Goal: Task Accomplishment & Management: Use online tool/utility

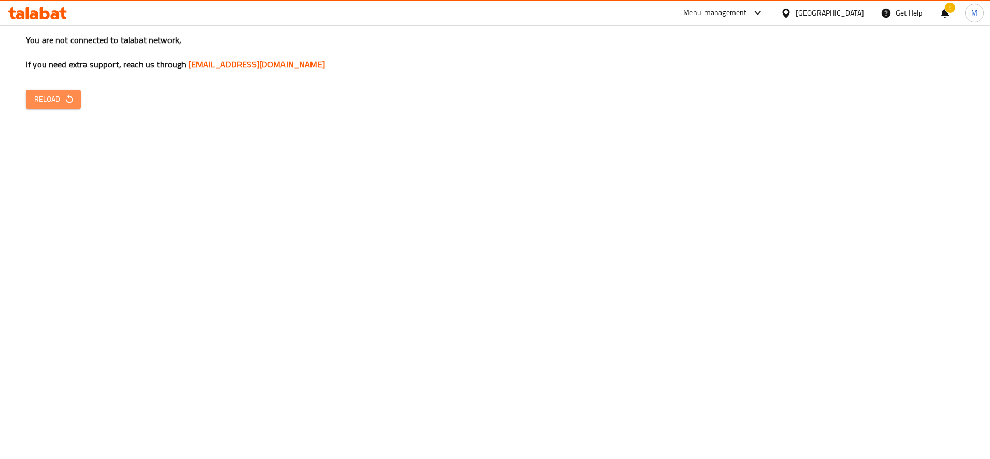
click at [66, 96] on icon "button" at bounding box center [69, 99] width 10 height 10
click at [45, 105] on span "Reload" at bounding box center [53, 99] width 38 height 13
click at [59, 99] on span "Reload" at bounding box center [53, 99] width 38 height 13
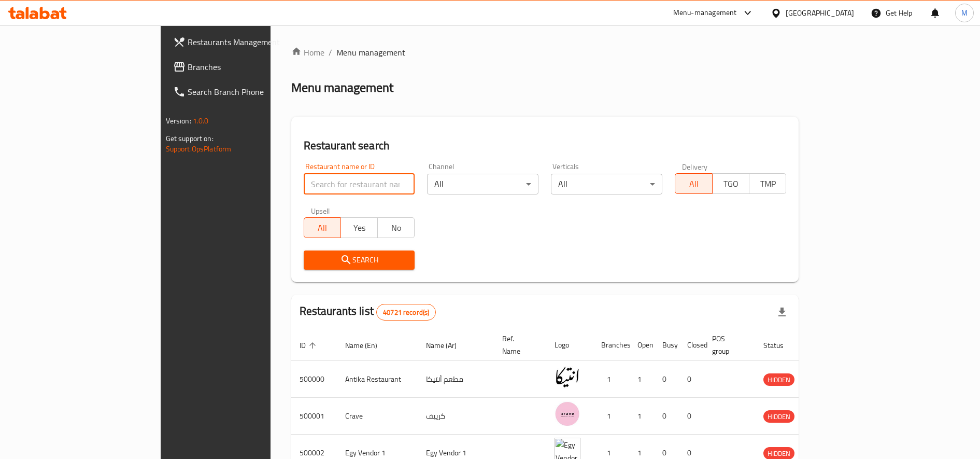
click at [304, 176] on input "search" at bounding box center [359, 184] width 111 height 21
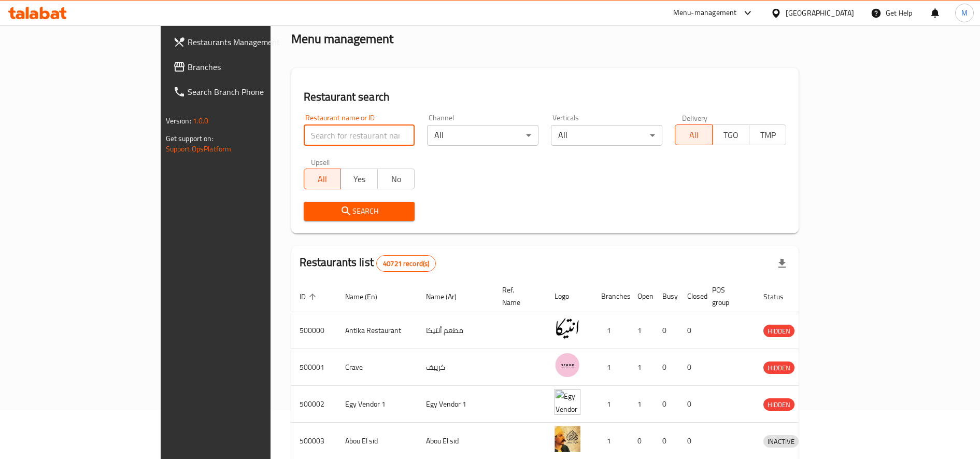
scroll to position [87, 0]
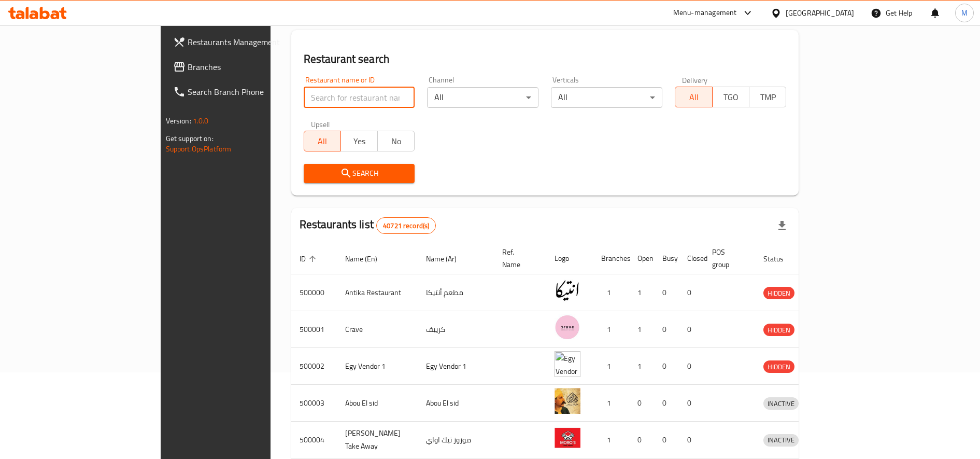
paste input "696546"
type input "696546"
click button "Search" at bounding box center [359, 173] width 111 height 19
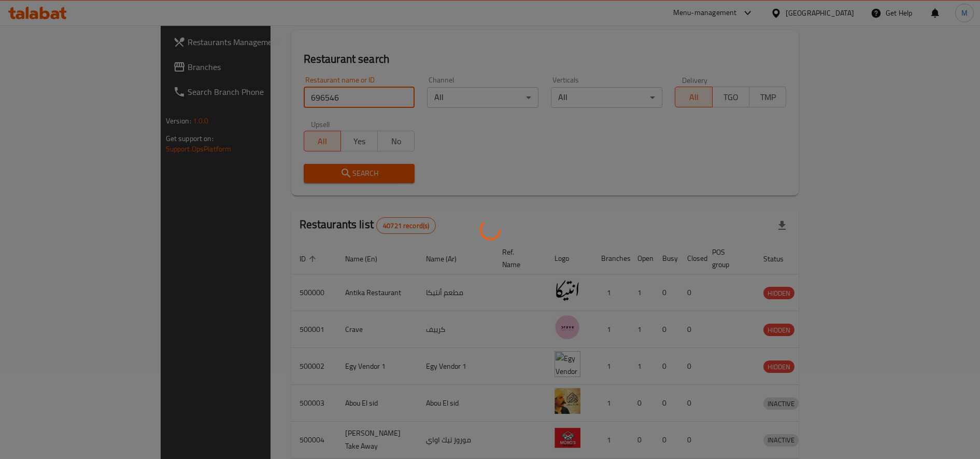
scroll to position [0, 0]
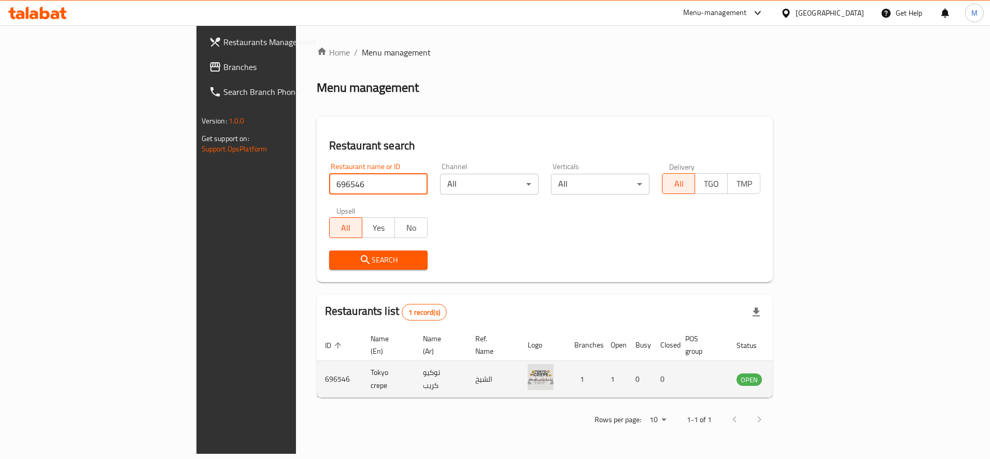
click at [803, 375] on icon "enhanced table" at bounding box center [797, 379] width 11 height 9
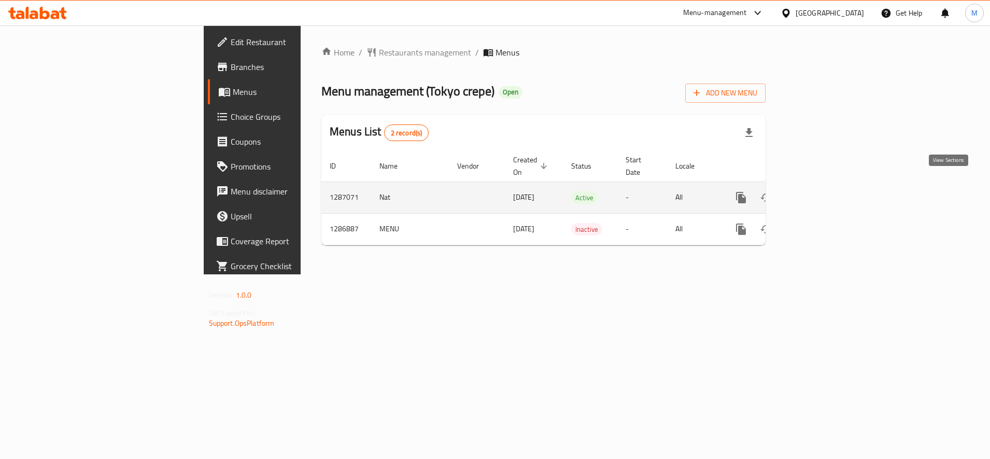
click at [822, 191] on icon "enhanced table" at bounding box center [816, 197] width 12 height 12
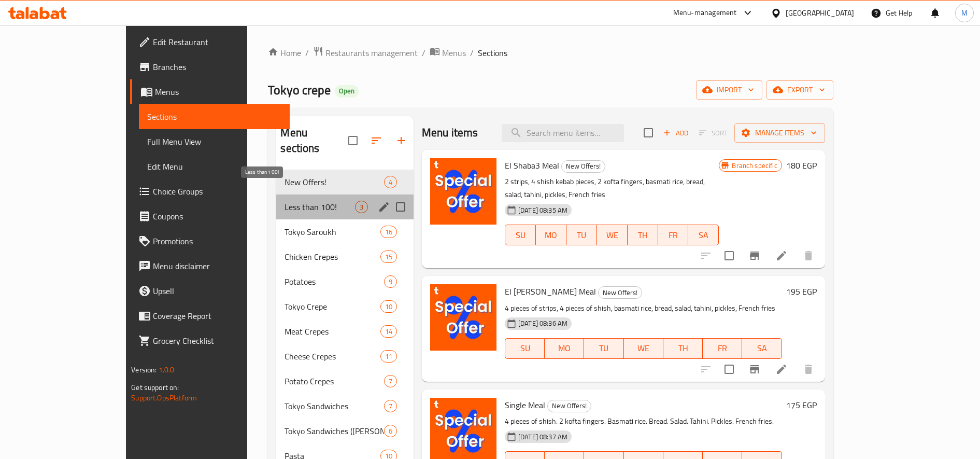
click at [285, 201] on span "Less than 100!" at bounding box center [320, 207] width 70 height 12
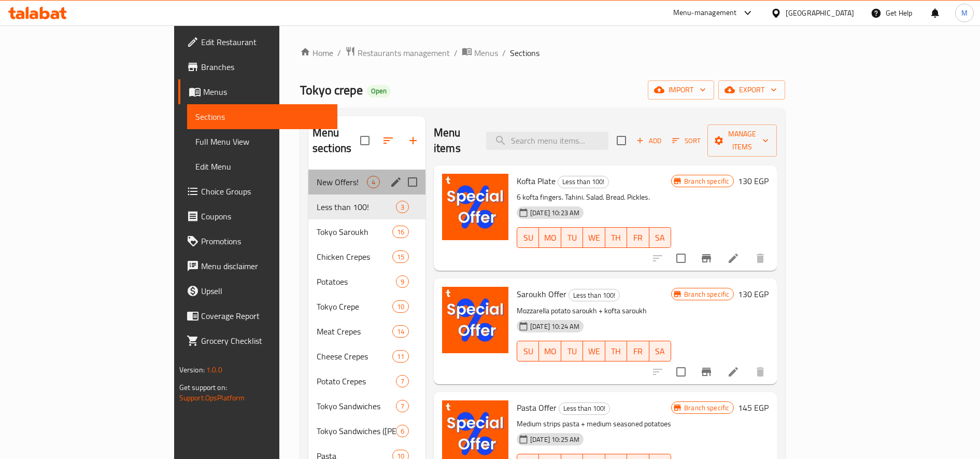
click at [308, 176] on div "New Offers! 4" at bounding box center [366, 182] width 117 height 25
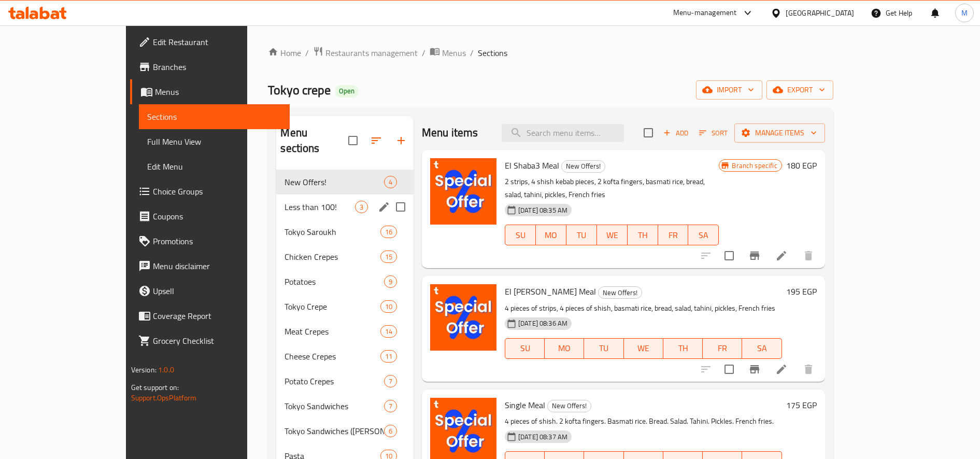
click at [276, 194] on div "Less than 100! 3" at bounding box center [344, 206] width 137 height 25
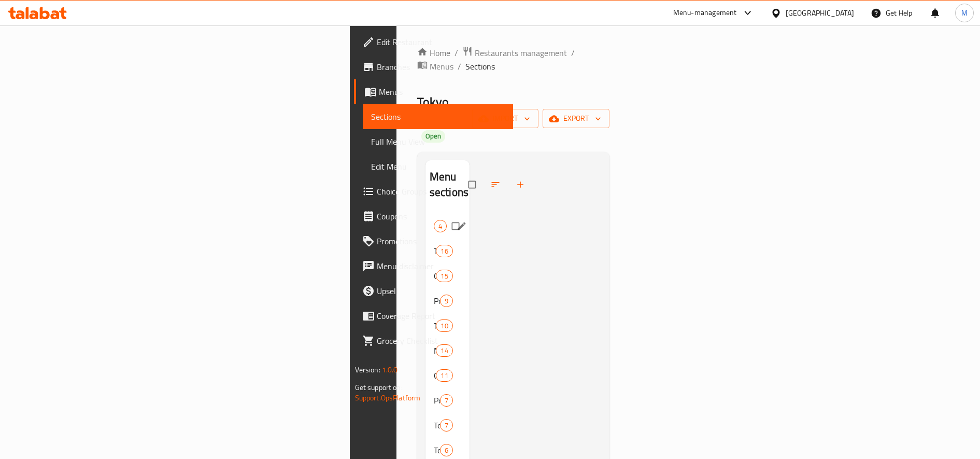
click at [434, 220] on span "New Offers!" at bounding box center [434, 226] width 0 height 12
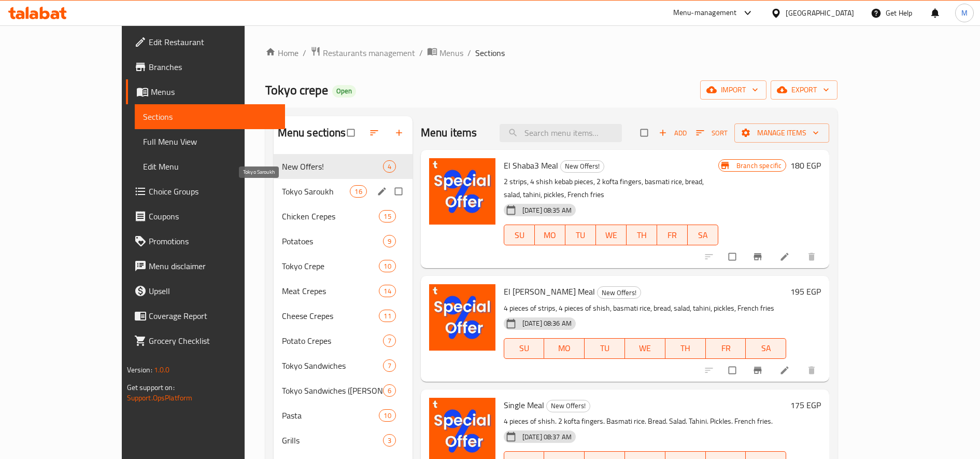
click at [282, 185] on span "Tokyo Saroukh" at bounding box center [316, 191] width 68 height 12
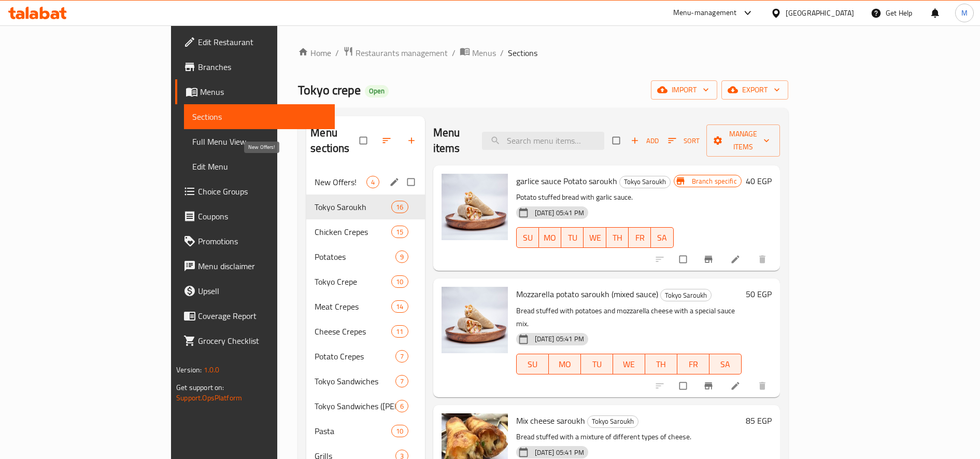
click at [315, 176] on span "New Offers!" at bounding box center [340, 182] width 51 height 12
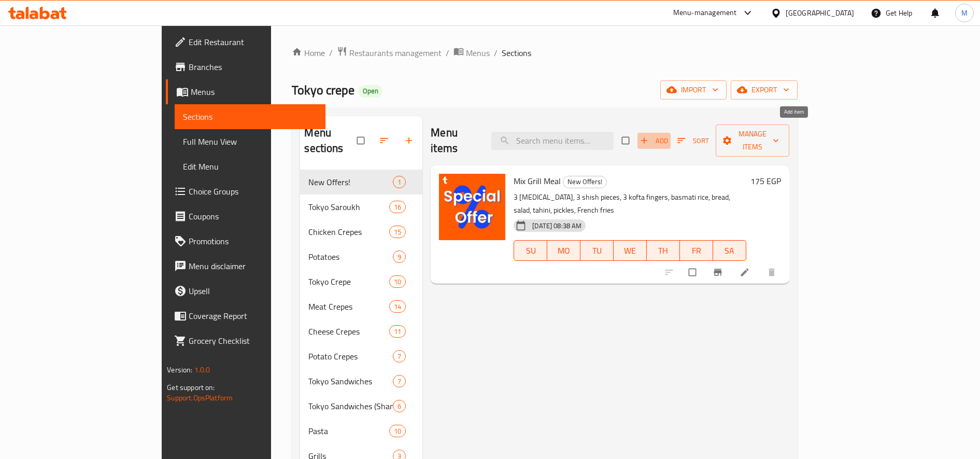
click at [668, 136] on span "Add" at bounding box center [654, 141] width 28 height 12
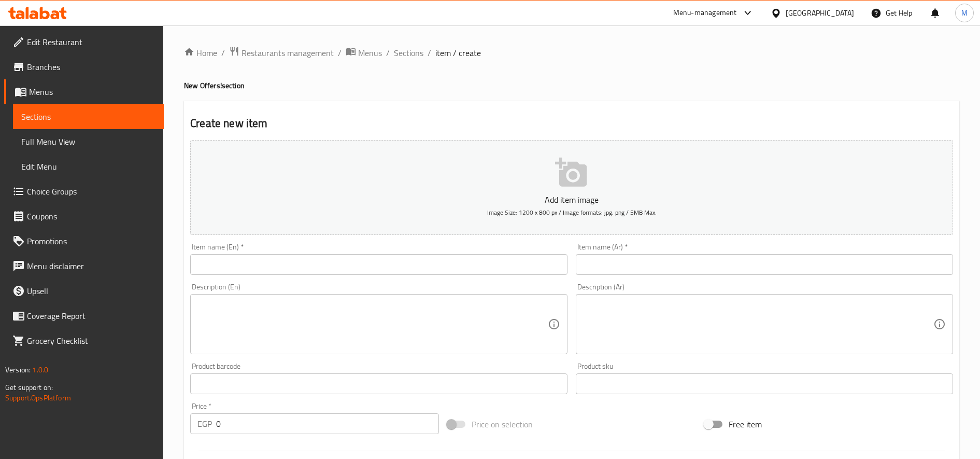
click at [717, 262] on input "text" at bounding box center [764, 264] width 377 height 21
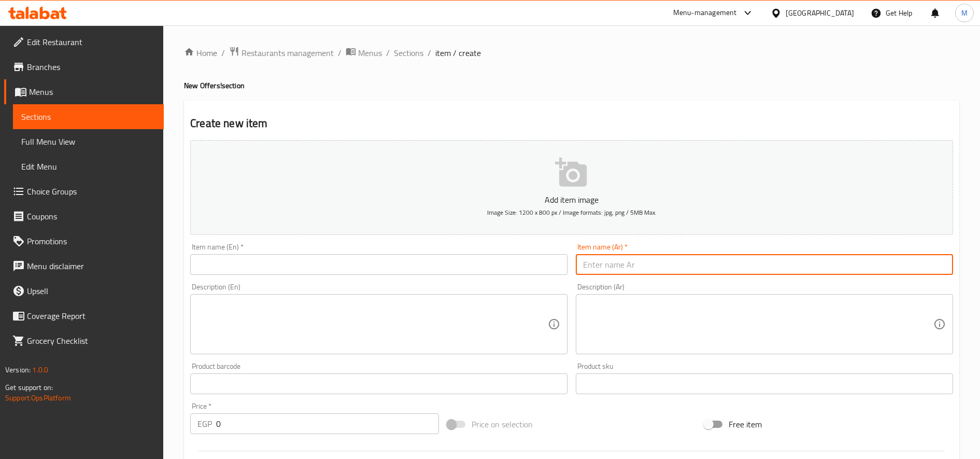
paste input "عرض الدويتو"
type input "عرض الدويتو"
click at [710, 313] on textarea at bounding box center [758, 324] width 350 height 49
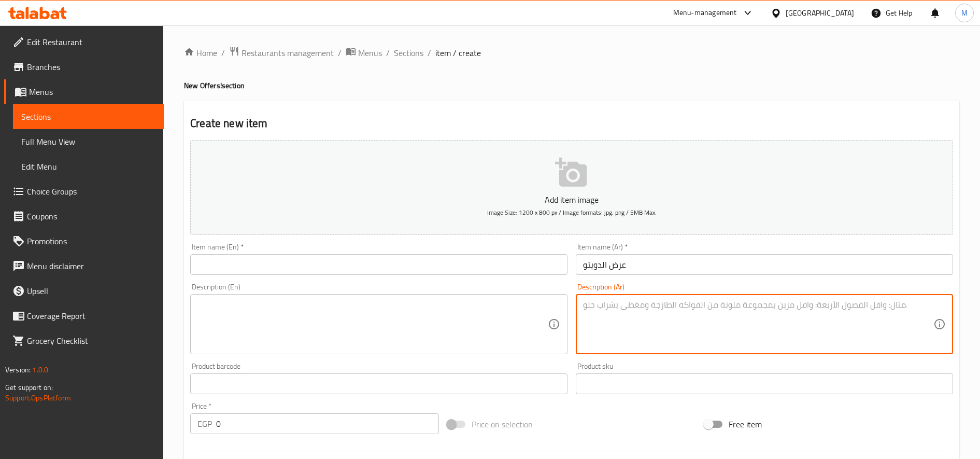
paste textarea "عرض الدويتو ٢٥٠ج باستا مشكل لحوم كبير وجبة ميكس مشاوي(كفتة-سجق-شيش-طحينة-عيش-مخ…"
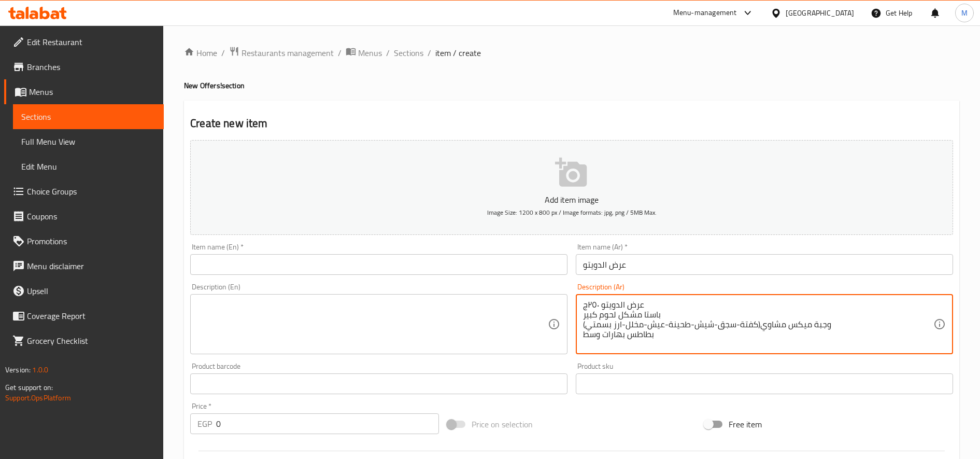
click at [635, 304] on textarea "عرض الدويتو ٢٥٠ج باستا مشكل لحوم كبير وجبة ميكس مشاوي(كفتة-سجق-شيش-طحينة-عيش-مخ…" at bounding box center [758, 324] width 350 height 49
click at [637, 306] on textarea "باستا مشكل لحوم كبير وجبة ميكس مشاوي(كفتة-سجق-شيش-طحينة-عيش-مخلل-ارز بسمتي) بطا…" at bounding box center [758, 324] width 350 height 49
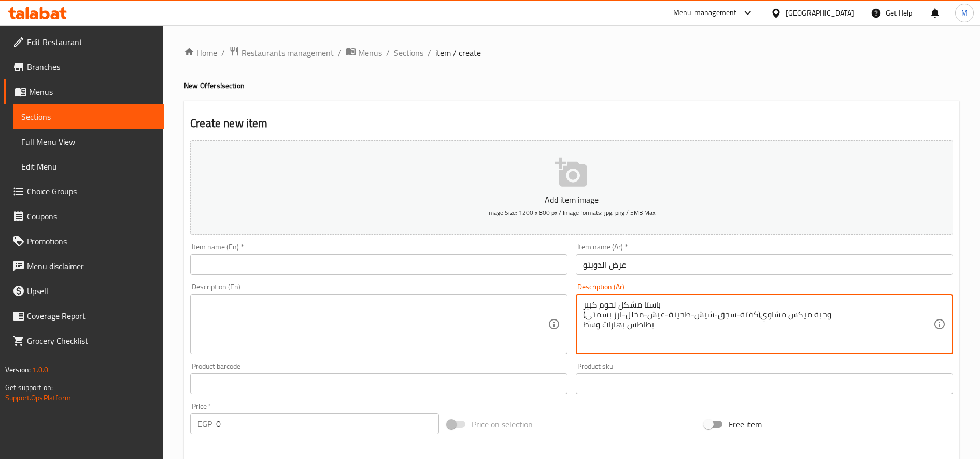
click at [637, 306] on textarea "باستا مشكل لحوم كبير وجبة ميكس مشاوي(كفتة-سجق-شيش-طحينة-عيش-مخلل-ارز بسمتي) بطا…" at bounding box center [758, 324] width 350 height 49
click at [858, 301] on textarea "وجبة ميكس مشاوي(كفتة-سجق-شيش-طحينة-عيش-مخلل-ارز بسمتي) بطاطس بهارات وسط" at bounding box center [758, 324] width 350 height 49
click at [587, 306] on textarea "وجبة ميكس مشاوي(كفتة-سجق-شيش-طحينة-عيش-مخلل-ارز بسمتي) بطاطس بهارات وسط" at bounding box center [758, 324] width 350 height 49
click at [585, 306] on textarea "وجبة ميكس مشاوي(كفتة-سجق-شيش-طحينة-عيش-مخلل-ارز بسمتي) بطاطس بهارات وسط" at bounding box center [758, 324] width 350 height 49
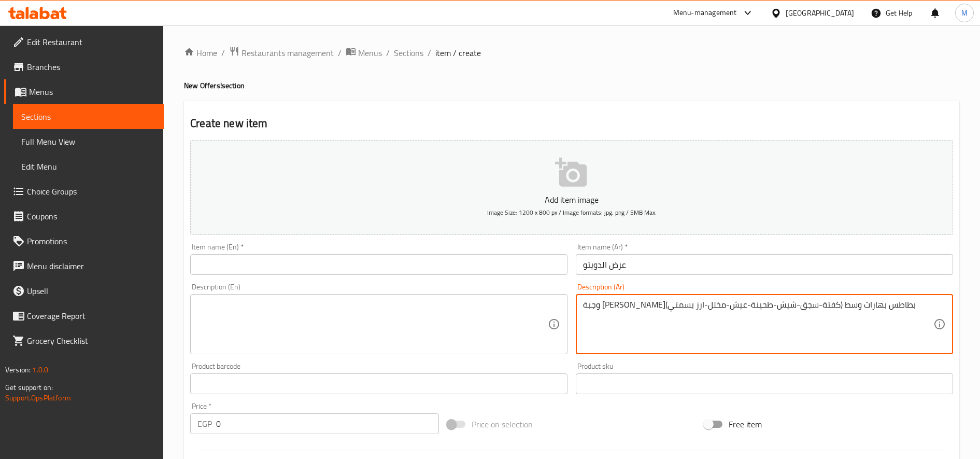
drag, startPoint x: 915, startPoint y: 309, endPoint x: 837, endPoint y: 302, distance: 78.6
click at [837, 302] on textarea "وجبة ميكس مشاوي(كفتة-سجق-شيش-طحينة-عيش-مخلل-ارز بسمتي) بطاطس بهارات وسط" at bounding box center [758, 324] width 350 height 49
type textarea "وجبة ميكس مشاوي(كفتة-سجق-شيش-طحينة-عيش-مخلل-ارز بسمتي) بطاطس بهارات وسط"
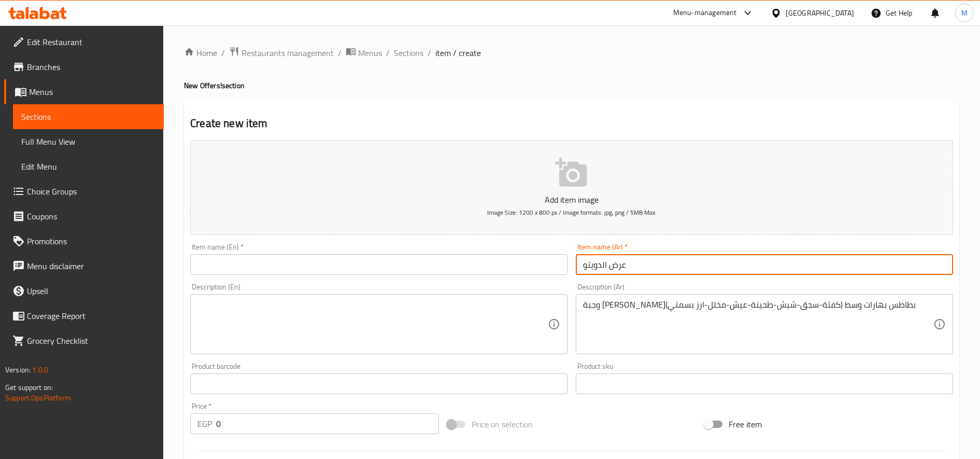
click at [648, 261] on input "عرض الدويتو" at bounding box center [764, 264] width 377 height 21
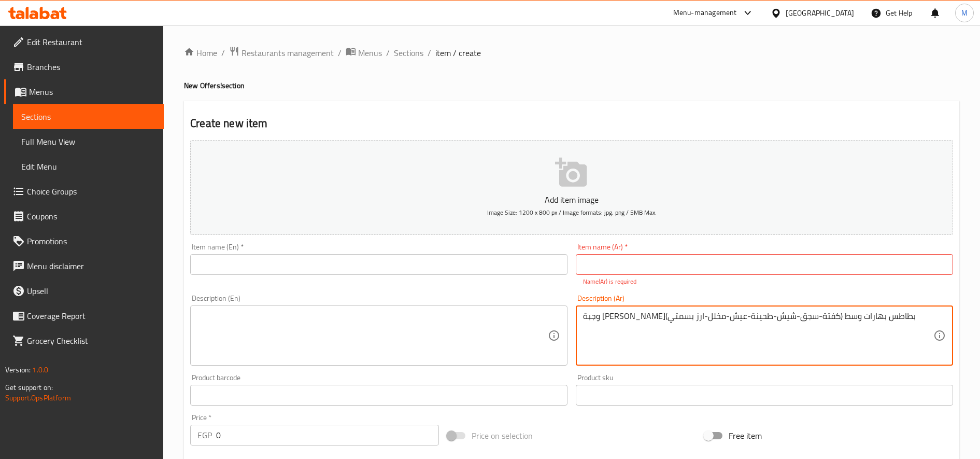
click at [669, 312] on textarea "وجبة ميكس مشاوي(كفتة-سجق-شيش-طحينة-عيش-مخلل-ارز بسمتي) بطاطس بهارات وسط" at bounding box center [758, 335] width 350 height 49
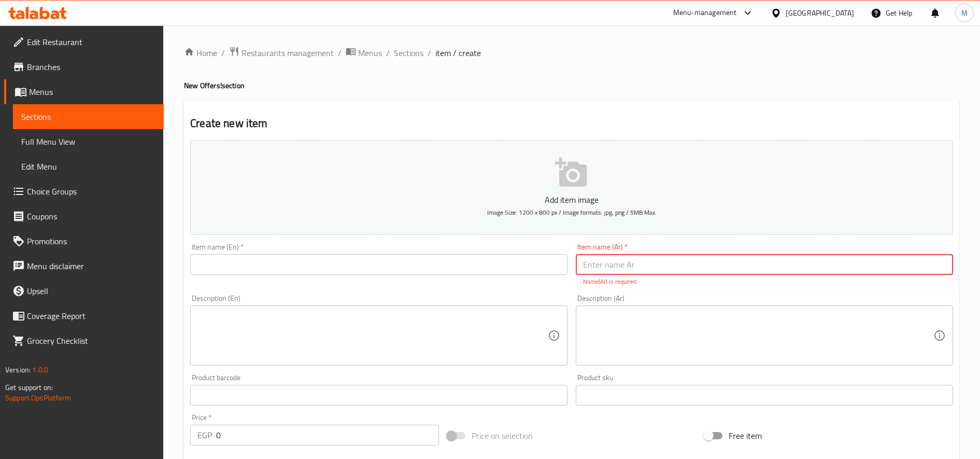
click at [817, 268] on input "text" at bounding box center [764, 264] width 377 height 21
paste input "عرض السنجل"
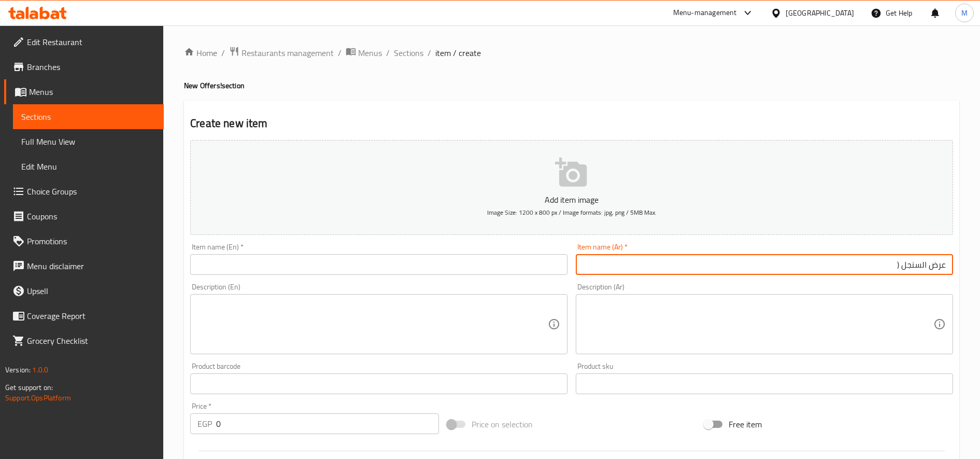
paste input "صاروخ كفتة"
paste input "بيج كولا"
click at [816, 269] on input "عرض السنجل (صاروخ كفته+بيج كولا)" at bounding box center [764, 264] width 377 height 21
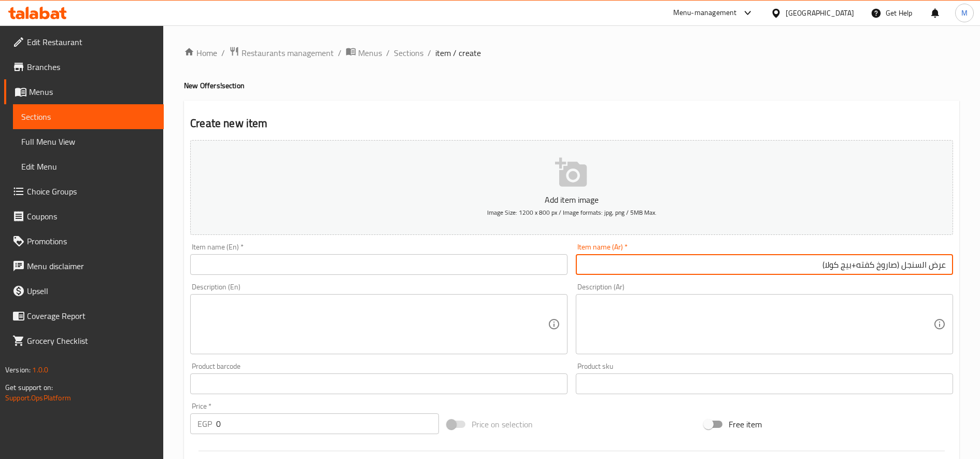
type input "عرض السنجل (صاروخ كفته+بيج كولا)"
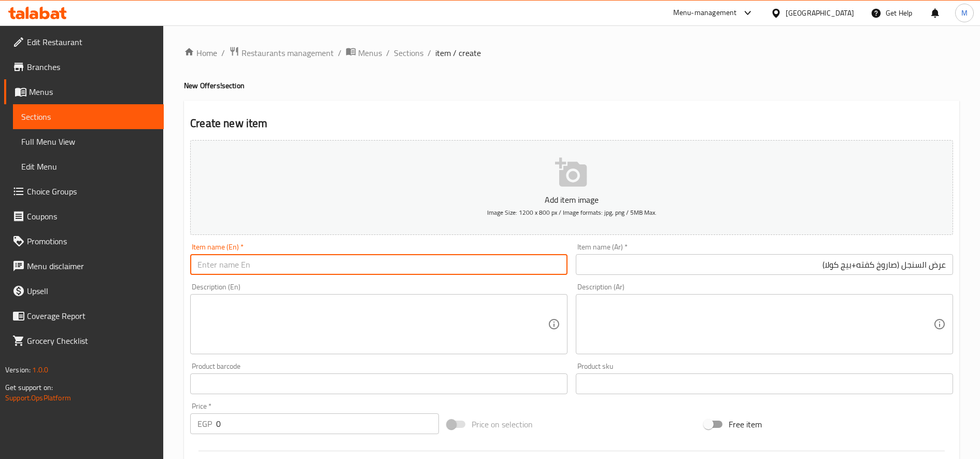
click at [303, 268] on input "text" at bounding box center [378, 264] width 377 height 21
paste input "Single Offer (Kofta Rocket + Big Cola)"
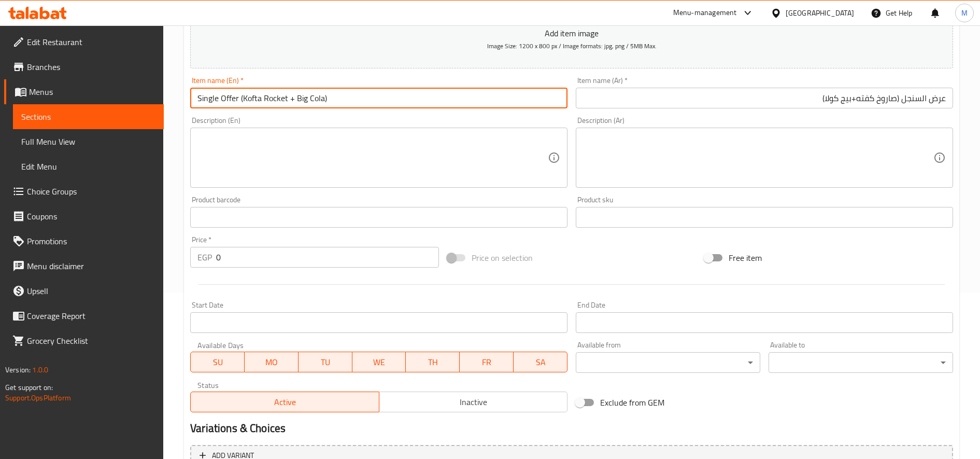
scroll to position [173, 0]
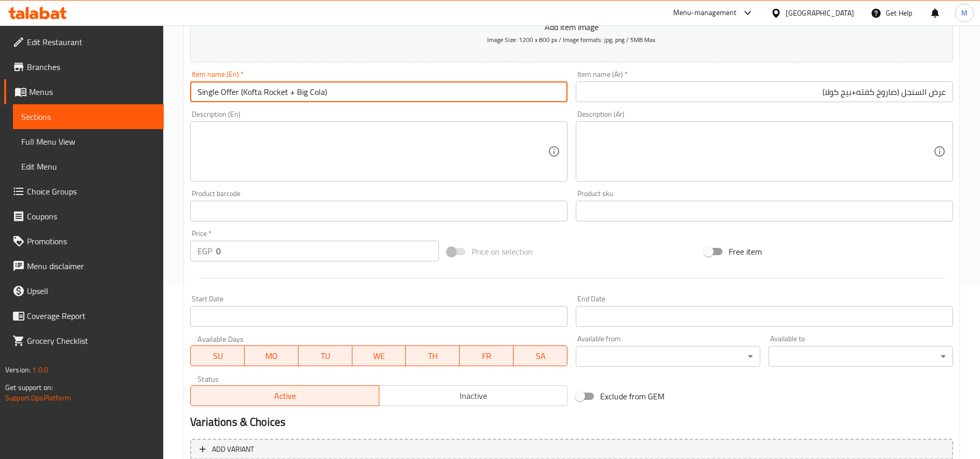
type input "Single Offer (Kofta Rocket + Big Cola)"
click at [809, 89] on input "عرض السنجل (صاروخ كفته+بيج كولا)" at bounding box center [764, 91] width 377 height 21
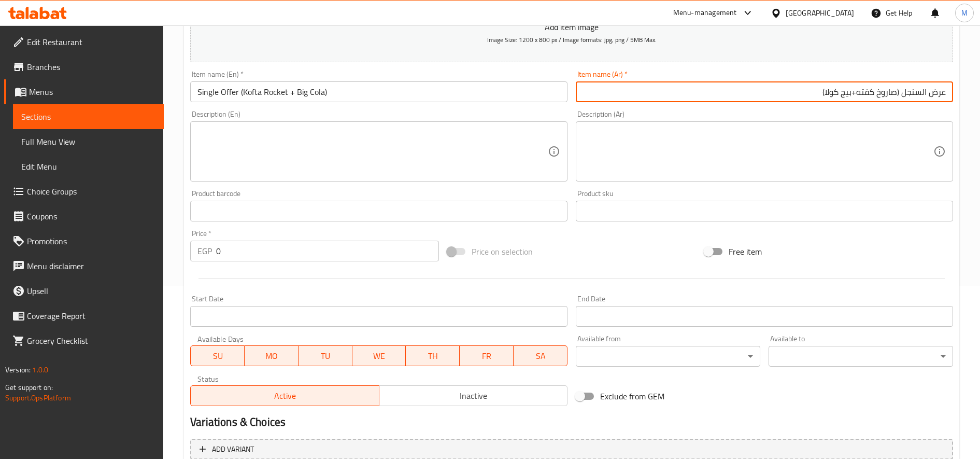
click at [809, 89] on input "عرض السنجل (صاروخ كفته+بيج كولا)" at bounding box center [764, 91] width 377 height 21
click at [783, 141] on textarea at bounding box center [758, 151] width 350 height 49
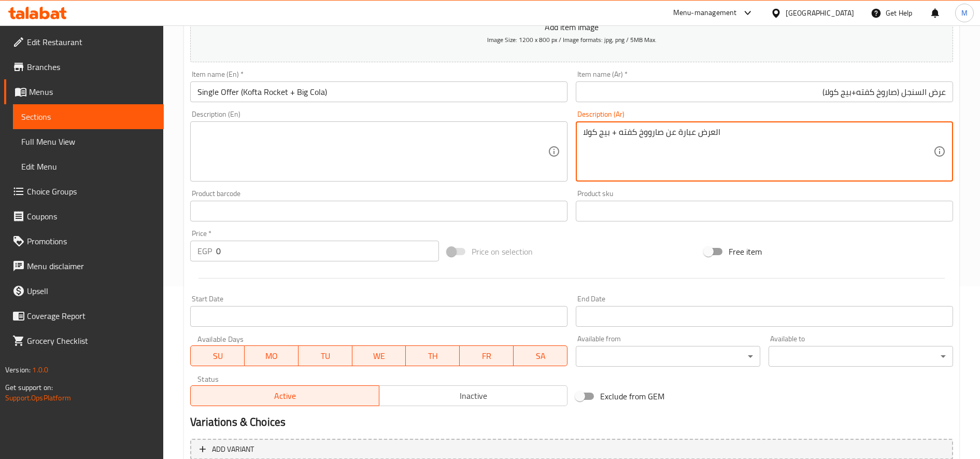
click at [685, 141] on textarea "العرض عبارة عن صارووخ كفته + بيج كولا" at bounding box center [758, 151] width 350 height 49
type textarea "العرض عبارة عن صارووخ كفته + بيج كولا"
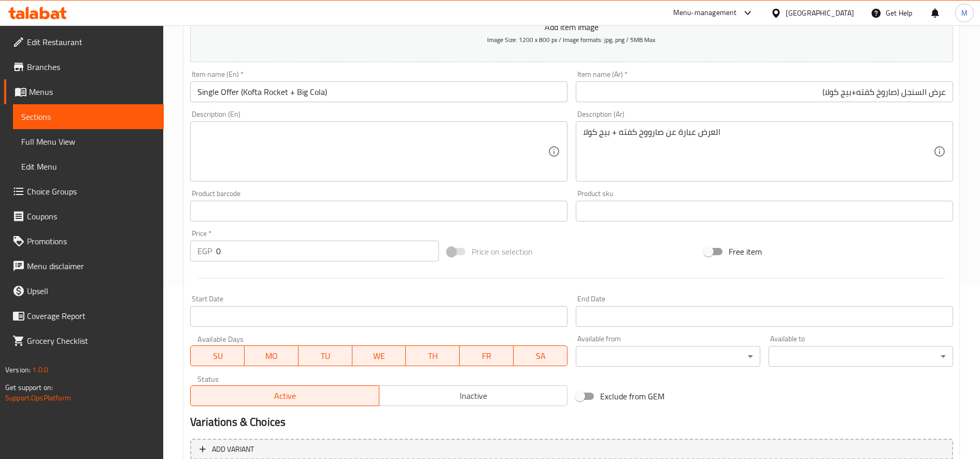
click at [316, 177] on div "Description (En)" at bounding box center [378, 151] width 377 height 60
paste textarea "The offer is a kofta rocket + a big cola."
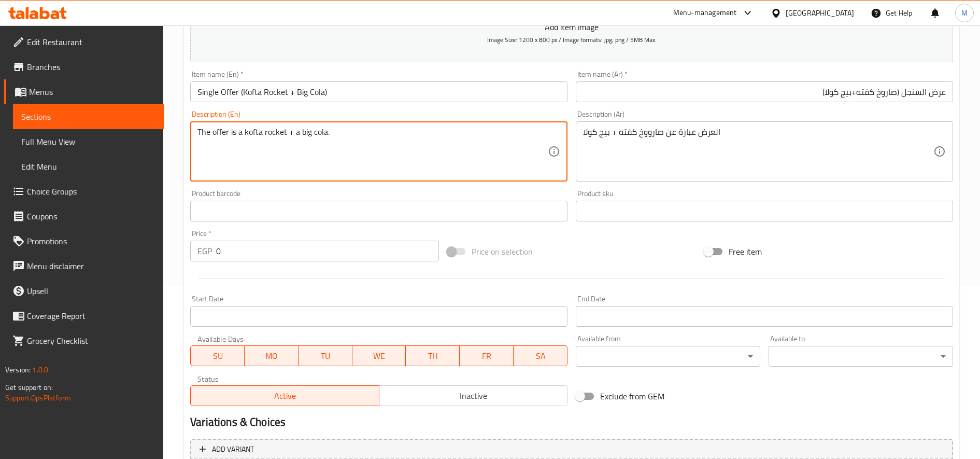
scroll to position [259, 0]
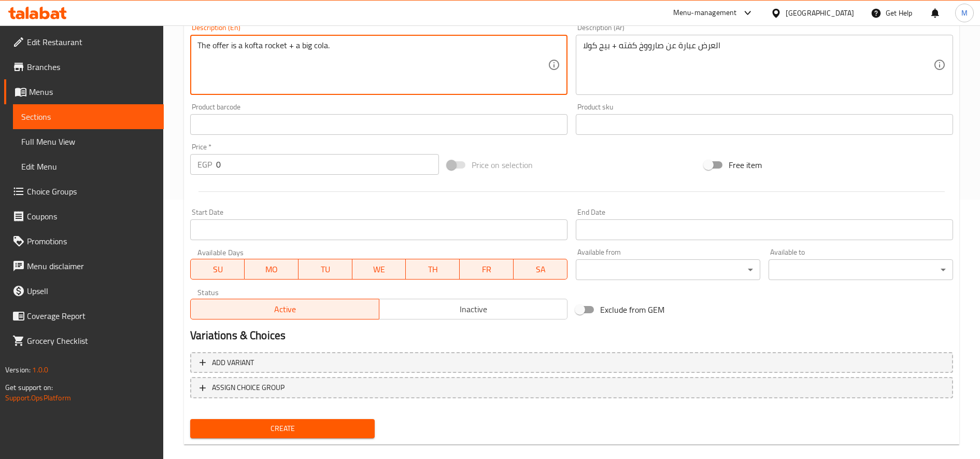
type textarea "The offer is a kofta rocket + a big cola."
click at [276, 167] on input "0" at bounding box center [327, 164] width 223 height 21
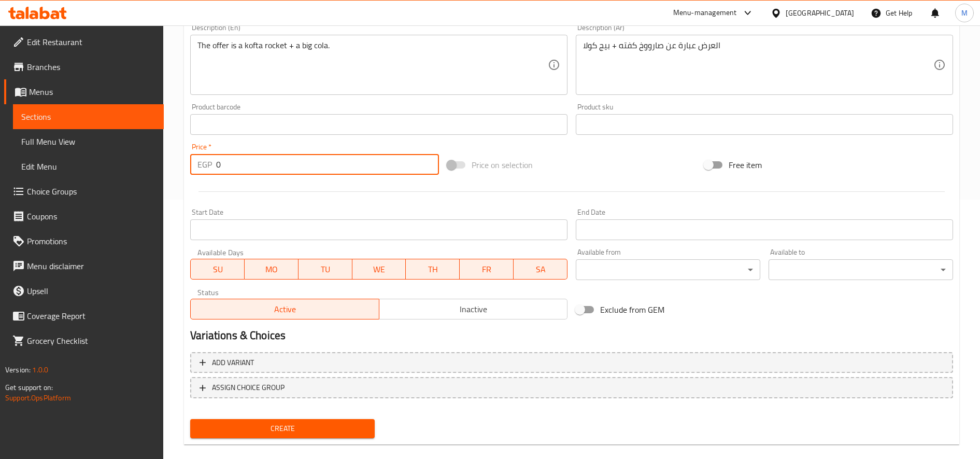
click at [276, 167] on input "0" at bounding box center [327, 164] width 223 height 21
paste input "93.33"
type input "93.33"
click at [190, 419] on button "Create" at bounding box center [282, 428] width 185 height 19
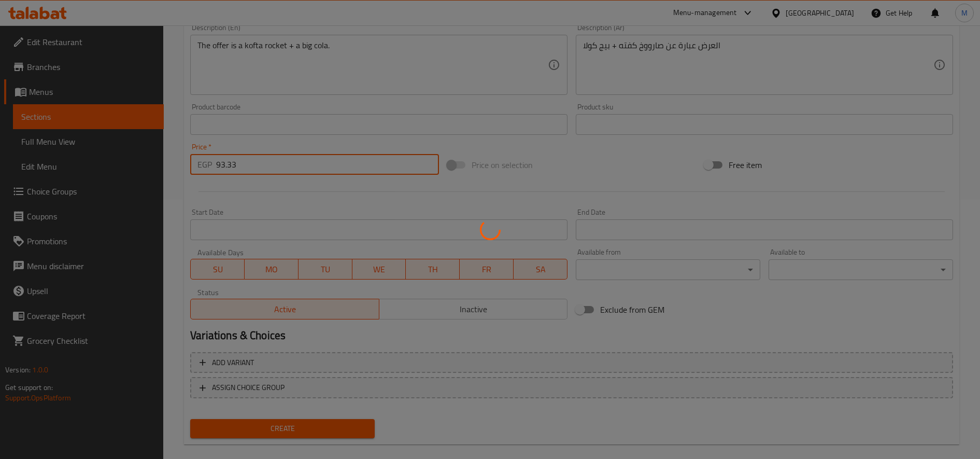
type input "0"
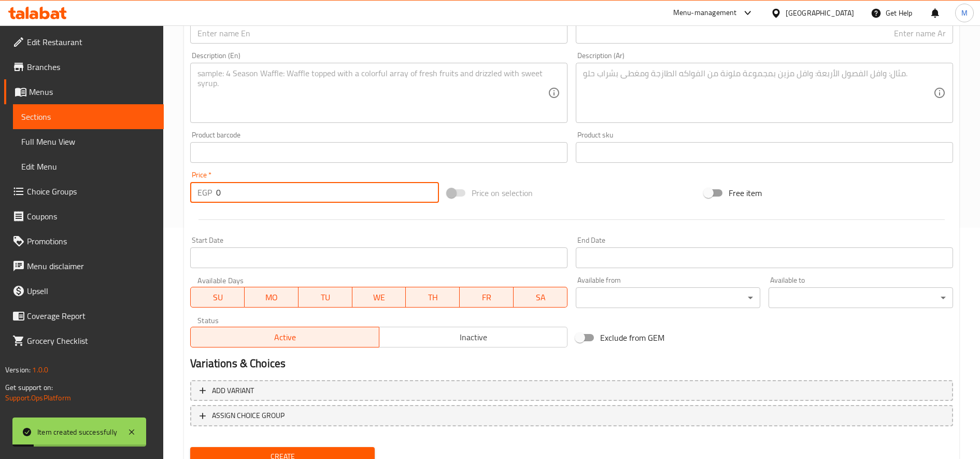
scroll to position [87, 0]
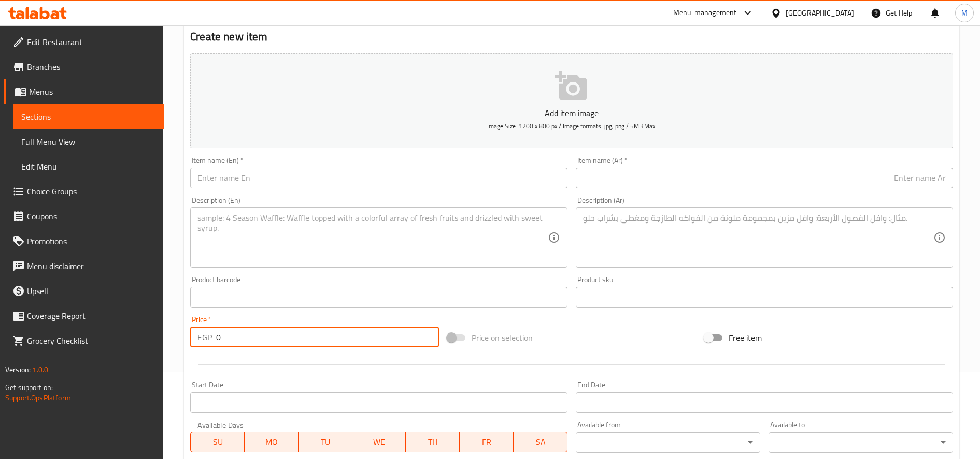
click at [753, 247] on textarea at bounding box center [758, 237] width 350 height 49
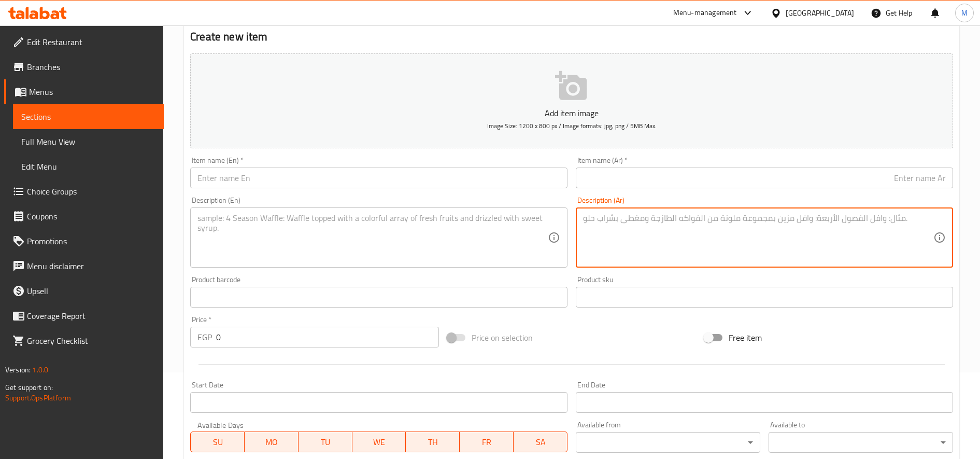
paste textarea "عرض اخر الليل ١٦٠ج كريب طوكيو سماش (قطعتين سماش برجر على الفحم- ماشروم-بصل مكرم…"
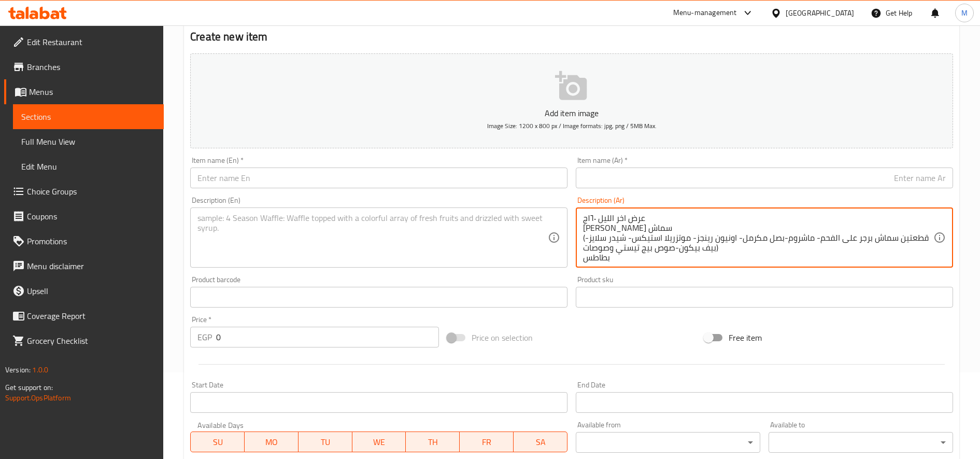
scroll to position [12, 0]
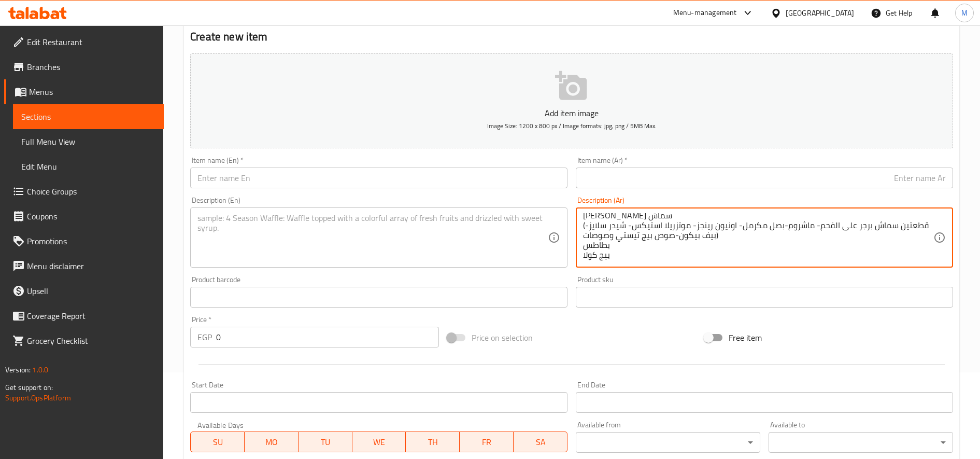
click at [636, 216] on textarea "عرض اخر الليل ١٦٠ج كريب طوكيو سماش (قطعتين سماش برجر على الفحم- ماشروم-بصل مكرم…" at bounding box center [758, 237] width 350 height 49
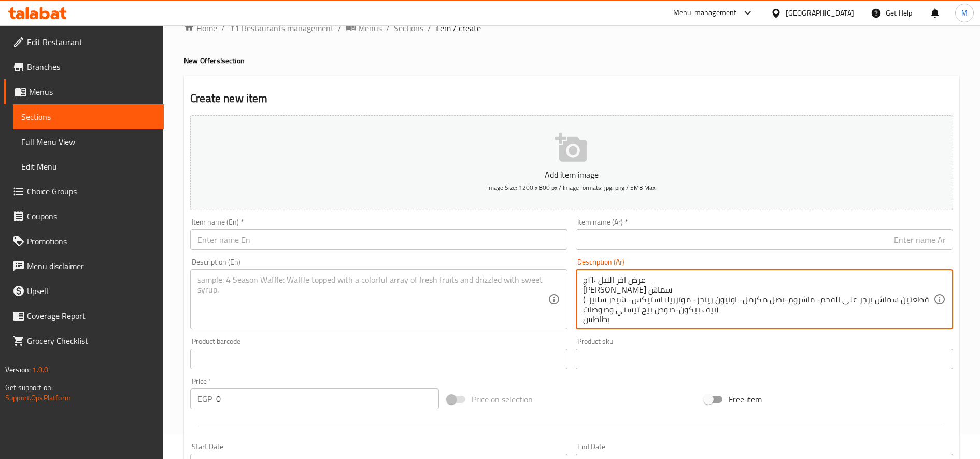
scroll to position [0, 0]
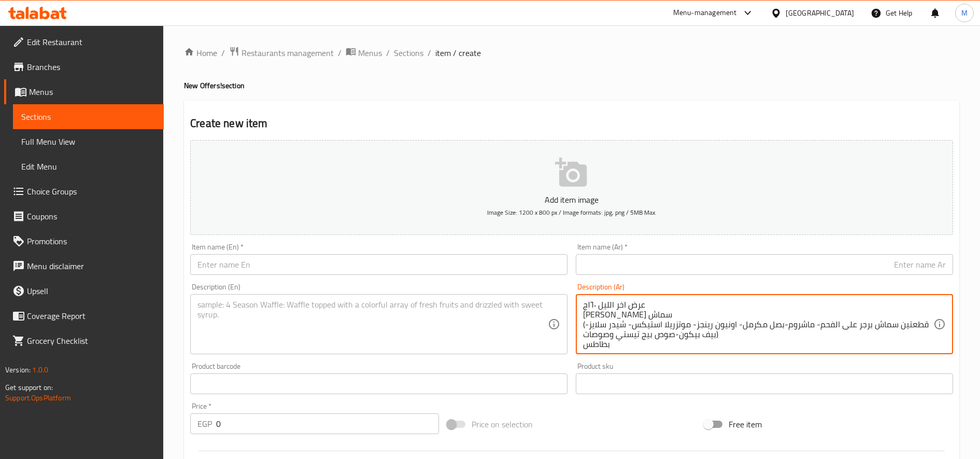
click at [610, 302] on textarea "عرض اخر الليل ١٦٠ج كريب طوكيو سماش (قطعتين سماش برجر على الفحم- ماشروم-بصل مكرم…" at bounding box center [758, 324] width 350 height 49
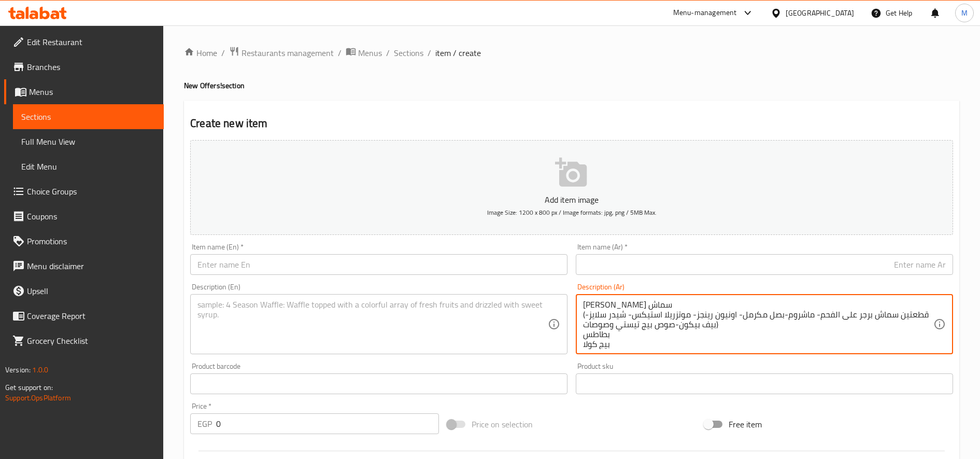
type textarea "كريب طوكيو سماش (قطعتين سماش برجر على الفحم- ماشروم-بصل مكرمل- اونيون رينجز- مو…"
click at [847, 271] on input "text" at bounding box center [764, 264] width 377 height 21
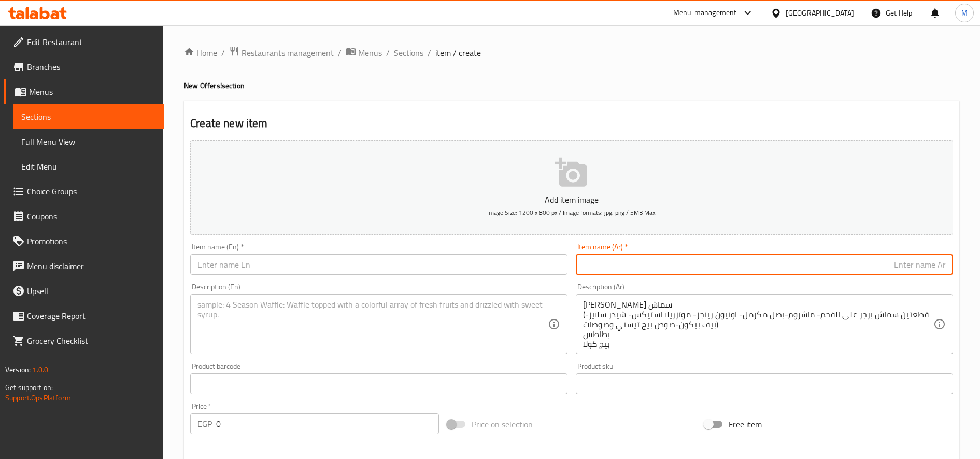
paste input "عرض اخر الليل ١٦٠ج"
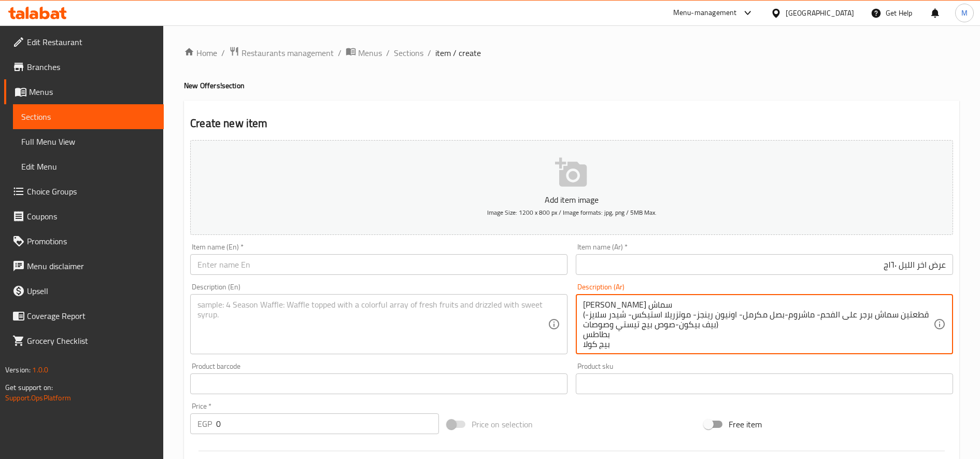
click at [639, 302] on textarea "كريب طوكيو سماش (قطعتين سماش برجر على الفحم- ماشروم-بصل مكرمل- اونيون رينجز- مو…" at bounding box center [758, 324] width 350 height 49
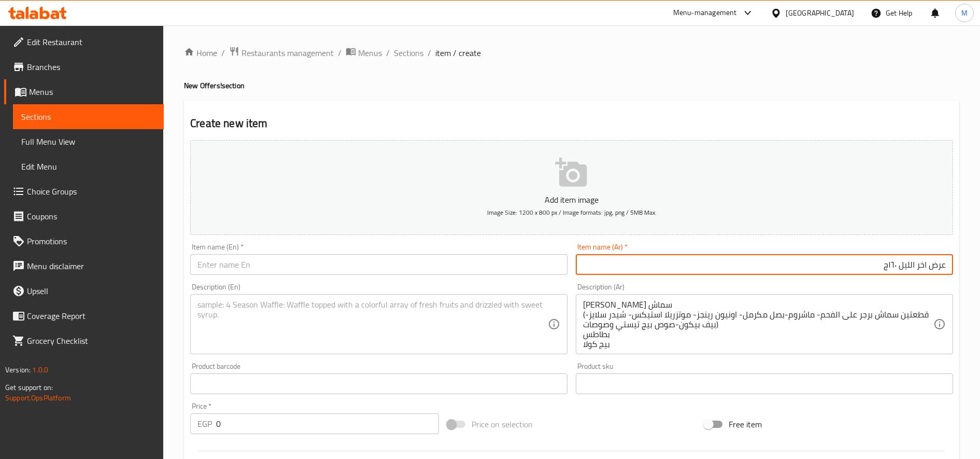
drag, startPoint x: 899, startPoint y: 264, endPoint x: 876, endPoint y: 268, distance: 23.1
click at [876, 268] on input "عرض اخر الليل ١٦٠ج" at bounding box center [764, 264] width 377 height 21
type input "عرض اخر الليل ("
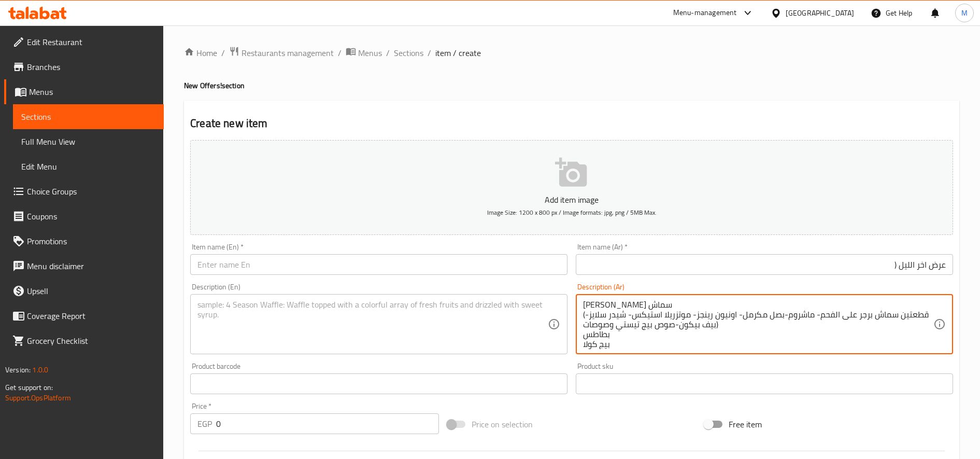
click at [639, 305] on textarea "كريب طوكيو سماش (قطعتين سماش برجر على الفحم- ماشروم-بصل مكرمل- اونيون رينجز- مو…" at bounding box center [758, 324] width 350 height 49
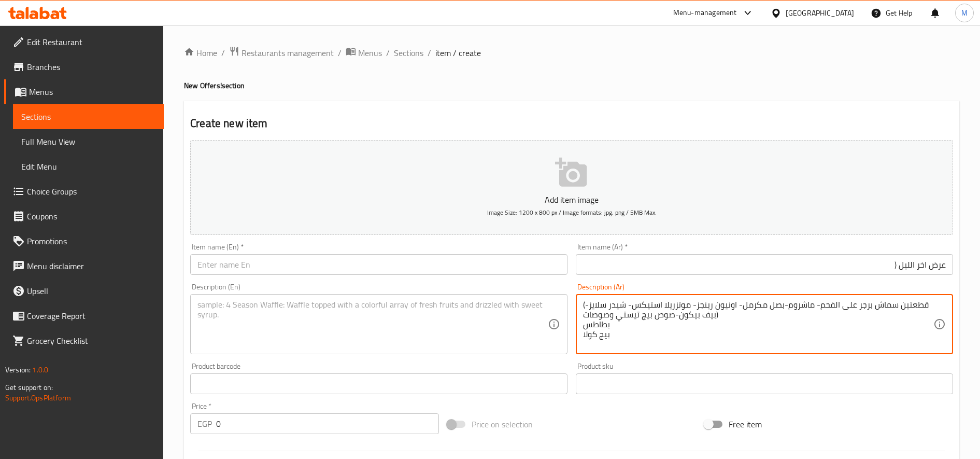
type textarea "(قطعتين سماش برجر على الفحم- ماشروم-بصل مكرمل- اونيون رينجز- موتزريلا استيكس- ش…"
click at [847, 263] on input "عرض اخر الليل (" at bounding box center [764, 264] width 377 height 21
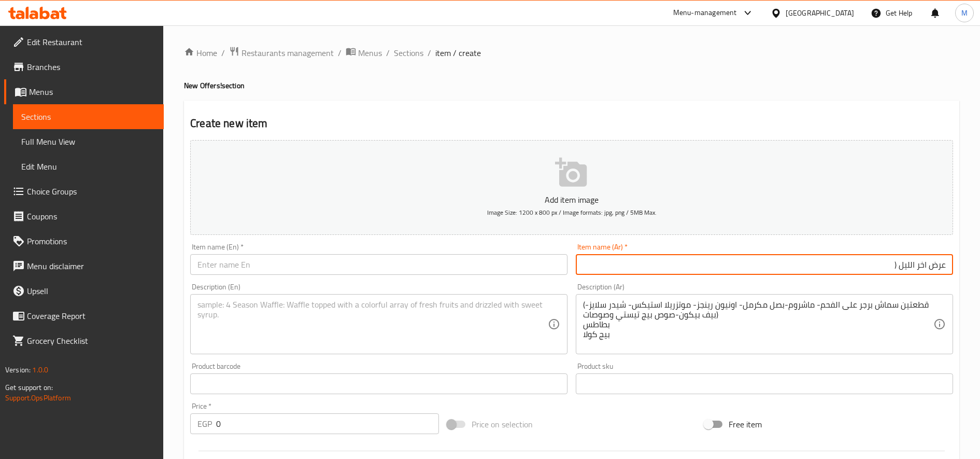
paste input "كريب طوكيو سماش"
type input "عرض اخر الليل (كريب طوكيو سماش )"
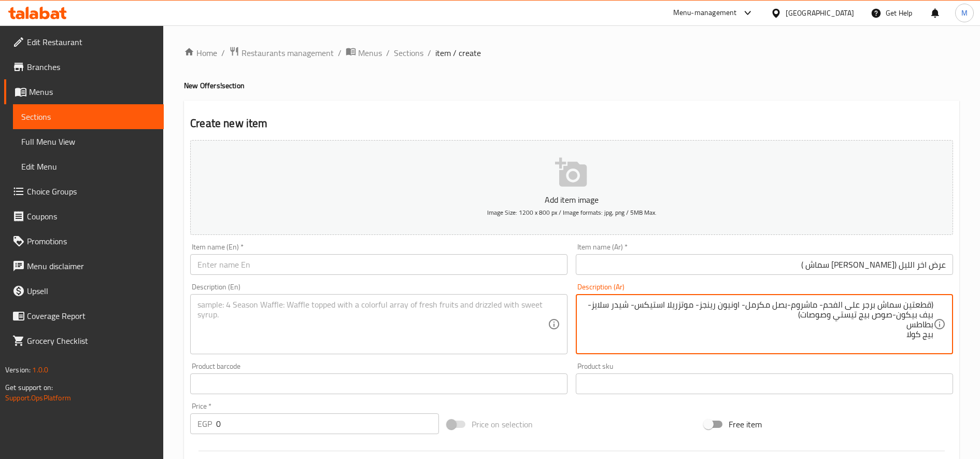
click at [658, 314] on textarea "(قطعتين سماش برجر على الفحم- ماشروم-بصل مكرمل- اونيون رينجز- موتزريلا استيكس- ش…" at bounding box center [758, 324] width 350 height 49
type textarea "(قطعتين سماش برجر على الفحم- ماشروم-بصل مكرمل- اونيون رينجز- موتزريلا استيكس- ش…"
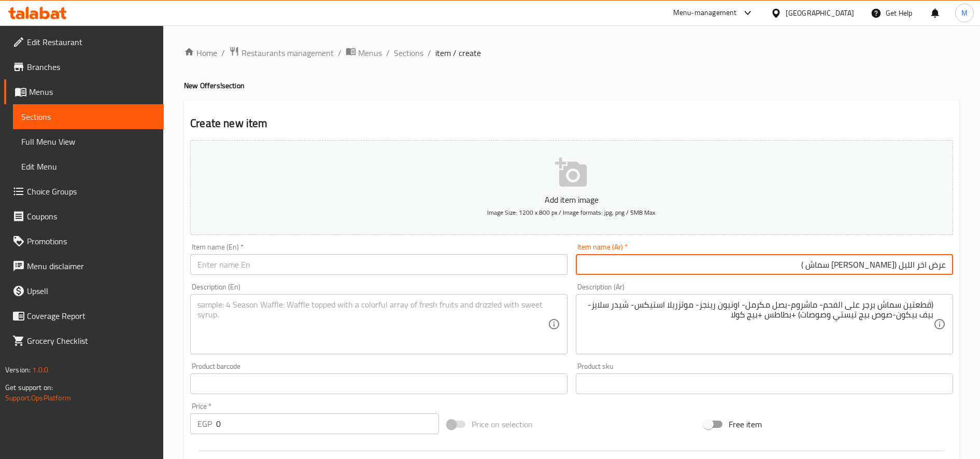
click at [802, 266] on input "عرض اخر الليل (كريب طوكيو سماش )" at bounding box center [764, 264] width 377 height 21
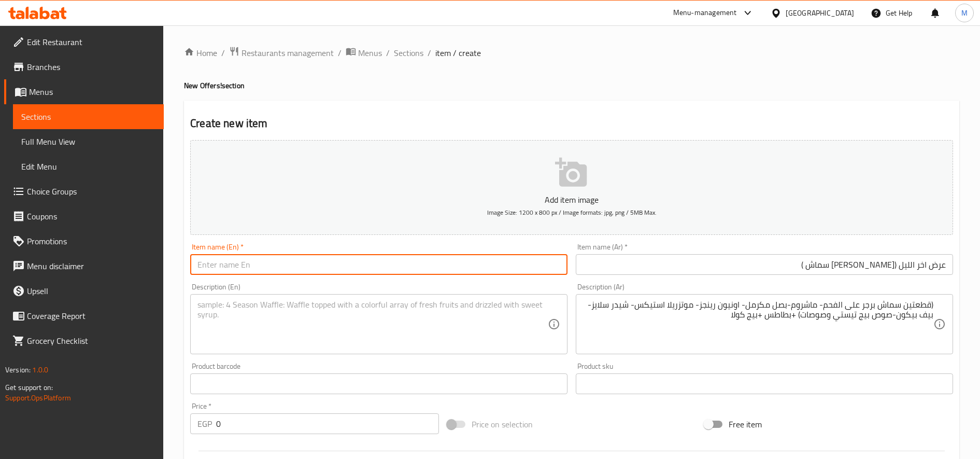
click at [414, 257] on input "text" at bounding box center [378, 264] width 377 height 21
paste input "Late Night Show (Crepe Tokyo Smash)"
click at [247, 260] on input "Late Night Show (Crepe Tokyo Smash)" at bounding box center [378, 264] width 377 height 21
type input "Late Night Offer (Crepe Tokyo Smash)"
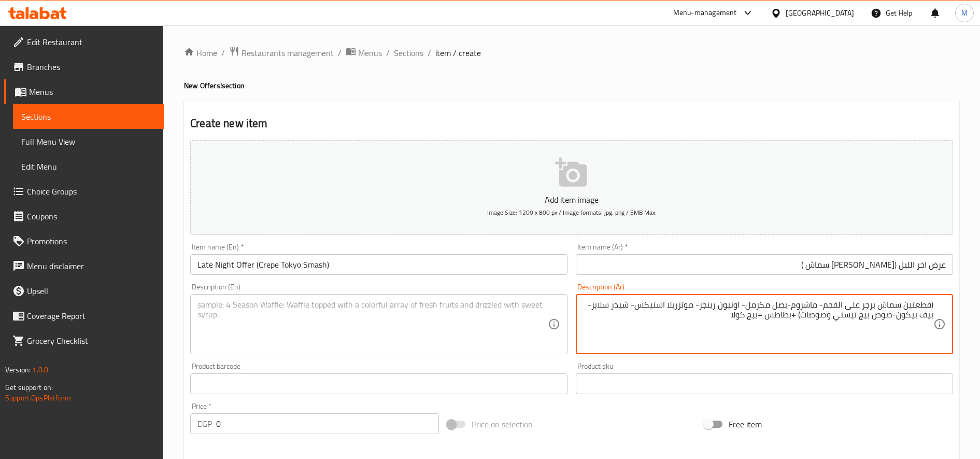
drag, startPoint x: 725, startPoint y: 315, endPoint x: 798, endPoint y: 316, distance: 73.1
click at [823, 270] on input "عرض اخر الليل (كريب طوكيو سماش )" at bounding box center [764, 264] width 377 height 21
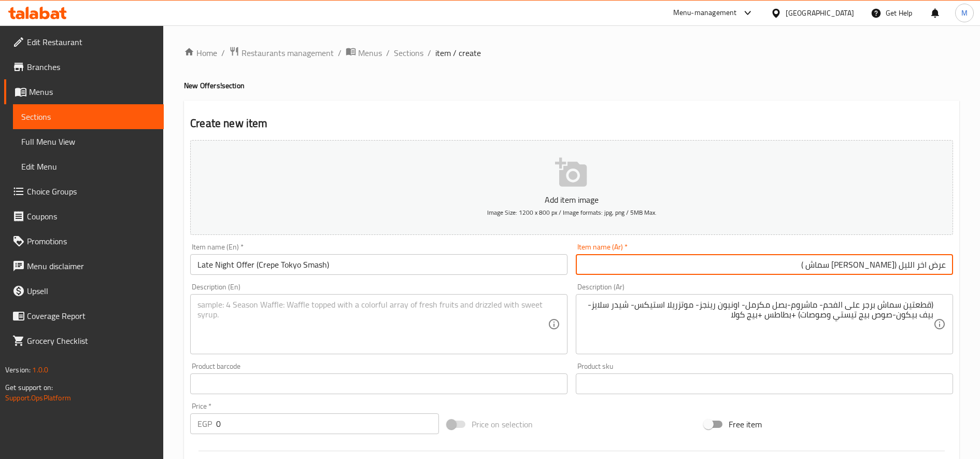
paste input "+بطاطس +بيج كولا"
click at [727, 265] on input "عرض اخر الليل (كريب طوكيو سماش +بطاطس +بيج كولا)" at bounding box center [764, 264] width 377 height 21
type input "عرض اخر الليل (كريب طوكيو سماش +بطاطس +بيج كولا)"
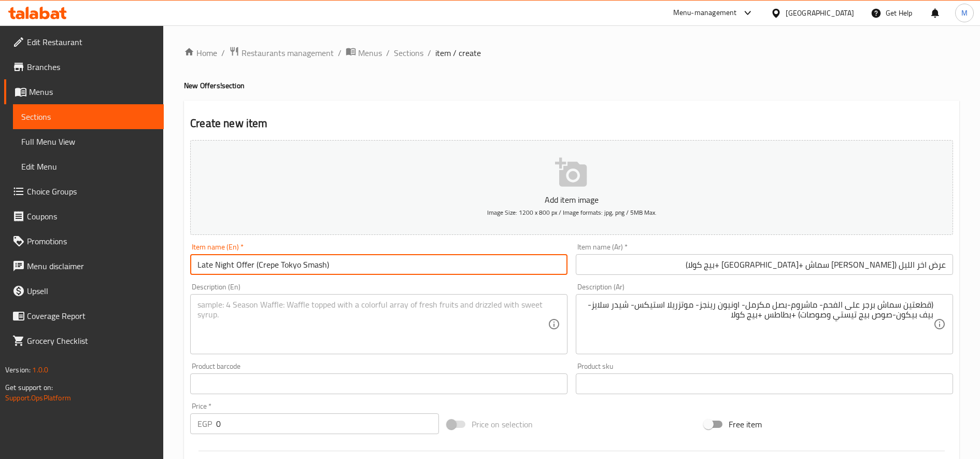
drag, startPoint x: 255, startPoint y: 263, endPoint x: 394, endPoint y: 263, distance: 139.5
click at [394, 263] on input "Late Night Offer (Crepe Tokyo Smash)" at bounding box center [378, 264] width 377 height 21
paste input "Tokyo Smash Crepe + Fries + Big Cola"
type input "Late Night Offer (Tokyo Smash Crepe + Fries + Big Cola)"
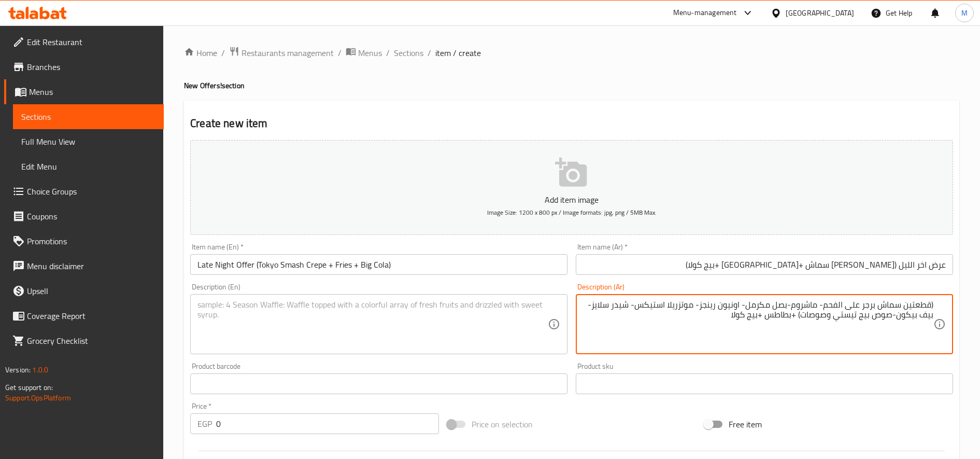
click at [827, 318] on textarea "(قطعتين سماش برجر على الفحم- ماشروم-بصل مكرمل- اونيون رينجز- موتزريلا استيكس- ش…" at bounding box center [758, 324] width 350 height 49
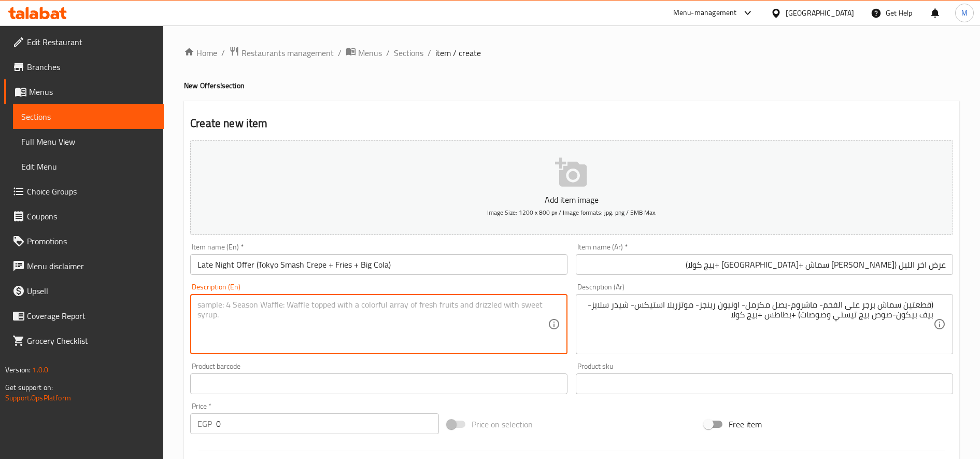
click at [385, 320] on textarea at bounding box center [373, 324] width 350 height 49
paste textarea "(2 charcoal smash burgers - mushrooms - caramelized onions - onion rings - mozz…"
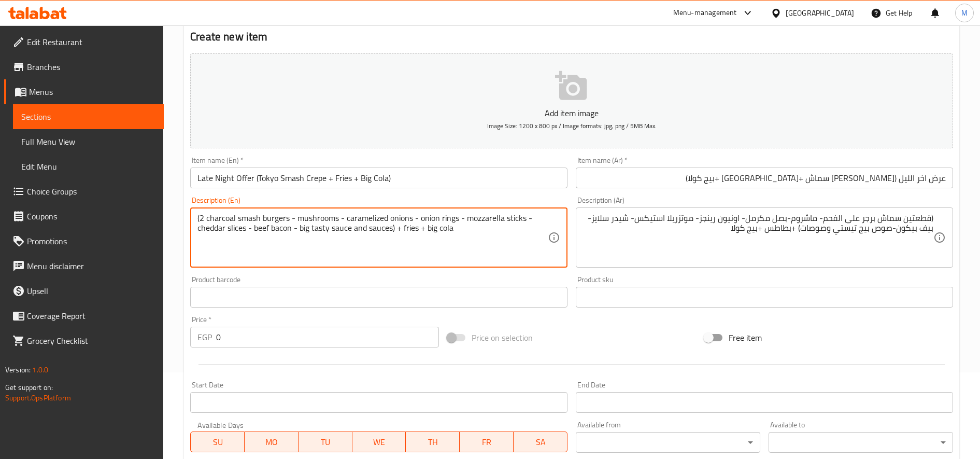
type textarea "(2 charcoal smash burgers - mushrooms - caramelized onions - onion rings - mozz…"
click at [259, 344] on input "0" at bounding box center [327, 337] width 223 height 21
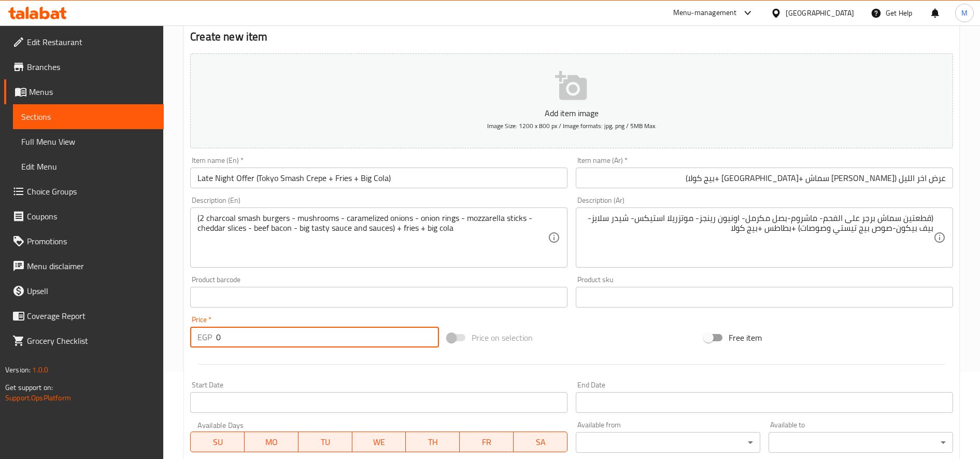
click at [259, 337] on input "0" at bounding box center [327, 337] width 223 height 21
paste input "213.33"
type input "213.33"
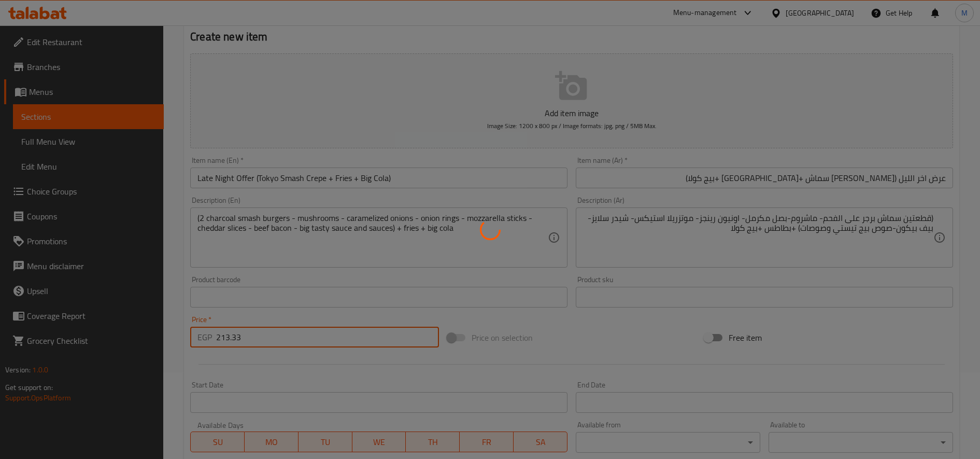
type input "0"
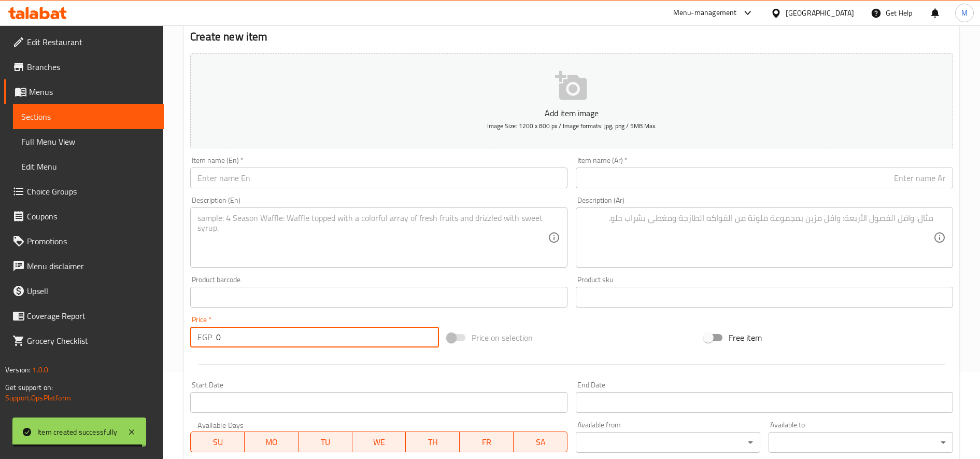
click at [812, 234] on textarea at bounding box center [758, 237] width 350 height 49
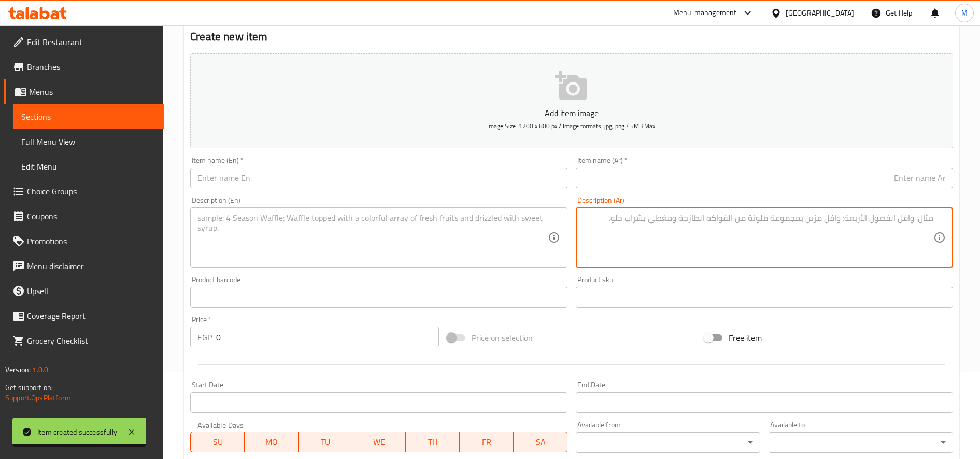
paste textarea "عرض السهره ١٩٩ج كريب زينجر (فريش) كريب كفتة على الفحم"
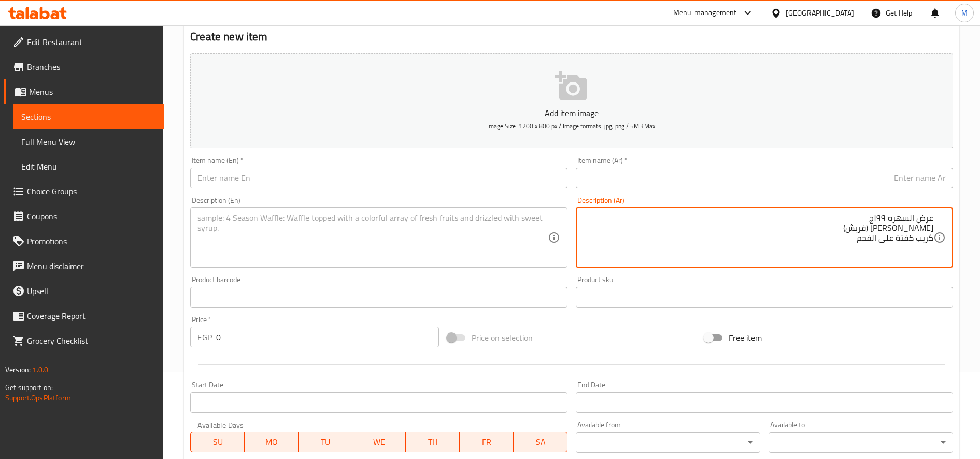
click at [881, 217] on textarea "عرض السهره ١٩٩ج كريب زينجر (فريش) كريب كفتة على الفحم" at bounding box center [758, 237] width 350 height 49
click at [931, 215] on textarea "عرض السهره كريب زينجر (فريش) كريب كفتة على الفحم" at bounding box center [758, 237] width 350 height 49
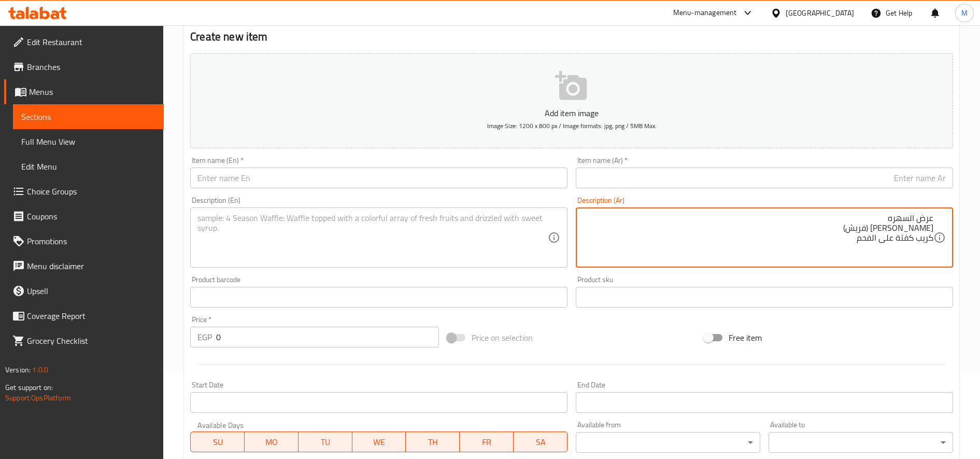
click at [931, 215] on textarea "عرض السهره كريب زينجر (فريش) كريب كفتة على الفحم" at bounding box center [758, 237] width 350 height 49
type textarea "كريب زينجر (فريش) كريب كفتة على الفحم"
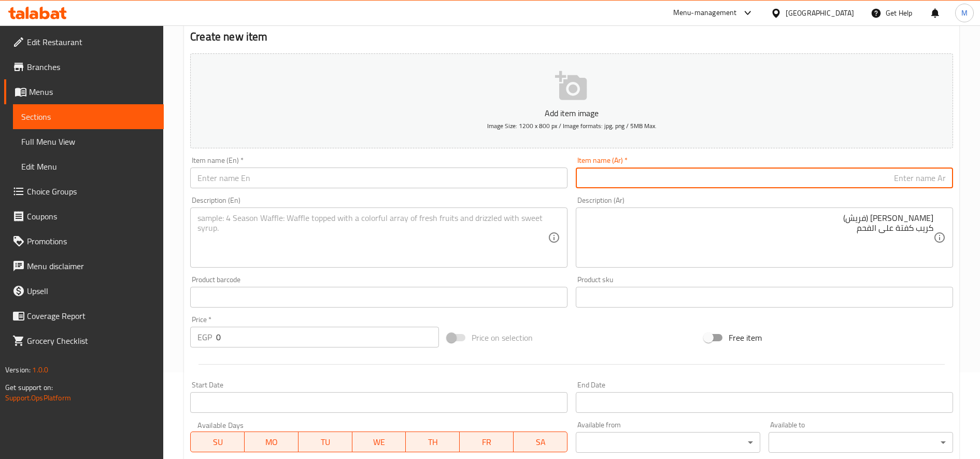
click at [898, 172] on input "text" at bounding box center [764, 177] width 377 height 21
paste input "عرض السهره"
type input "عرض السهره"
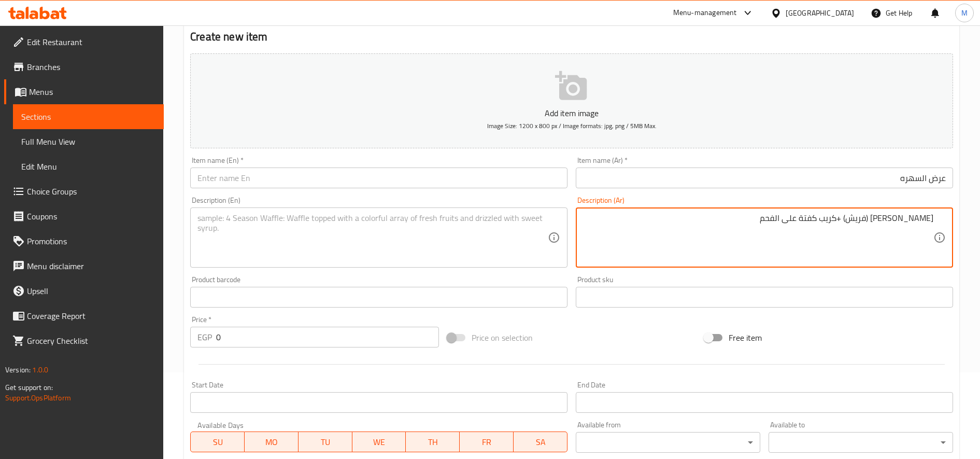
click at [880, 224] on textarea "[PERSON_NAME] (فريش) +كريب كفتة على الفحم" at bounding box center [758, 237] width 350 height 49
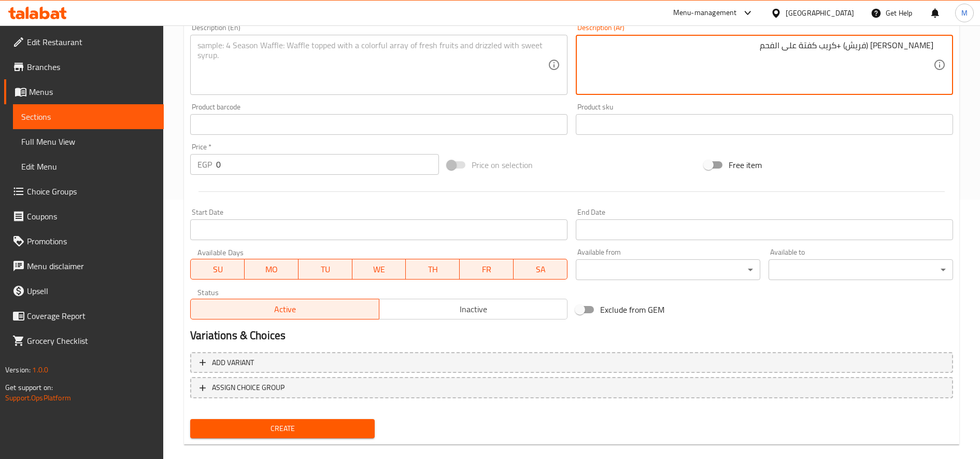
scroll to position [274, 0]
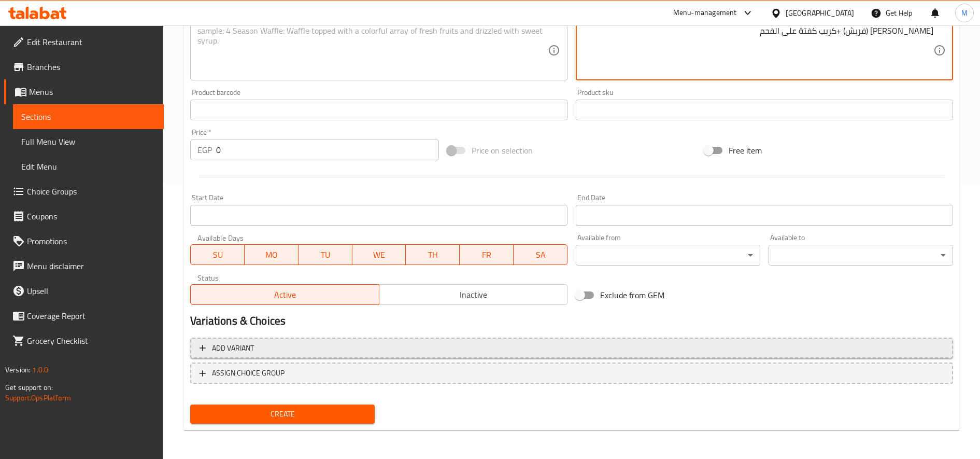
type textarea "[PERSON_NAME] (فريش) +كريب كفتة على الفحم"
click at [371, 346] on span "Add variant" at bounding box center [572, 348] width 745 height 13
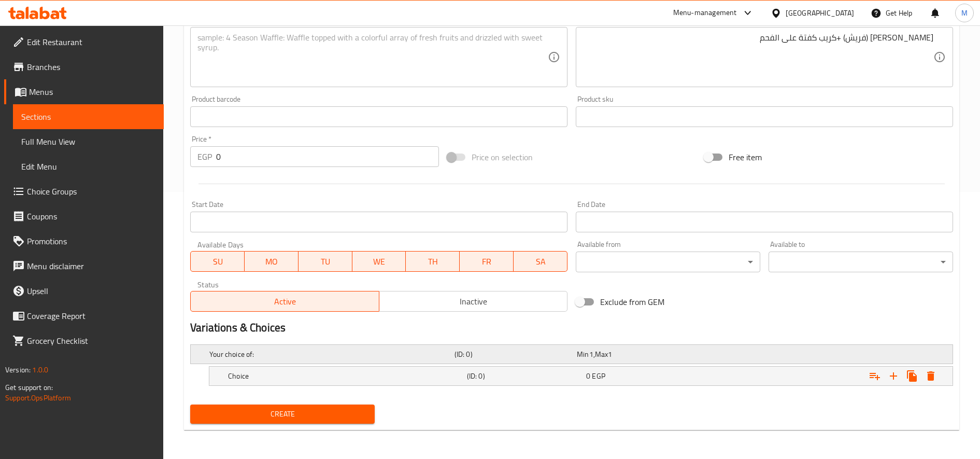
scroll to position [267, 0]
click at [793, 356] on div "Expand" at bounding box center [819, 354] width 245 height 4
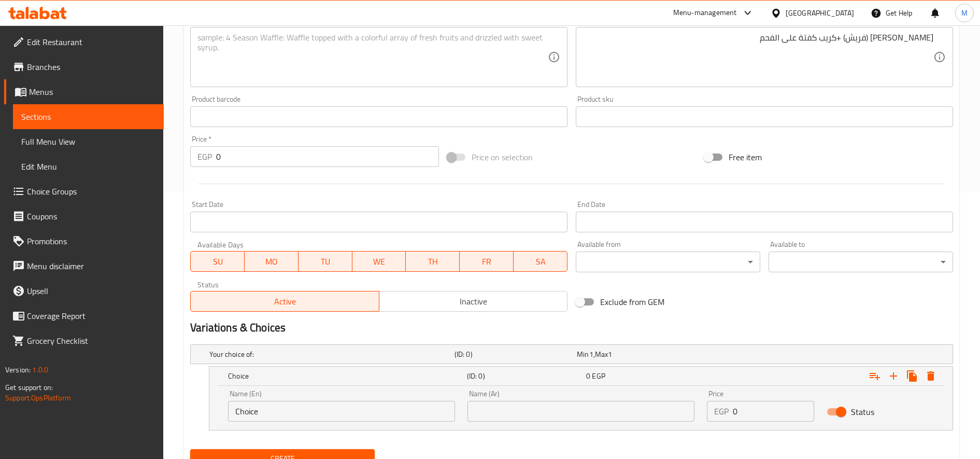
click at [638, 411] on input "text" at bounding box center [581, 411] width 227 height 21
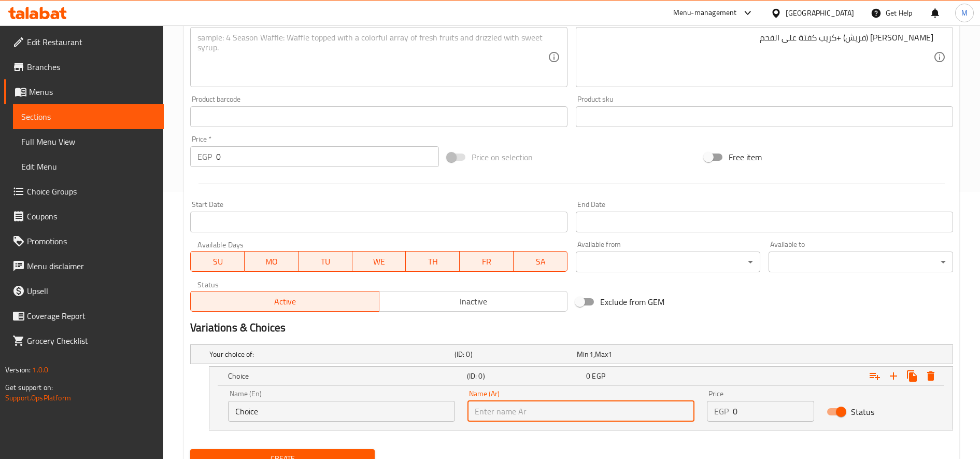
paste input "[PERSON_NAME] (فريش) +كريب كفتة على الفحم"
click at [557, 410] on input "[PERSON_NAME] (فريش) +كريب كفتة على الفحم" at bounding box center [581, 411] width 227 height 21
type input "[PERSON_NAME] (فريش) +كريب كفتة على الفحم"
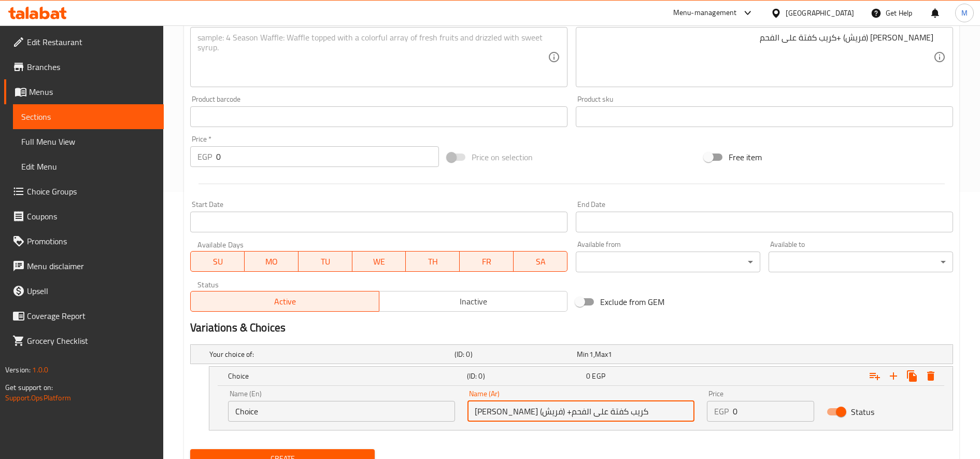
click at [359, 404] on input "Choice" at bounding box center [341, 411] width 227 height 21
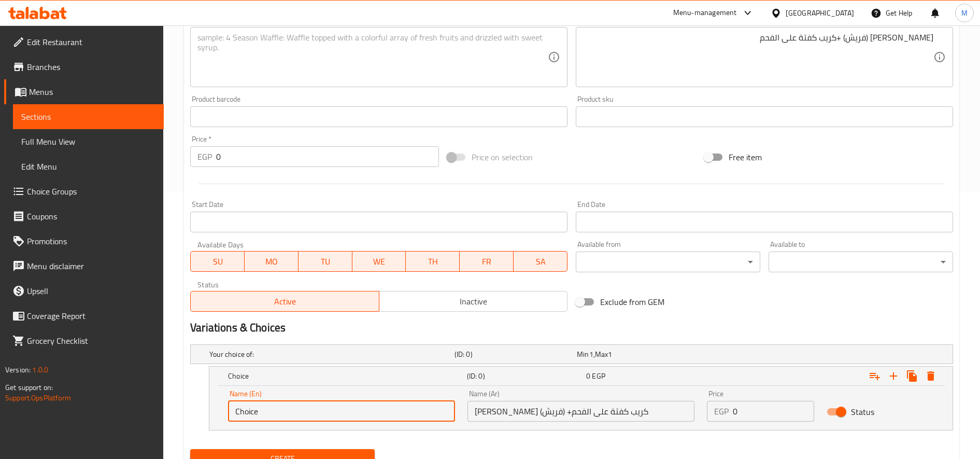
click at [359, 404] on input "Choice" at bounding box center [341, 411] width 227 height 21
paste input "Zinger crepe (fresh) + charcoal kofta crep"
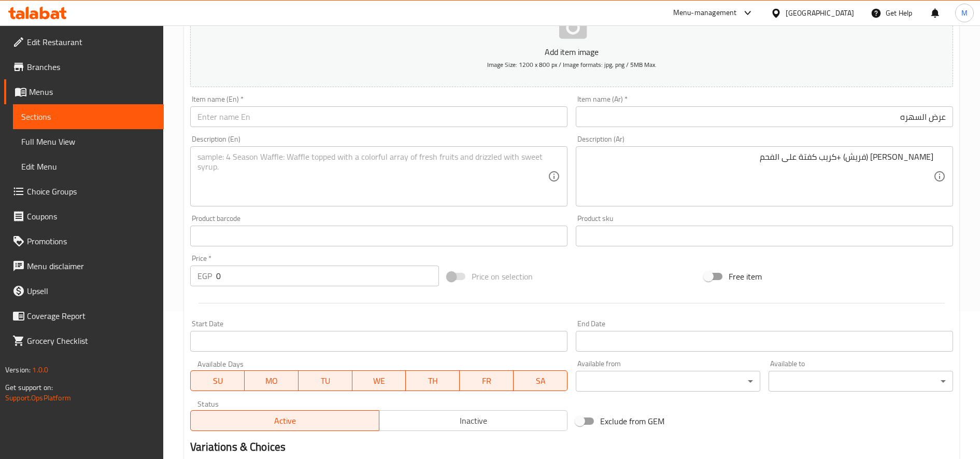
scroll to position [94, 0]
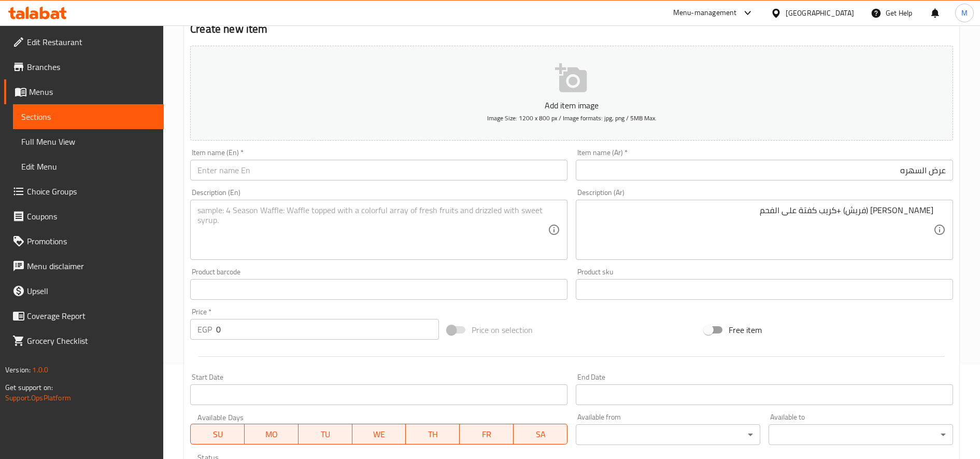
type input "Zinger crepe (fresh) + charcoal kofta crepe"
click at [866, 176] on input "عرض السهره" at bounding box center [764, 170] width 377 height 21
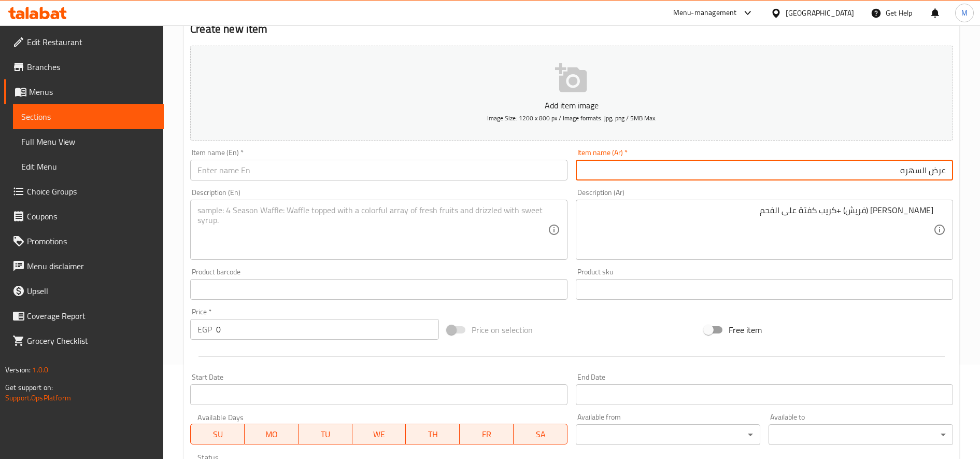
click at [866, 176] on input "عرض السهره" at bounding box center [764, 170] width 377 height 21
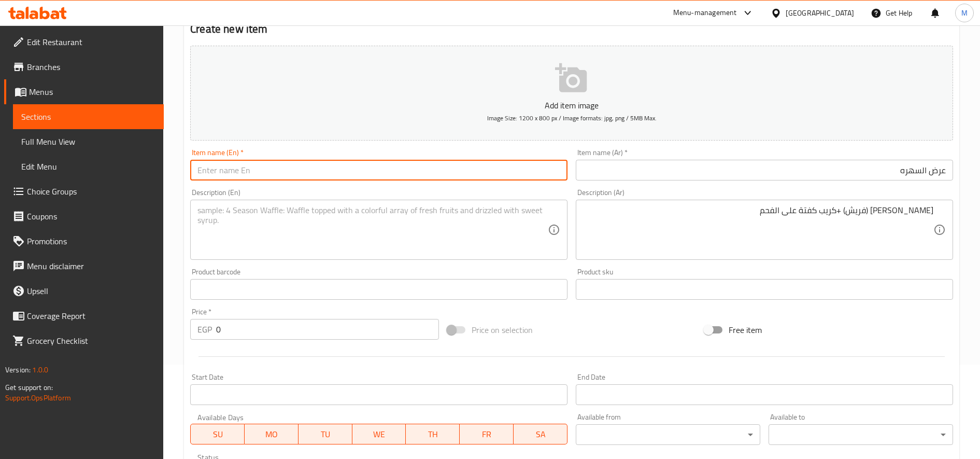
click at [334, 174] on input "text" at bounding box center [378, 170] width 377 height 21
paste input "Evening show"
click at [236, 174] on input "Evening show" at bounding box center [378, 170] width 377 height 21
type input "Evening Offer"
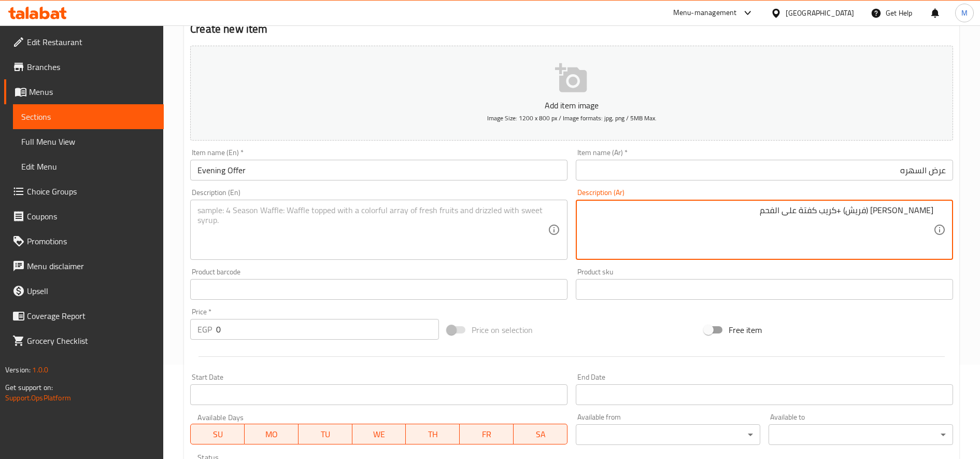
click at [811, 214] on textarea "[PERSON_NAME] (فريش) +كريب كفتة على الفحم" at bounding box center [758, 229] width 350 height 49
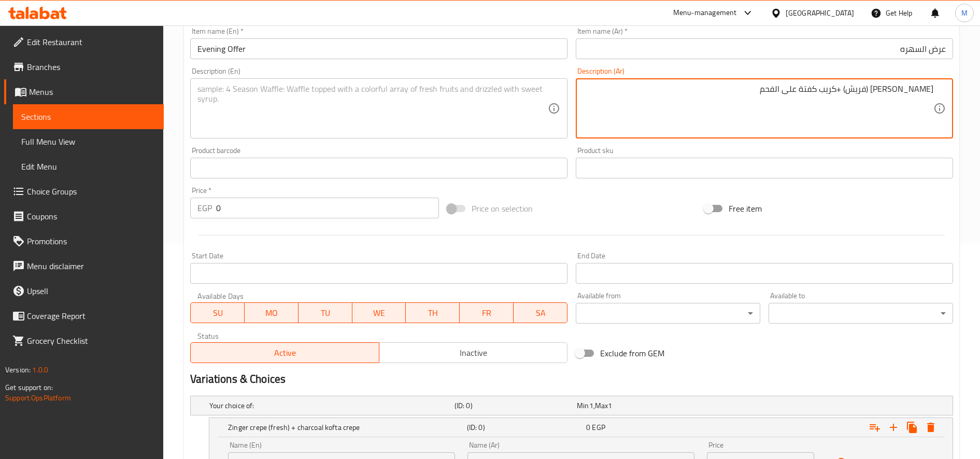
scroll to position [312, 0]
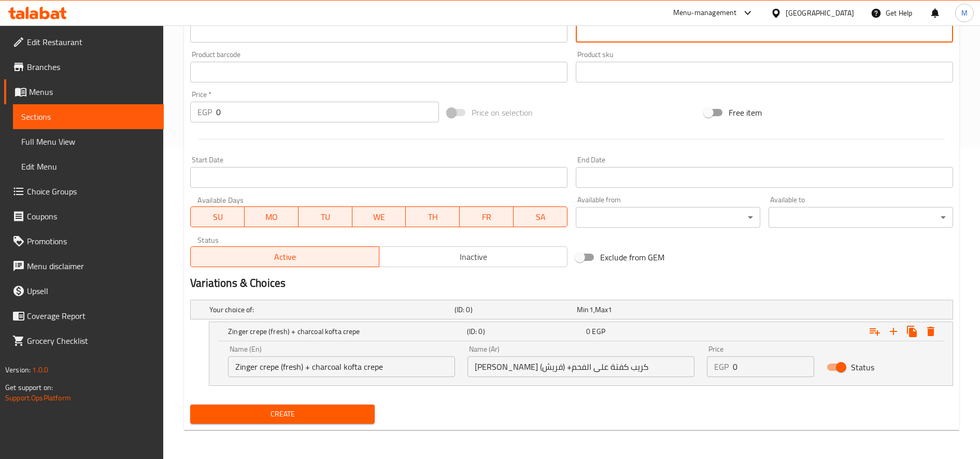
click at [332, 368] on input "Zinger crepe (fresh) + charcoal kofta crepe" at bounding box center [341, 366] width 227 height 21
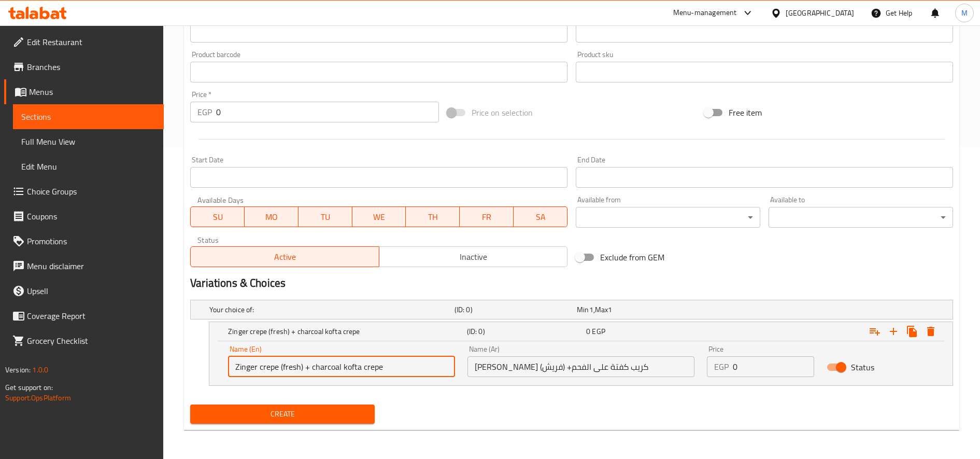
click at [332, 368] on input "Zinger crepe (fresh) + charcoal kofta crepe" at bounding box center [341, 366] width 227 height 21
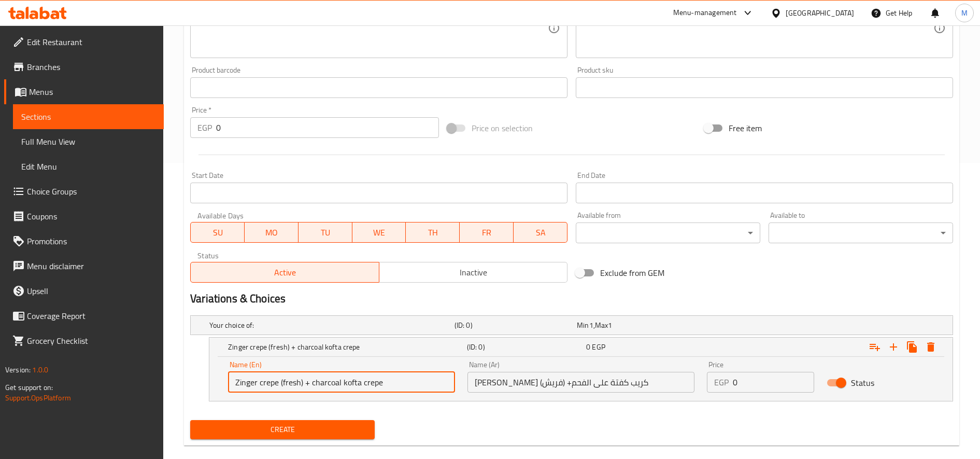
scroll to position [0, 0]
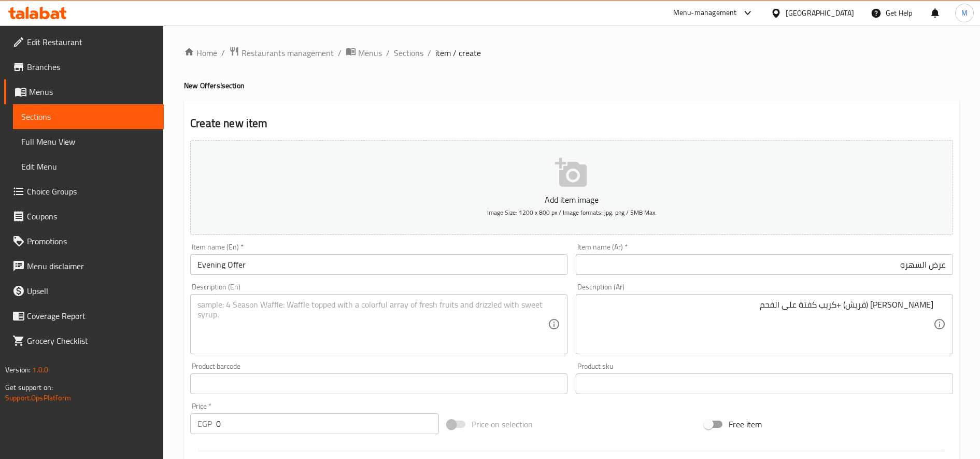
click at [302, 321] on textarea at bounding box center [373, 324] width 350 height 49
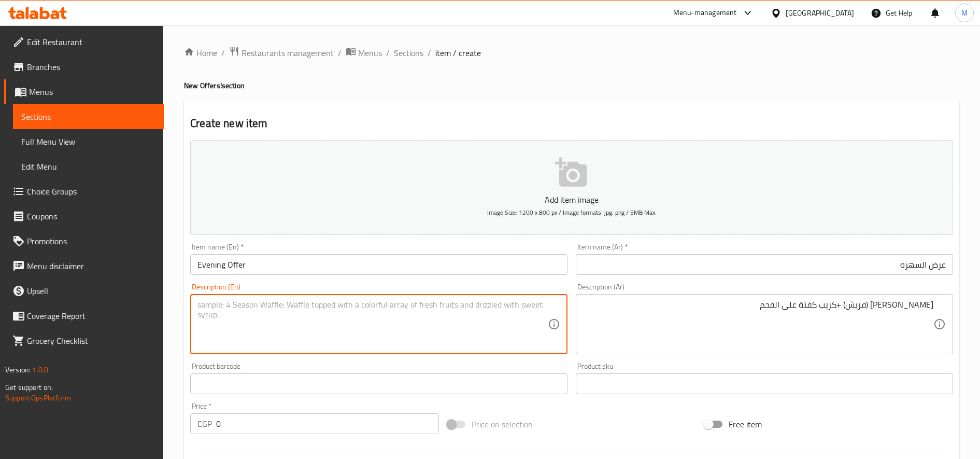
paste textarea "Zinger crepe (fresh) + charcoal kofta crepe"
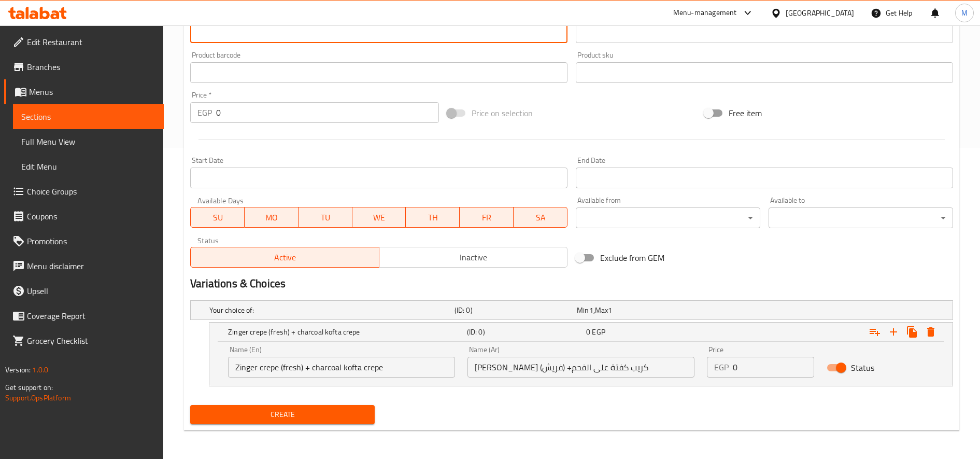
scroll to position [312, 0]
type textarea "Zinger crepe (fresh) + charcoal kofta crepe"
click at [750, 370] on input "0" at bounding box center [773, 366] width 81 height 21
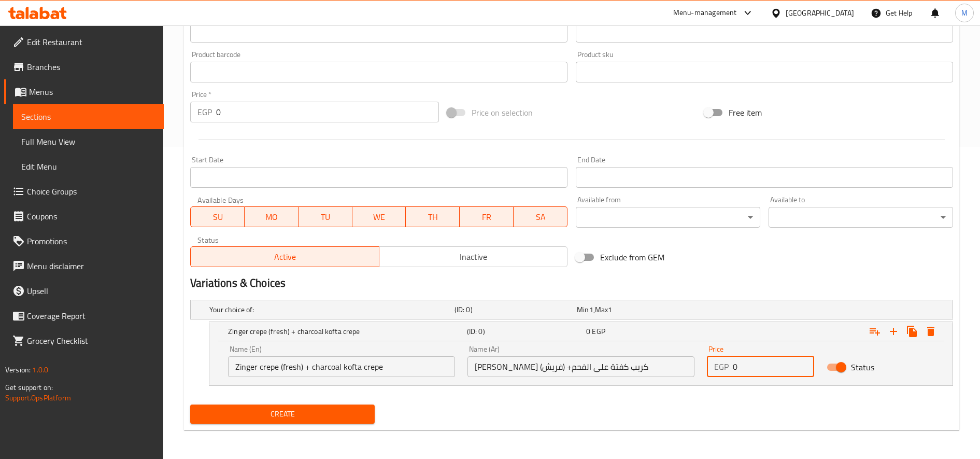
click at [750, 370] on input "0" at bounding box center [773, 366] width 81 height 21
paste input "265.33"
type input "265.33"
click at [356, 422] on button "Create" at bounding box center [282, 413] width 185 height 19
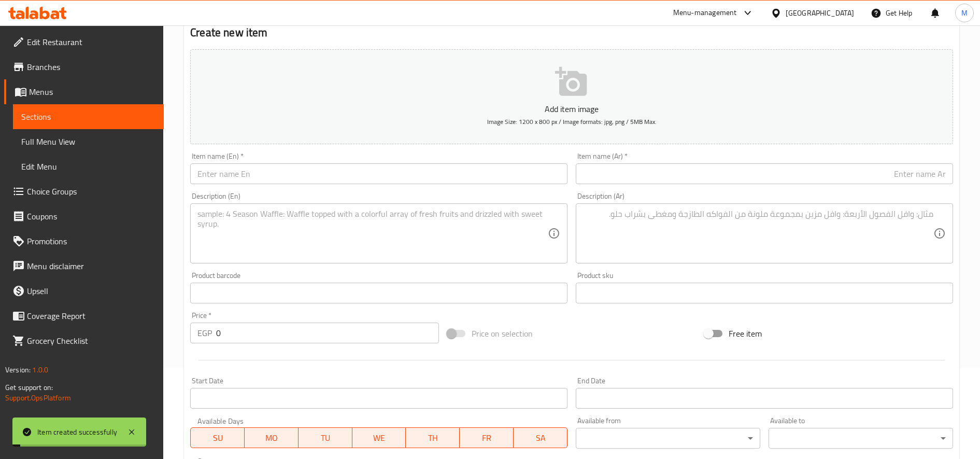
scroll to position [0, 0]
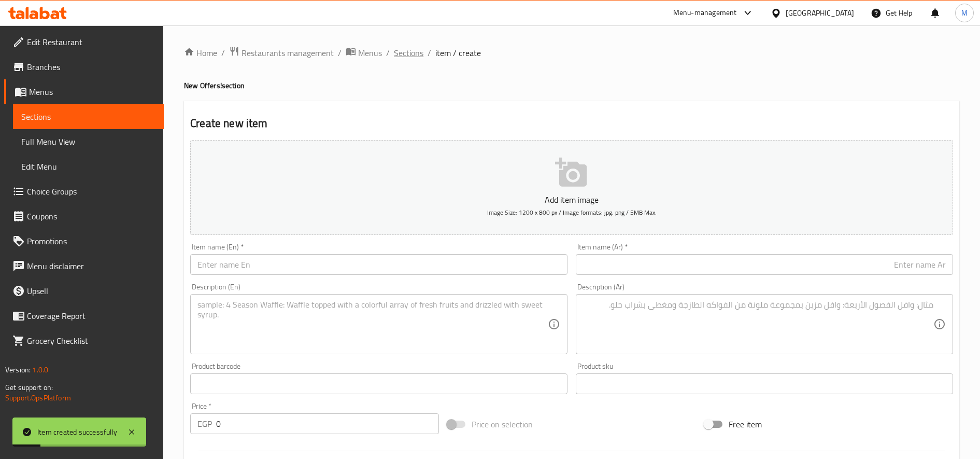
click at [413, 53] on span "Sections" at bounding box center [409, 53] width 30 height 12
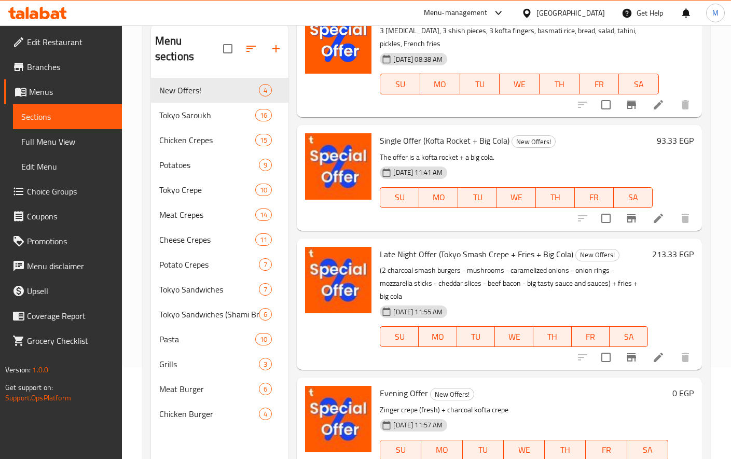
scroll to position [145, 0]
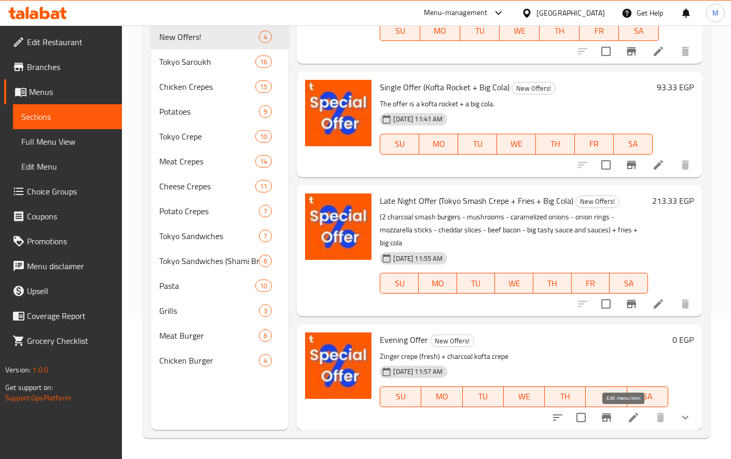
click at [627, 423] on icon at bounding box center [633, 417] width 12 height 12
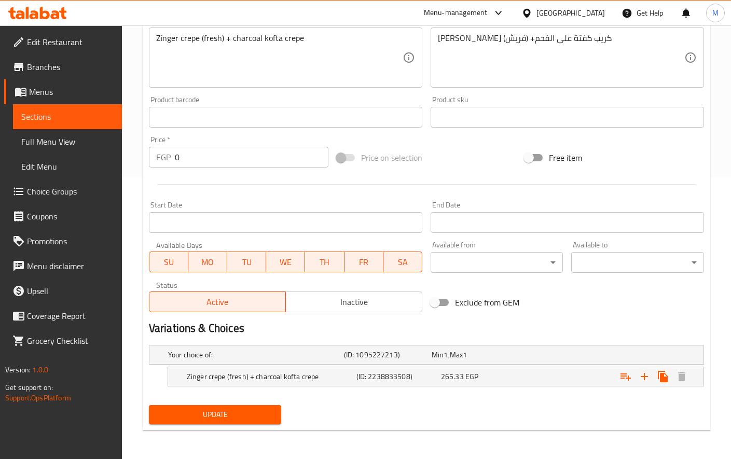
scroll to position [282, 0]
click at [487, 359] on div "265.33 EGP" at bounding box center [472, 354] width 83 height 10
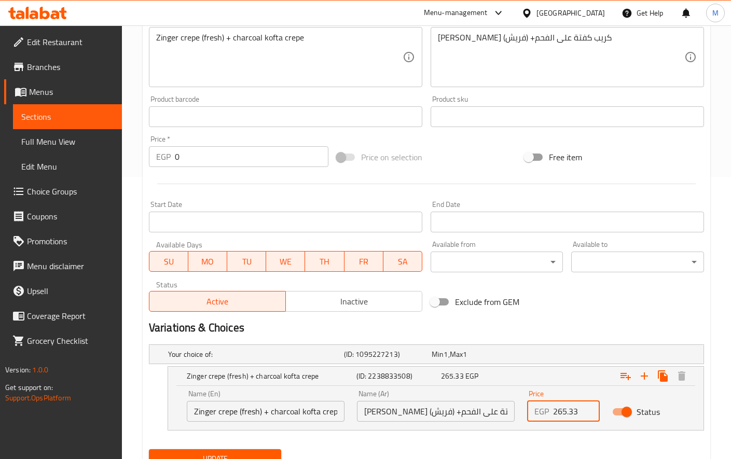
click at [565, 413] on input "265.33" at bounding box center [576, 411] width 47 height 21
type input "0"
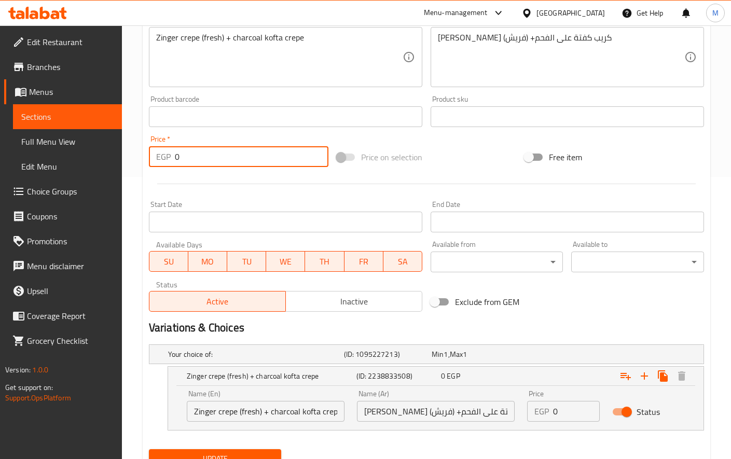
click at [218, 160] on input "0" at bounding box center [251, 156] width 153 height 21
paste input "265.33"
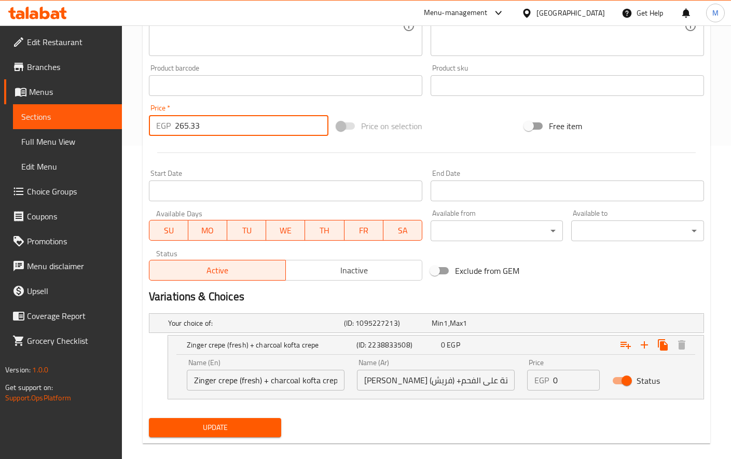
scroll to position [327, 0]
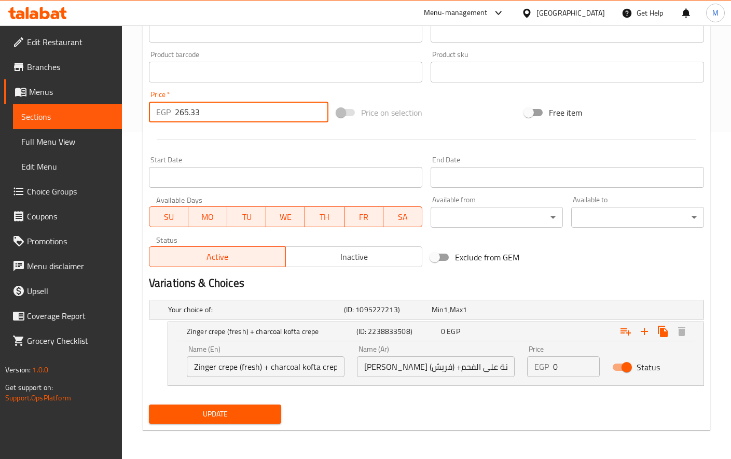
type input "265.33"
click at [258, 413] on span "Update" at bounding box center [215, 414] width 116 height 13
click at [189, 114] on input "265.33" at bounding box center [251, 112] width 153 height 21
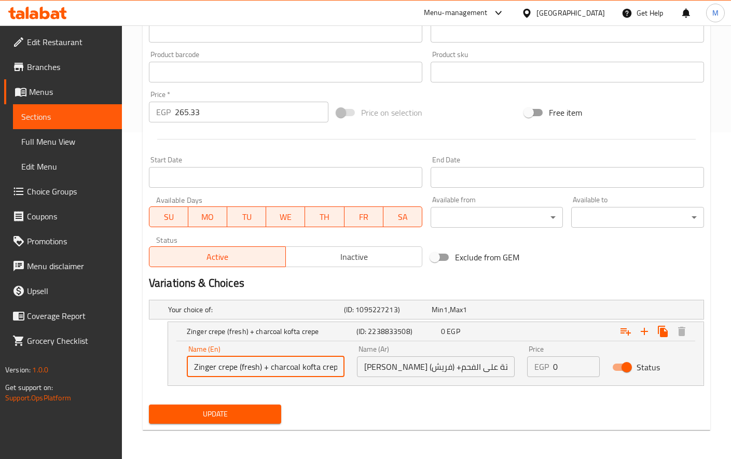
click at [272, 366] on input "Zinger crepe (fresh) + charcoal kofta crepe" at bounding box center [266, 366] width 158 height 21
click at [447, 362] on input "[PERSON_NAME] (فريش) +كريب كفتة على الفحم" at bounding box center [436, 366] width 158 height 21
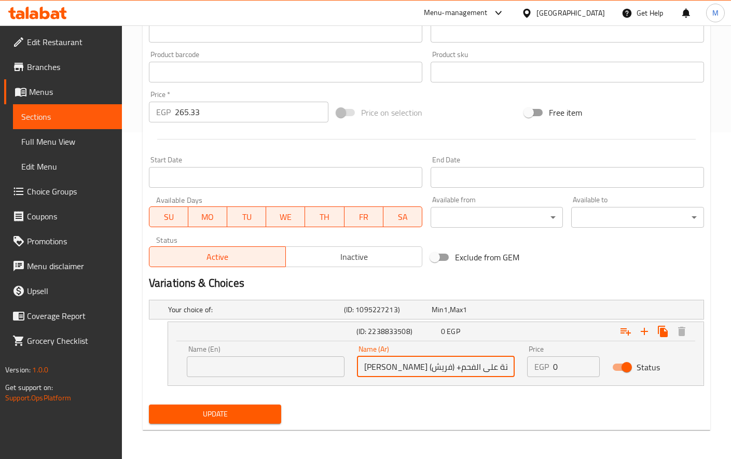
click at [447, 362] on input "[PERSON_NAME] (فريش) +كريب كفتة على الفحم" at bounding box center [436, 366] width 158 height 21
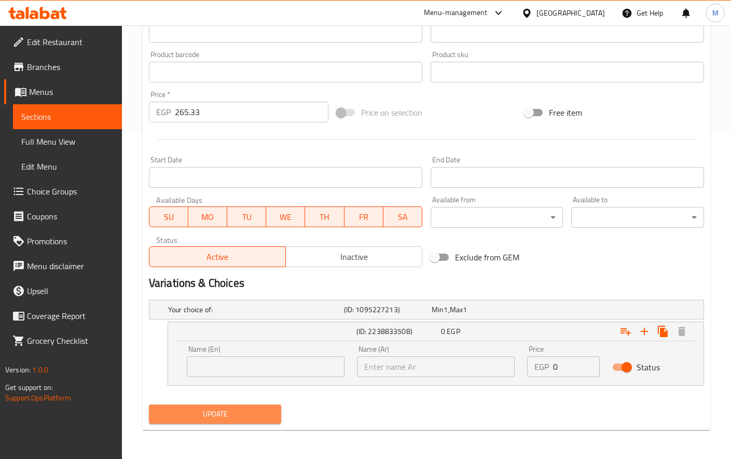
click at [261, 412] on span "Update" at bounding box center [215, 414] width 116 height 13
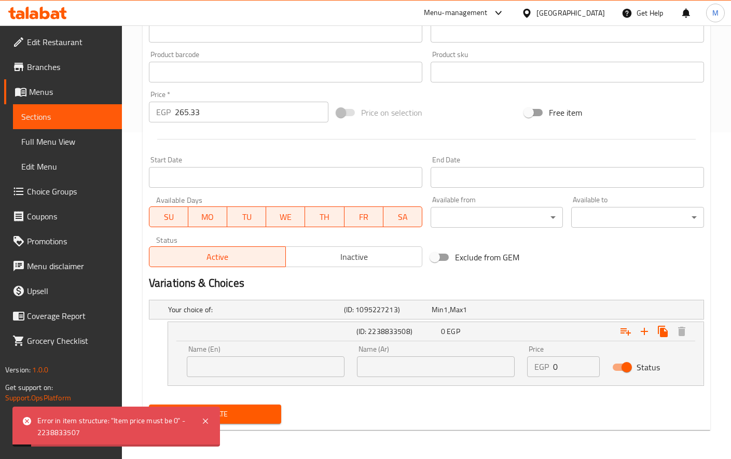
scroll to position [0, 0]
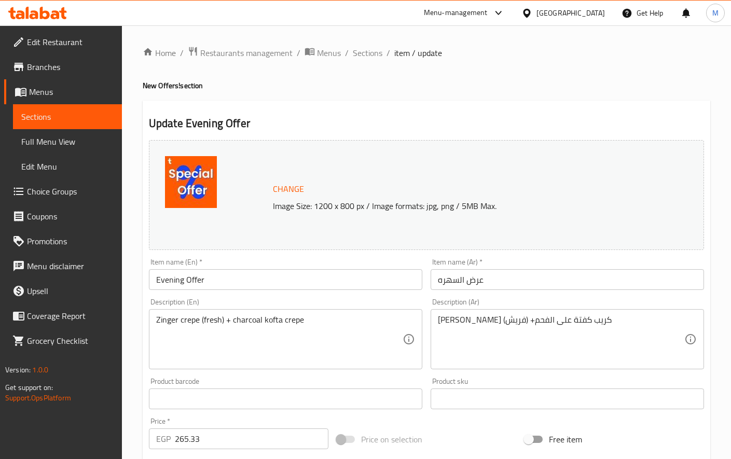
click at [547, 281] on input "عرض السهره" at bounding box center [566, 279] width 273 height 21
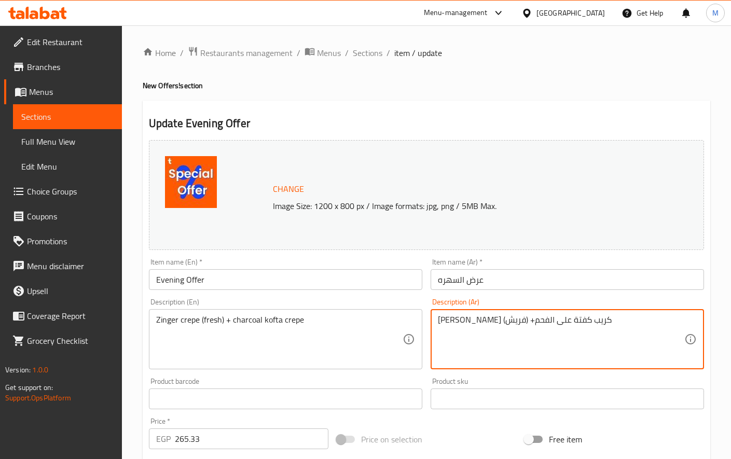
paste textarea "عرض السهره"
type textarea "كريب زينجر (فريش) +كريب كفتة على الفحم عرض السهره"
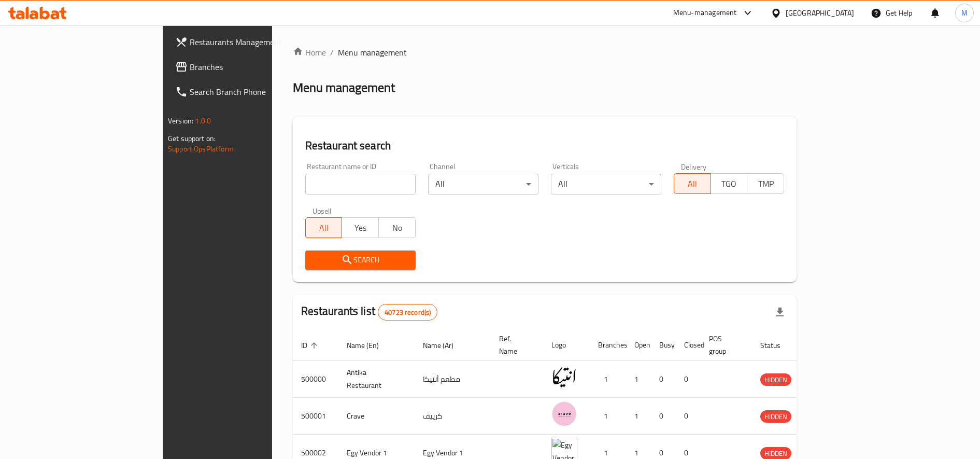
click at [305, 175] on input "search" at bounding box center [360, 184] width 110 height 21
paste input "696546"
type input "696546"
click at [314, 259] on span "Search" at bounding box center [361, 260] width 94 height 13
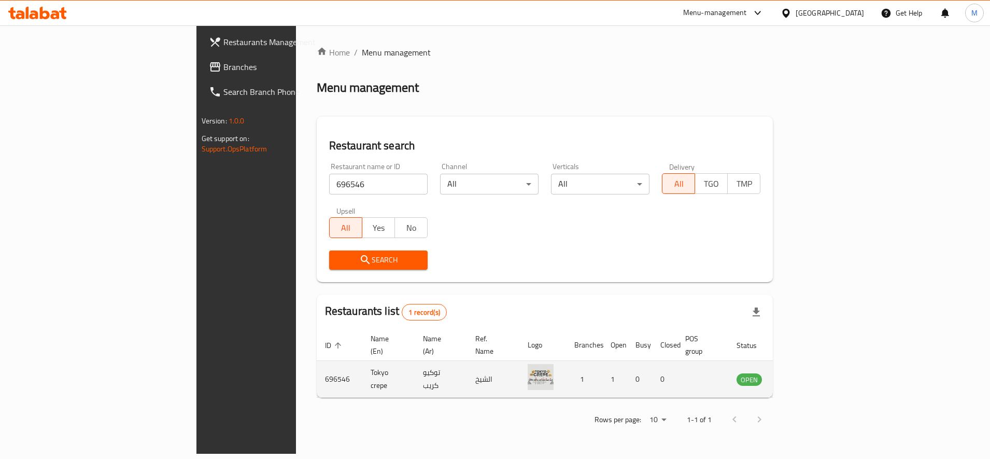
click at [803, 375] on icon "enhanced table" at bounding box center [797, 379] width 11 height 9
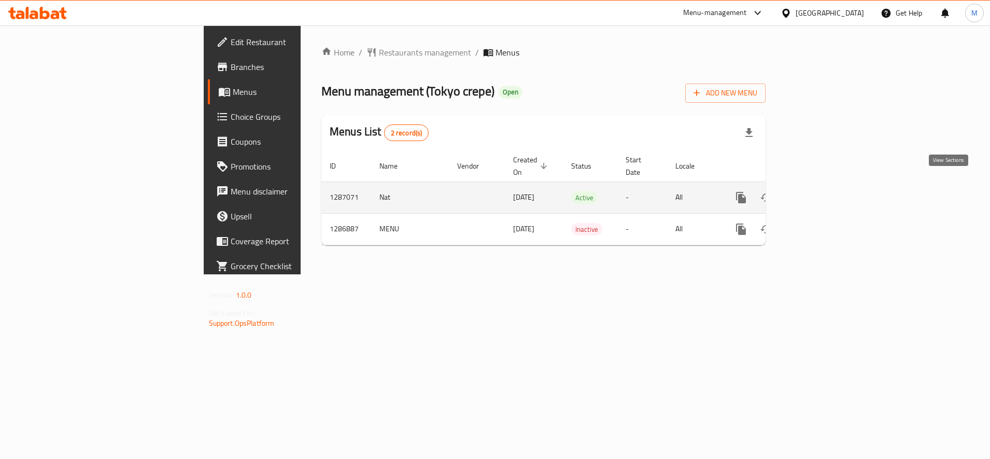
click at [822, 191] on icon "enhanced table" at bounding box center [816, 197] width 12 height 12
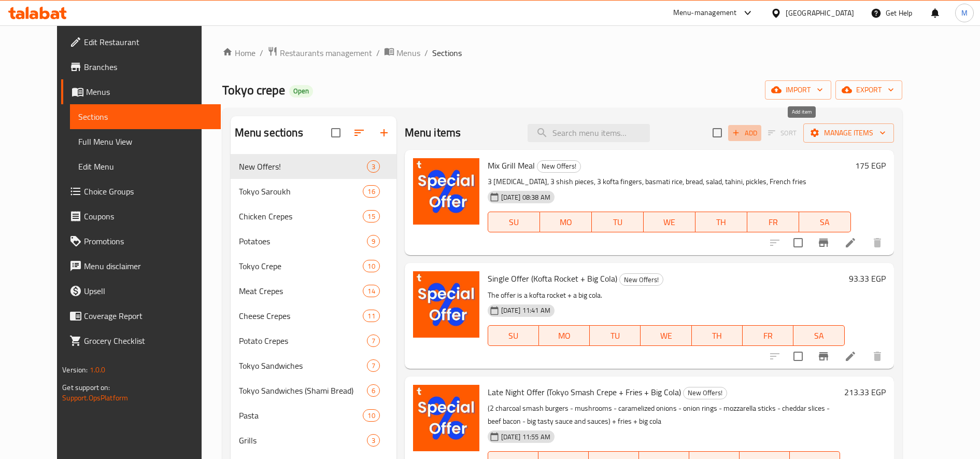
click at [759, 135] on span "Add" at bounding box center [745, 133] width 28 height 12
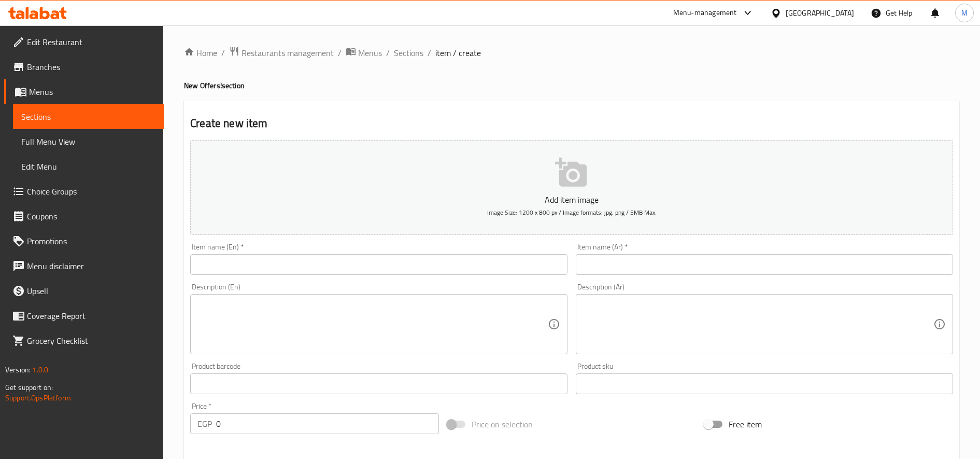
click at [676, 268] on input "text" at bounding box center [764, 264] width 377 height 21
paste input "عرض السهره"
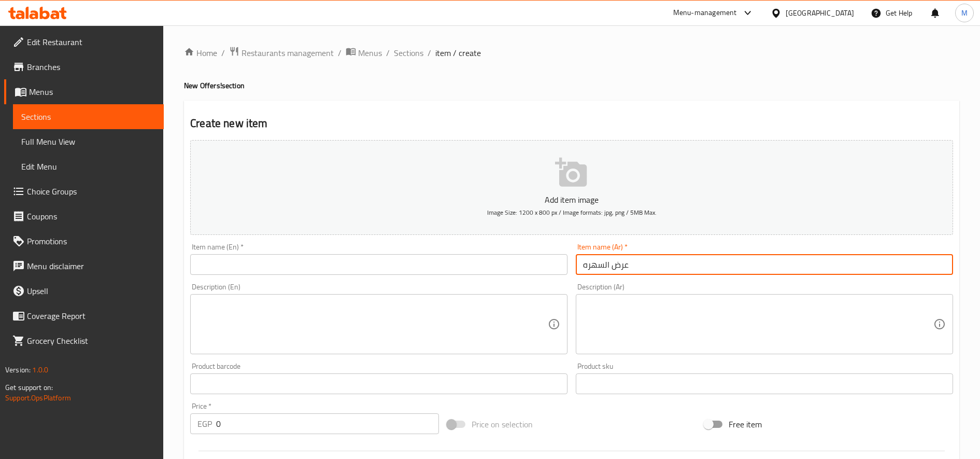
type input "عرض السهره"
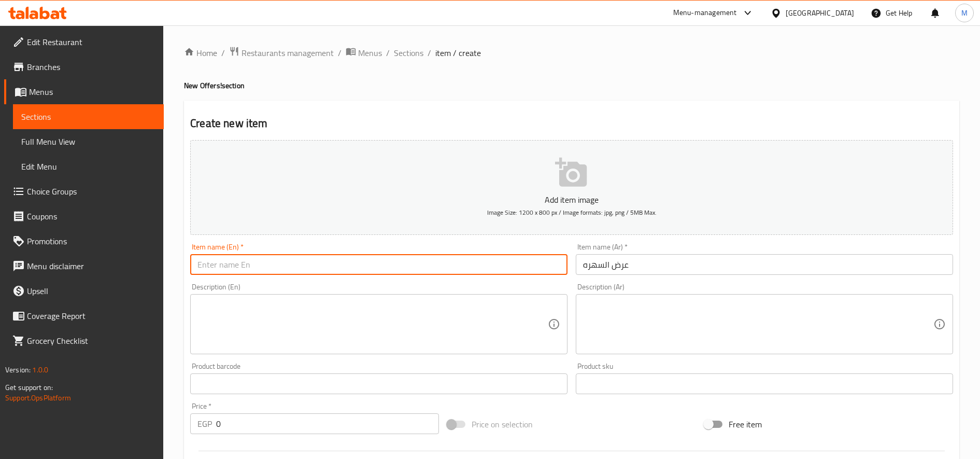
click at [263, 264] on input "text" at bounding box center [378, 264] width 377 height 21
paste input "Evening show"
type input "Evening Offer"
click at [693, 252] on div "Item name (Ar)   * عرض السهره Item name (Ar) *" at bounding box center [764, 259] width 377 height 32
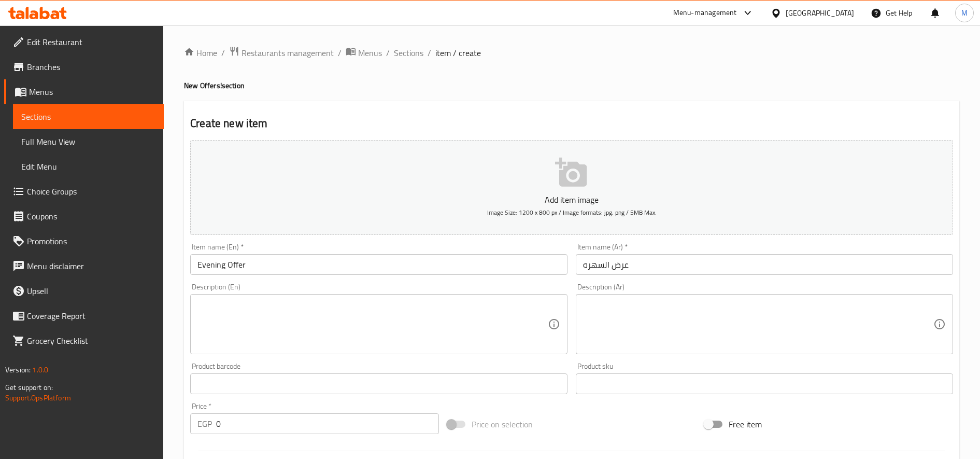
click at [677, 277] on div "Item name (Ar)   * عرض السهره Item name (Ar) *" at bounding box center [765, 259] width 386 height 40
click at [684, 264] on input "عرض السهره" at bounding box center [764, 264] width 377 height 21
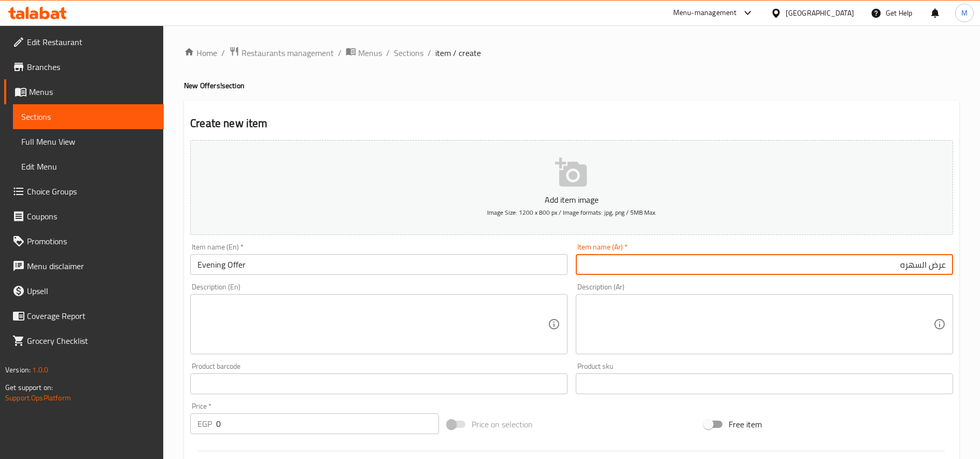
paste input "[PERSON_NAME] (فريش) +كريب كفتة على الفحم"
click at [901, 266] on input "عرض السهره [PERSON_NAME] (فريش) +كريب كفتة على الفحم" at bounding box center [764, 264] width 377 height 21
type input "عرض السهره ( [PERSON_NAME] (فريش) +كريب كفتة على الفحم"
click at [787, 264] on input "عرض السهره ( [PERSON_NAME] (فريش) +كريب كفتة على الفحم" at bounding box center [764, 264] width 377 height 21
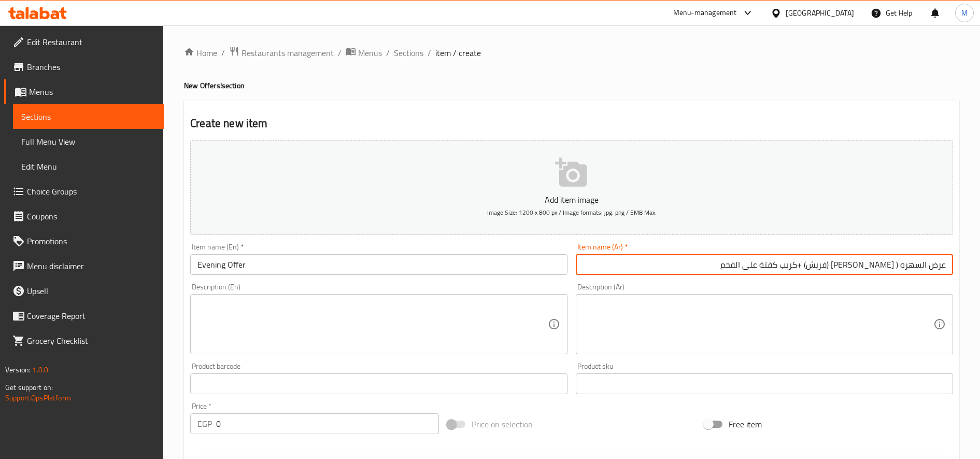
click at [787, 264] on input "عرض السهره ( [PERSON_NAME] (فريش) +كريب كفتة على الفحم" at bounding box center [764, 264] width 377 height 21
click at [793, 313] on textarea at bounding box center [758, 324] width 350 height 49
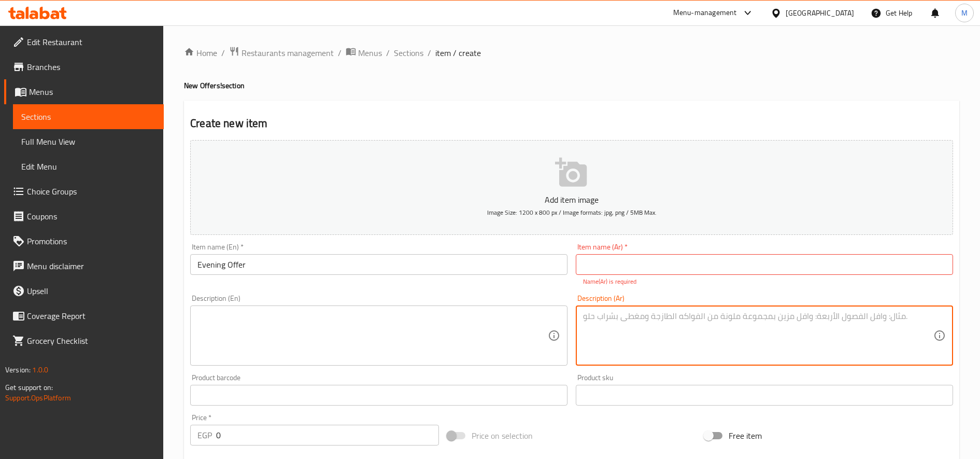
paste textarea "عرض السهره ( [PERSON_NAME] (فريش) +كريب كفتة على الفحم"
drag, startPoint x: 782, startPoint y: 316, endPoint x: 698, endPoint y: 316, distance: 84.0
click at [698, 316] on textarea "عرض السهره ( [PERSON_NAME] (فريش) +كريب كفتة على الفحم" at bounding box center [758, 335] width 350 height 49
drag, startPoint x: 693, startPoint y: 318, endPoint x: 788, endPoint y: 323, distance: 95.0
click at [788, 323] on textarea "عرض السهره ( [PERSON_NAME] (فريش) +كريب كفتة على الفحم" at bounding box center [758, 335] width 350 height 49
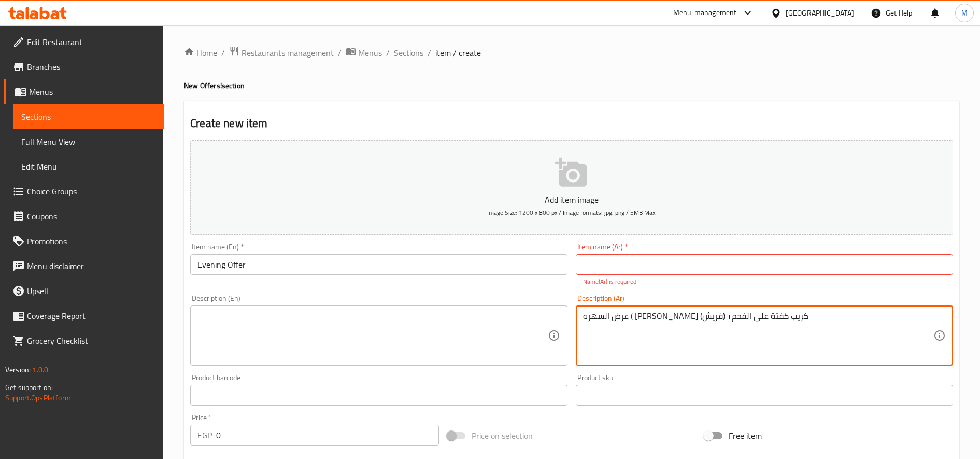
type textarea "عرض السهره ( [PERSON_NAME] (فريش) +كريب كفتة على الفحم"
click at [848, 270] on input "text" at bounding box center [764, 264] width 377 height 21
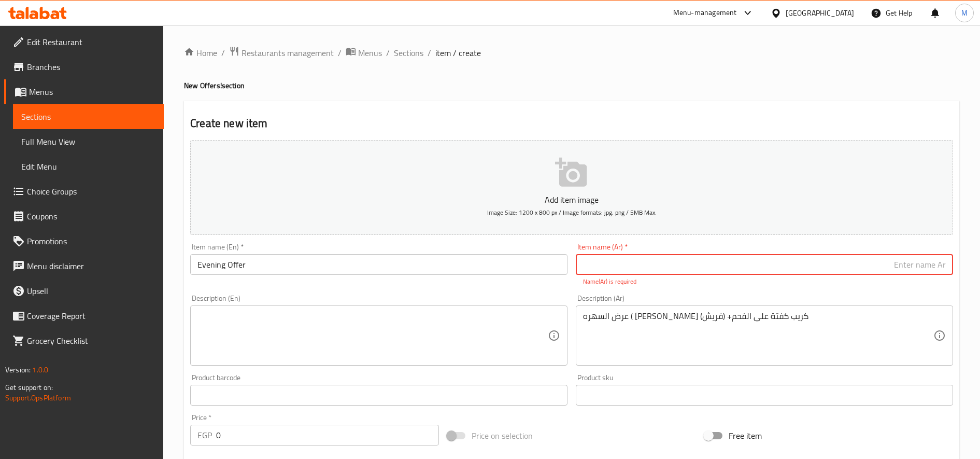
paste input "عرض السهره ( [PERSON_NAME]"
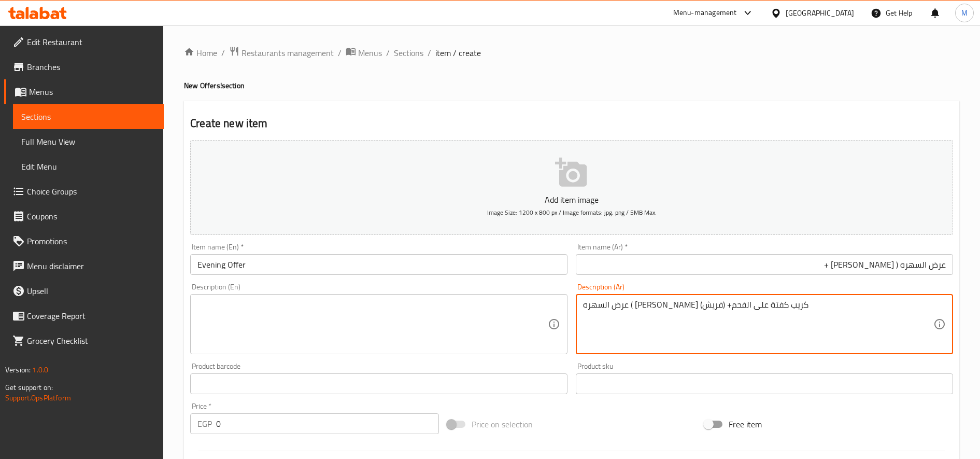
click at [659, 307] on textarea "عرض السهره ( [PERSON_NAME] (فريش) +كريب كفتة على الفحم" at bounding box center [758, 324] width 350 height 49
click at [661, 306] on textarea "عرض السهره ( [PERSON_NAME] (فريش) +كريب كفتة على الفحم" at bounding box center [758, 324] width 350 height 49
drag, startPoint x: 661, startPoint y: 306, endPoint x: 619, endPoint y: 307, distance: 42.0
click at [619, 307] on textarea "عرض السهره ( [PERSON_NAME] (فريش) +كريب كفتة على الفحم" at bounding box center [758, 324] width 350 height 49
click at [791, 253] on div "Item name (Ar)   * عرض السهره ( [PERSON_NAME] + Item name (Ar) *" at bounding box center [764, 259] width 377 height 32
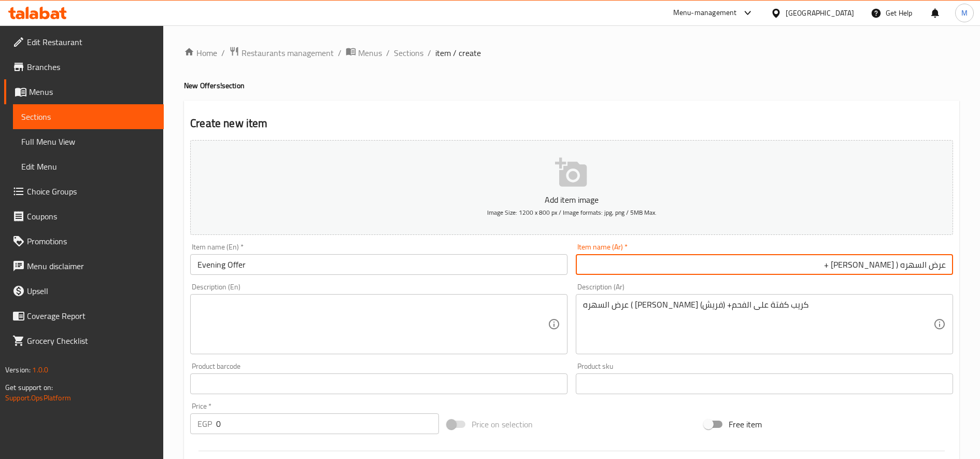
click at [786, 260] on input "عرض السهره ( [PERSON_NAME] +" at bounding box center [764, 264] width 377 height 21
paste input "كريب كفتة"
click at [864, 266] on input "عرض السهره ( [PERSON_NAME] + كريب كفتة )" at bounding box center [764, 264] width 377 height 21
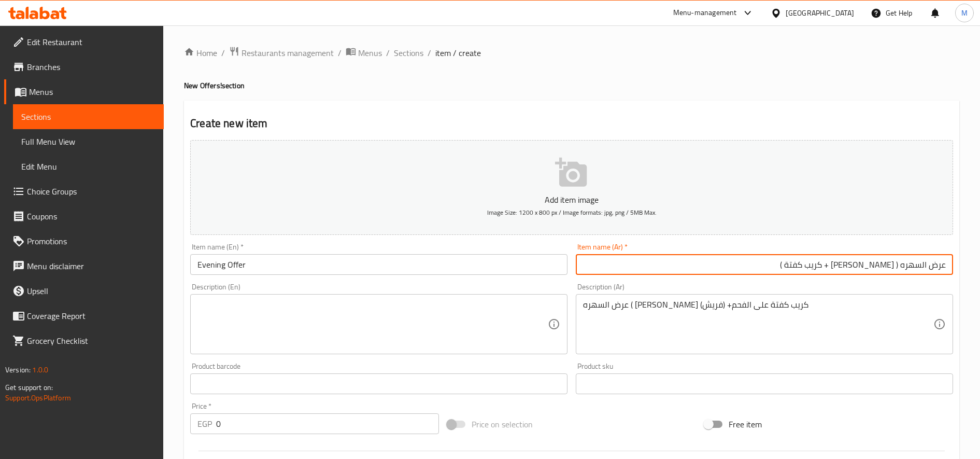
type input "عرض السهره ( [PERSON_NAME] + كريب كفتة )"
click at [287, 264] on input "Evening Offer" at bounding box center [378, 264] width 377 height 21
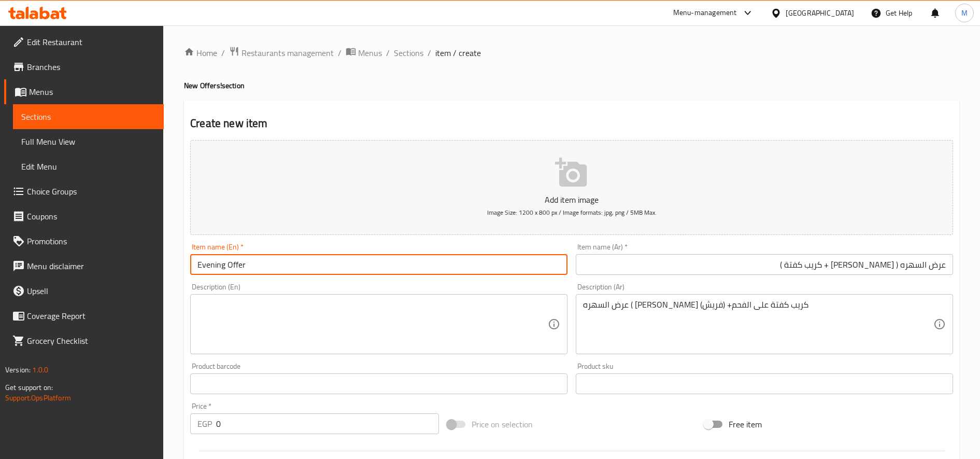
paste input "(Zinger crepe + Kofta crepe)"
type input "Evening Offer (Zinger crepe + Kofta crepe)"
click at [272, 342] on textarea at bounding box center [373, 324] width 350 height 49
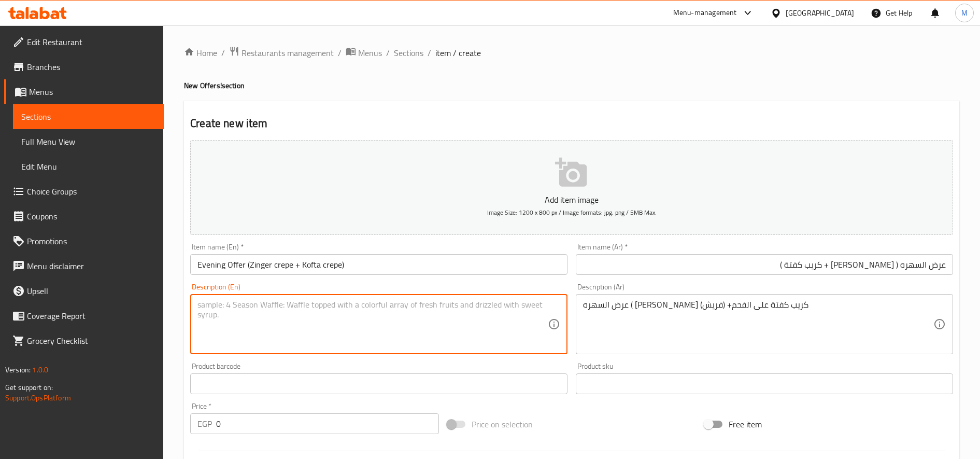
paste textarea "Evening show (Zinger crepe + Kofta crepe)"
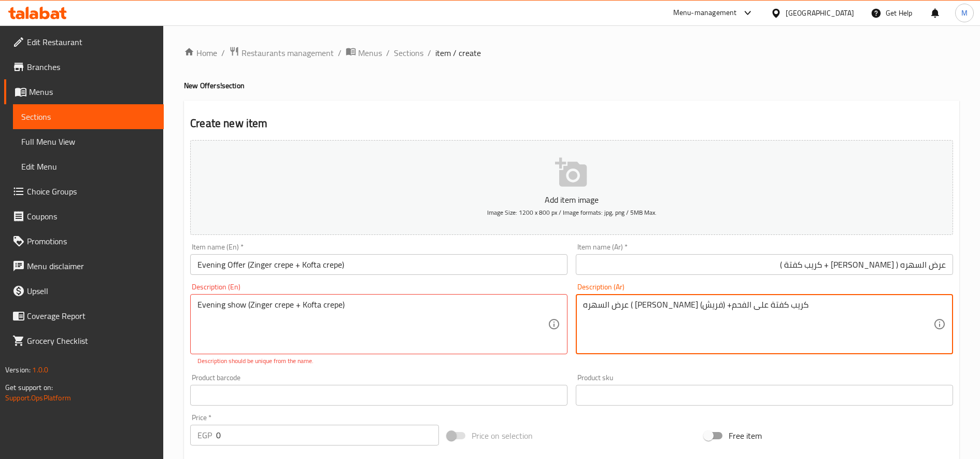
click at [687, 304] on textarea "عرض السهره ( [PERSON_NAME] (فريش) +كريب كفتة على الفحم" at bounding box center [758, 324] width 350 height 49
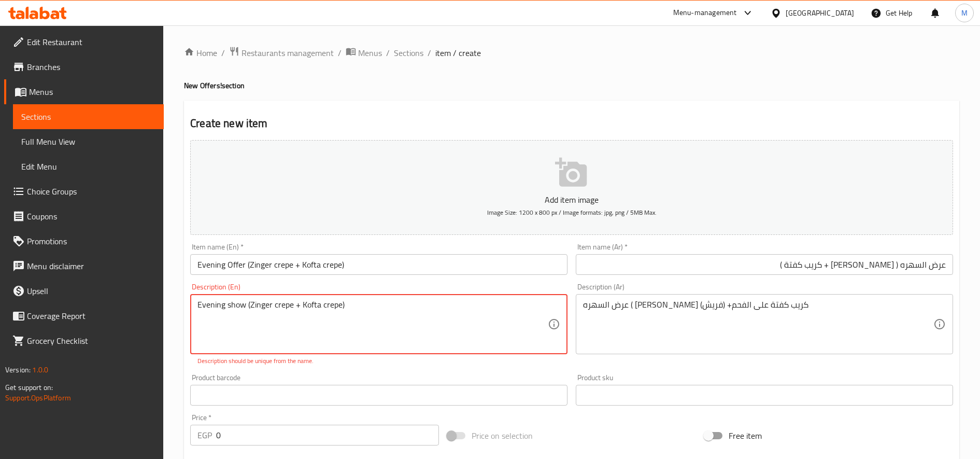
click at [315, 314] on textarea "Evening show (Zinger crepe + Kofta crepe)" at bounding box center [373, 324] width 350 height 49
paste textarea "fresh zinger crepe + charcoal k"
type textarea "Evening show (fresh zinger crepe + charcoal kofta crepe)"
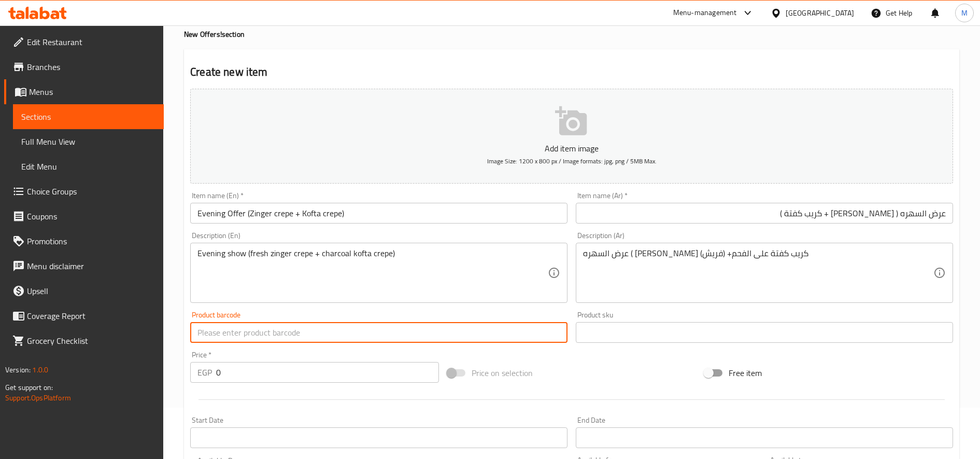
scroll to position [87, 0]
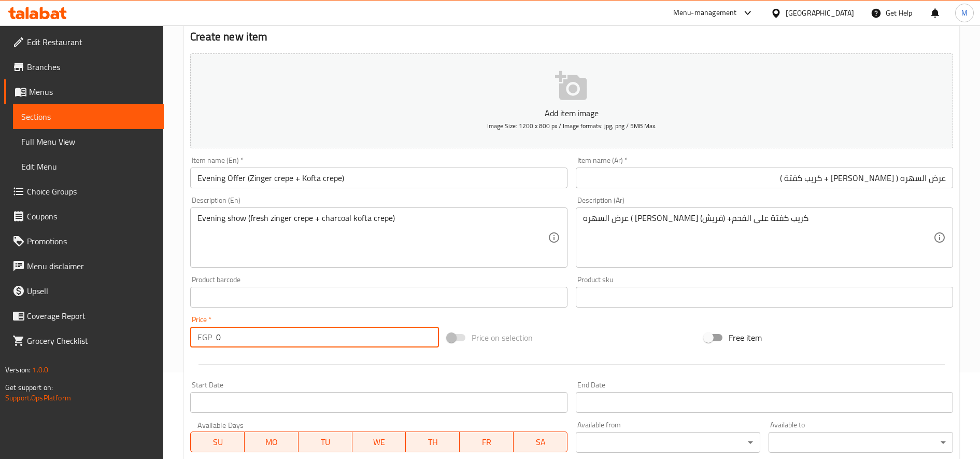
click at [266, 328] on input "0" at bounding box center [327, 337] width 223 height 21
paste input "265.33"
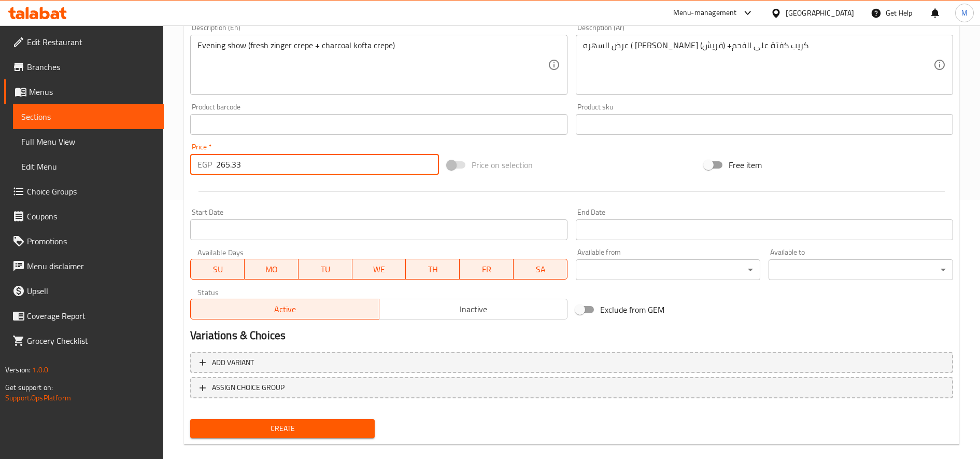
type input "265.33"
click at [318, 431] on span "Create" at bounding box center [283, 428] width 168 height 13
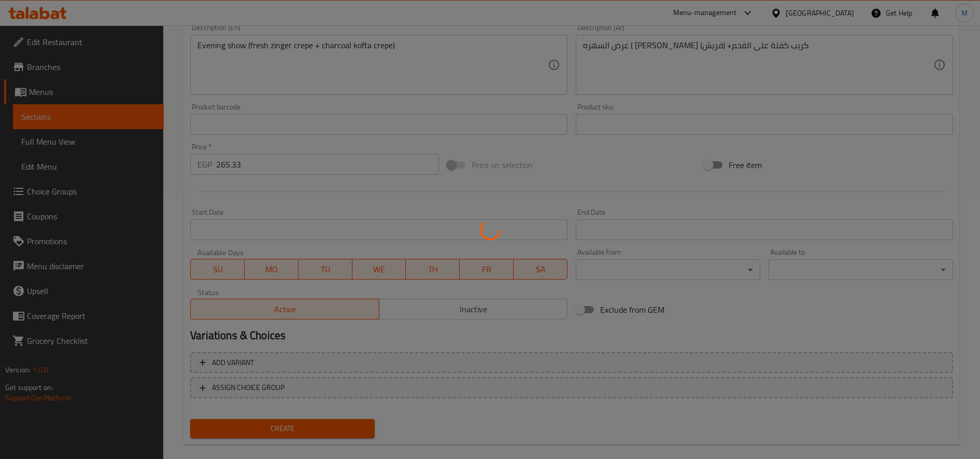
type input "0"
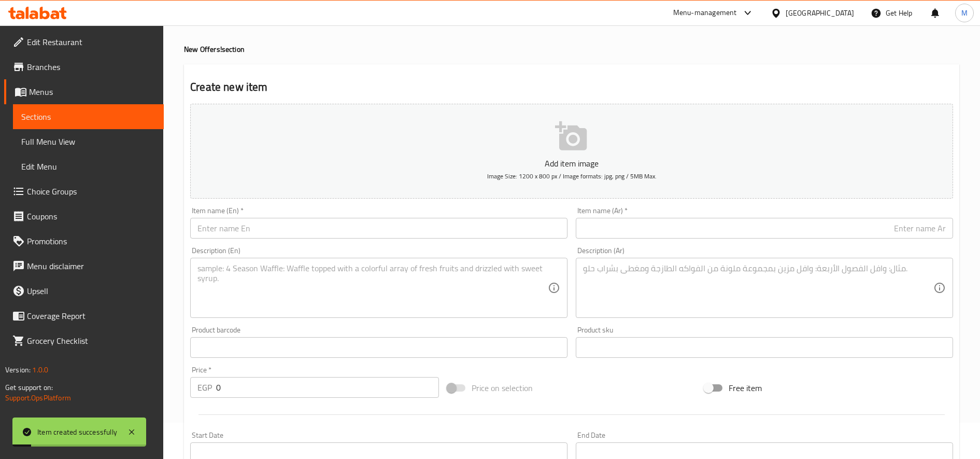
scroll to position [0, 0]
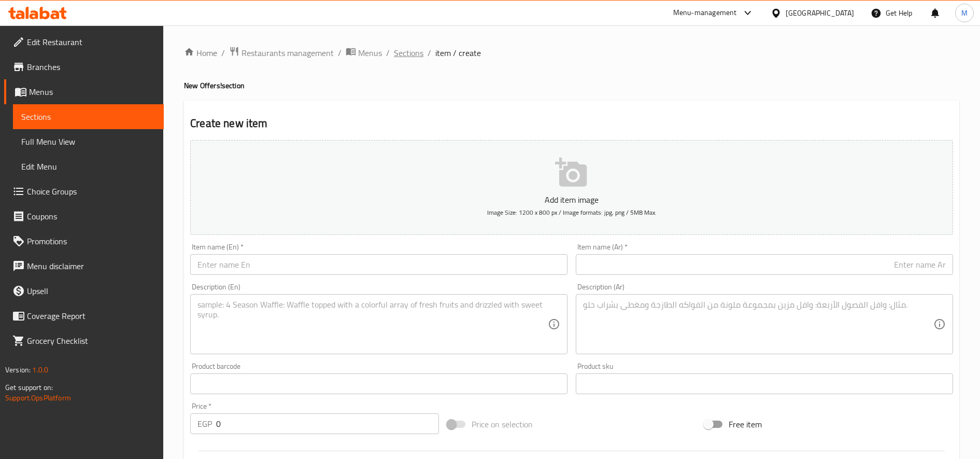
click at [402, 50] on span "Sections" at bounding box center [409, 53] width 30 height 12
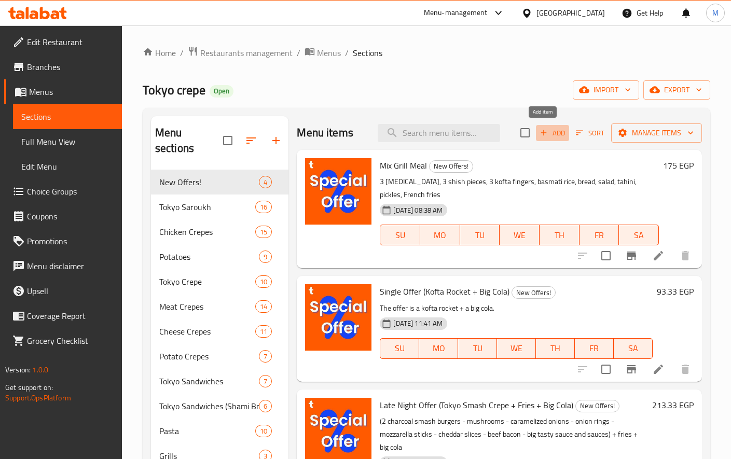
click at [546, 132] on span "Add" at bounding box center [552, 133] width 28 height 12
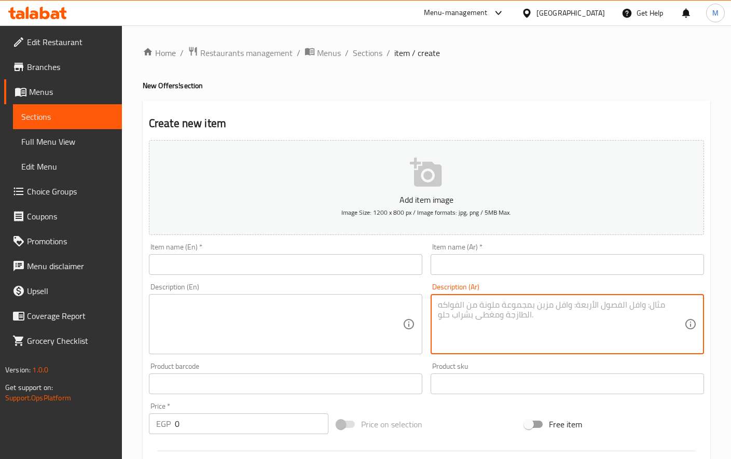
click at [611, 320] on textarea at bounding box center [561, 324] width 246 height 49
paste textarea "عرض الدويتو ٢٥٠ج باستا مشكل لحوم كبير وجبة ميكس مشاوي(كفتة-سجق-شيش-طحينة-عيش-مخ…"
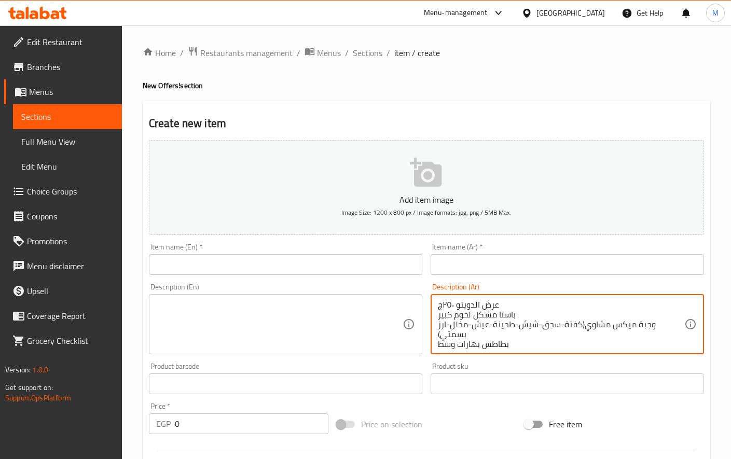
click at [503, 300] on textarea "عرض الدويتو ٢٥٠ج باستا مشكل لحوم كبير وجبة ميكس مشاوي(كفتة-سجق-شيش-طحينة-عيش-مخ…" at bounding box center [561, 324] width 246 height 49
click at [506, 300] on textarea "عرض الدويتو ٢٥٠ج باستا مشكل لحوم كبير وجبة ميكس مشاوي(كفتة-سجق-شيش-طحينة-عيش-مخ…" at bounding box center [561, 324] width 246 height 49
drag, startPoint x: 506, startPoint y: 307, endPoint x: 460, endPoint y: 300, distance: 46.2
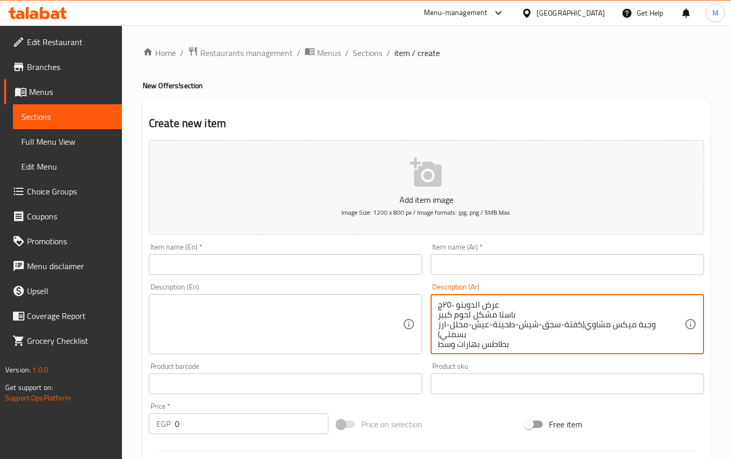
click at [460, 300] on textarea "عرض الدويتو ٢٥٠ج باستا مشكل لحوم كبير وجبة ميكس مشاوي(كفتة-سجق-شيش-طحينة-عيش-مخ…" at bounding box center [561, 324] width 246 height 49
click at [461, 300] on textarea "عرض الدويتو ٢٥٠ج باستا مشكل لحوم كبير وجبة ميكس مشاوي(كفتة-سجق-شيش-طحينة-عيش-مخ…" at bounding box center [561, 324] width 246 height 49
drag, startPoint x: 457, startPoint y: 301, endPoint x: 571, endPoint y: 306, distance: 113.7
click at [571, 306] on textarea "عرض الدويتو ٢٥٠ج باستا مشكل لحوم كبير وجبة ميكس مشاوي(كفتة-سجق-شيش-طحينة-عيش-مخ…" at bounding box center [561, 324] width 246 height 49
type textarea "٢٥٠ج باستا مشكل لحوم كبير وجبة ميكس مشاوي(كفتة-سجق-شيش-طحينة-عيش-مخلل-ارز بسمتي…"
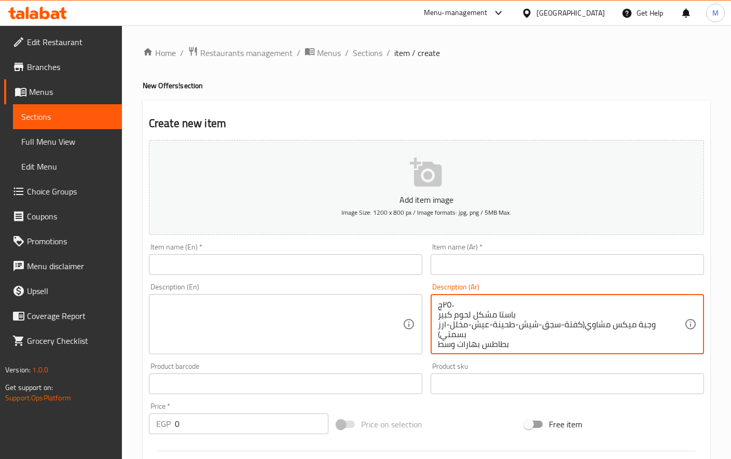
click at [593, 257] on input "text" at bounding box center [566, 264] width 273 height 21
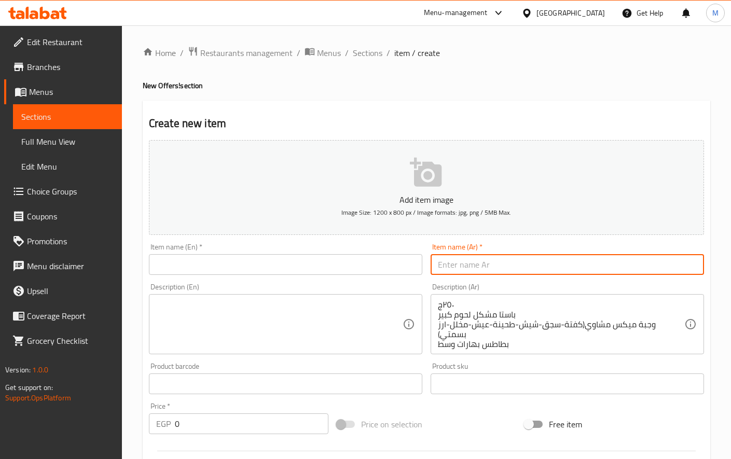
paste input "عرض الدويتو"
type input "عرض الدويتو"
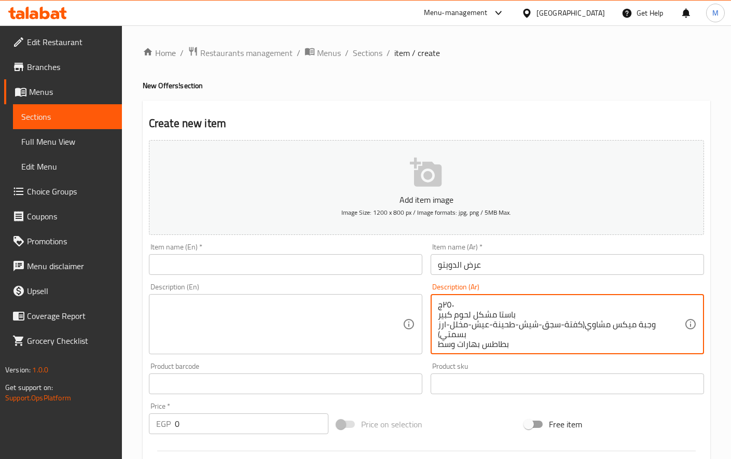
click at [446, 306] on textarea "٢٥٠ج باستا مشكل لحوم كبير وجبة ميكس مشاوي(كفتة-سجق-شيش-طحينة-عيش-مخلل-ارز بسمتي…" at bounding box center [561, 324] width 246 height 49
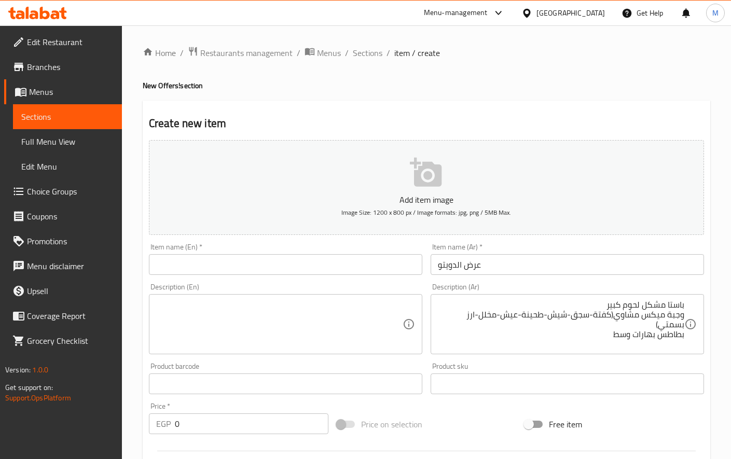
click at [555, 297] on div "باستا مشكل لحوم كبير وجبة ميكس مشاوي(كفتة-سجق-شيش-طحينة-عيش-مخلل-ارز بسمتي) بطا…" at bounding box center [566, 324] width 273 height 60
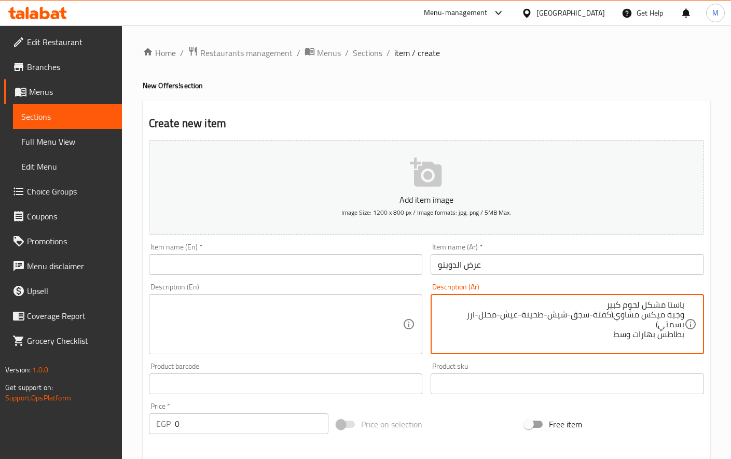
click at [569, 304] on textarea "باستا مشكل لحوم كبير وجبة ميكس مشاوي(كفتة-سجق-شيش-طحينة-عيش-مخلل-ارز بسمتي) بطا…" at bounding box center [561, 324] width 246 height 49
click at [563, 321] on textarea "باستا مشكل لحوم كبير + وجبة ميكس مشاوي(كفتة-سجق-شيش-طحينة-عيش-مخلل-ارز بسمتي) ب…" at bounding box center [561, 324] width 246 height 49
click at [569, 318] on textarea "باستا مشكل لحوم كبير + وجبة ميكس مشاوي(كفتة-سجق-شيش-طحينة-عيش-مخلل-ارز بسمتي) ب…" at bounding box center [561, 324] width 246 height 49
type textarea "باستا مشكل لحوم كبير + وجبة ميكس مشاوي(كفتة-سجق-شيش-طحينة-عيش-مخلل-ارز بسمتي) +…"
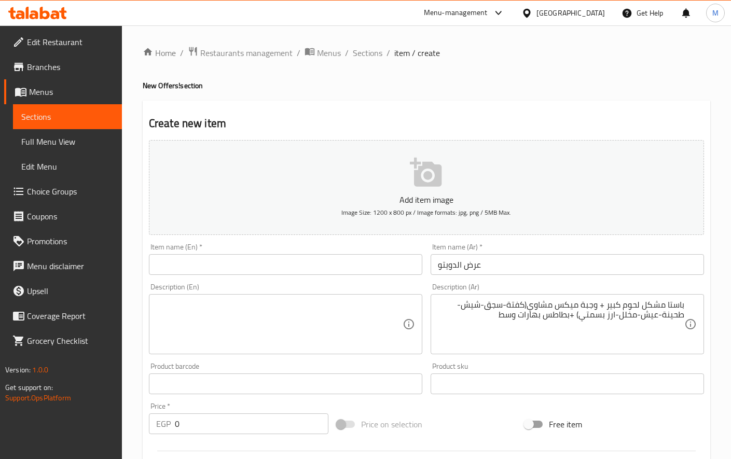
drag, startPoint x: 685, startPoint y: 304, endPoint x: 592, endPoint y: 298, distance: 93.1
click at [592, 298] on div "باستا مشكل لحوم كبير + وجبة ميكس مشاوي(كفتة-سجق-شيش-طحينة-عيش-مخلل-ارز بسمتي) +…" at bounding box center [566, 324] width 273 height 60
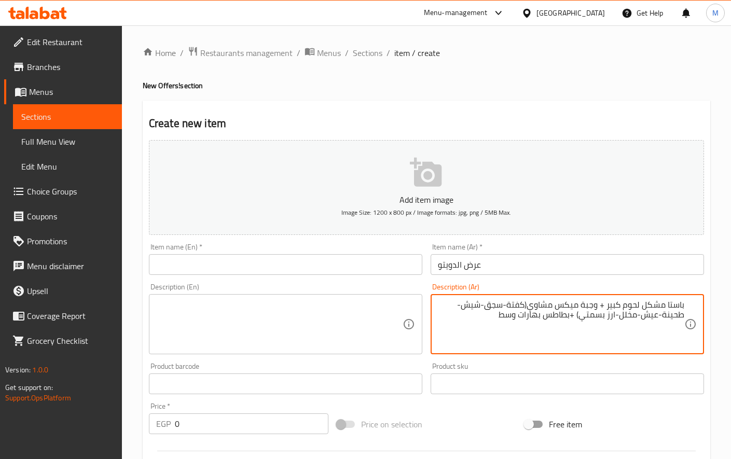
click at [641, 305] on textarea "باستا مشكل لحوم كبير + وجبة ميكس مشاوي(كفتة-سجق-شيش-طحينة-عيش-مخلل-ارز بسمتي) +…" at bounding box center [561, 324] width 246 height 49
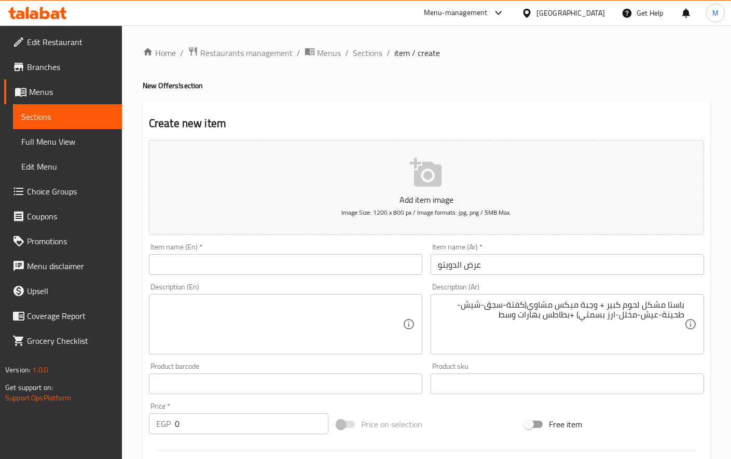
drag, startPoint x: 689, startPoint y: 302, endPoint x: 640, endPoint y: 303, distance: 48.2
click at [640, 303] on div "باستا مشكل لحوم كبير + وجبة ميكس مشاوي(كفتة-سجق-شيش-طحينة-عيش-مخلل-ارز بسمتي) +…" at bounding box center [566, 324] width 273 height 60
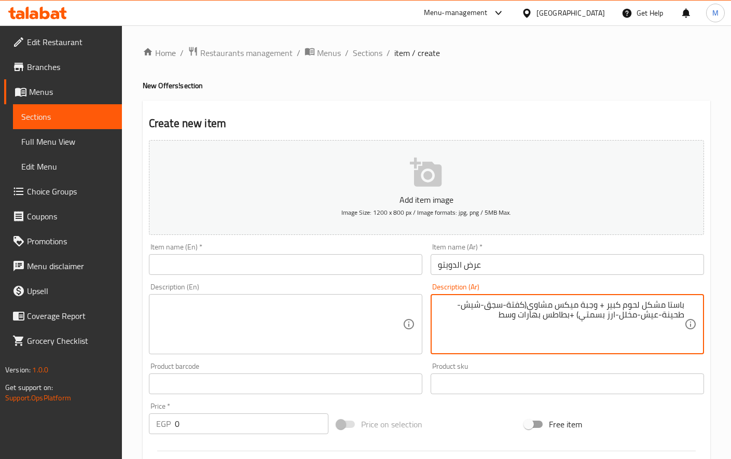
drag, startPoint x: 682, startPoint y: 306, endPoint x: 641, endPoint y: 305, distance: 41.0
click at [641, 305] on textarea "باستا مشكل لحوم كبير + وجبة ميكس مشاوي(كفتة-سجق-شيش-طحينة-عيش-مخلل-ارز بسمتي) +…" at bounding box center [561, 324] width 246 height 49
drag, startPoint x: 641, startPoint y: 305, endPoint x: 634, endPoint y: 303, distance: 7.1
click at [641, 305] on textarea "باستا مشكل لحوم كبير + وجبة ميكس مشاوي(كفتة-سجق-شيش-طحينة-عيش-مخلل-ارز بسمتي) +…" at bounding box center [561, 324] width 246 height 49
click at [553, 303] on textarea "باستا مشكل لحوم كبير + وجبة ميكس مشاوي(كفتة-سجق-شيش-طحينة-عيش-مخلل-ارز بسمتي) +…" at bounding box center [561, 324] width 246 height 49
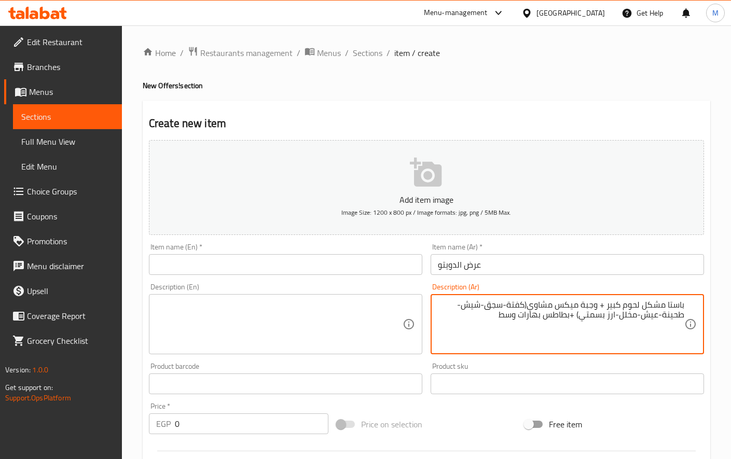
drag, startPoint x: 528, startPoint y: 306, endPoint x: 683, endPoint y: 296, distance: 154.9
click at [683, 296] on div "باستا مشكل لحوم كبير + وجبة ميكس مشاوي(كفتة-سجق-شيش-طحينة-عيش-مخلل-ارز بسمتي) +…" at bounding box center [566, 324] width 273 height 60
click at [664, 300] on textarea "باستا مشكل لحوم كبير + وجبة ميكس مشاوي(كفتة-سجق-شيش-طحينة-عيش-مخلل-ارز بسمتي) +…" at bounding box center [561, 324] width 246 height 49
drag, startPoint x: 531, startPoint y: 304, endPoint x: 703, endPoint y: 298, distance: 171.7
click at [703, 298] on div "باستا مشكل لحوم كبير + وجبة ميكس مشاوي(كفتة-سجق-شيش-طحينة-عيش-مخلل-ارز بسمتي) +…" at bounding box center [566, 324] width 273 height 60
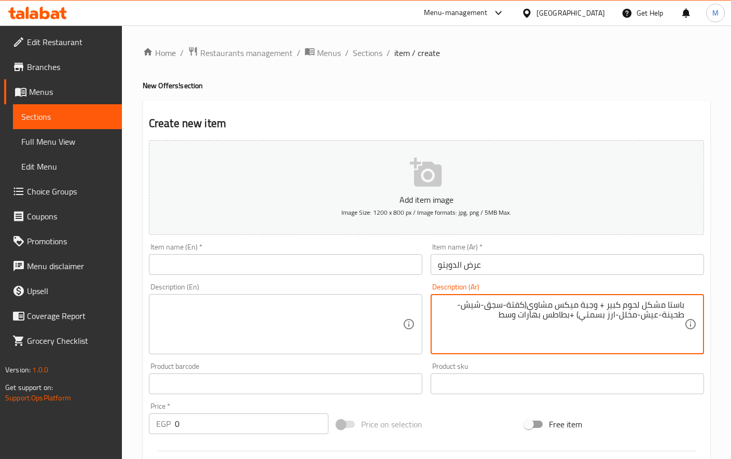
click at [563, 257] on input "عرض الدويتو" at bounding box center [566, 264] width 273 height 21
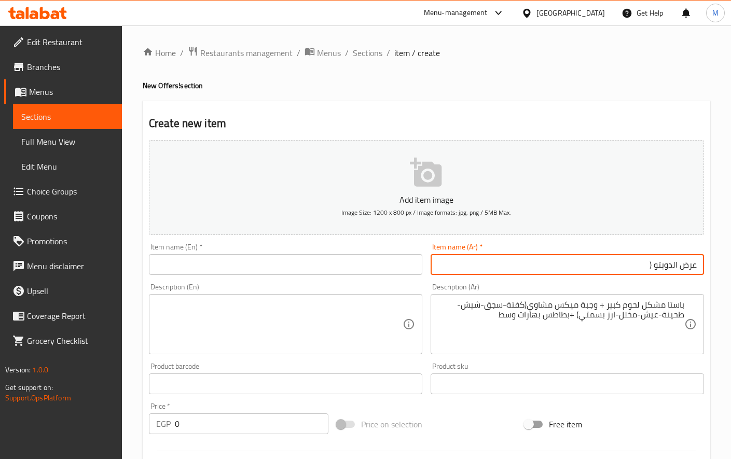
paste input "باستا مشكل لحوم كبير + وجبة ميكس مشاوي"
click at [580, 266] on input "عرض الدويتو (باستا مشكل لحوم كبير + وجبة ميكس مشاوي)" at bounding box center [566, 264] width 273 height 21
click at [527, 264] on input "عرض الدويتو (باستا مشكل لحوم + وجبة ميكس مشاوي)" at bounding box center [566, 264] width 273 height 21
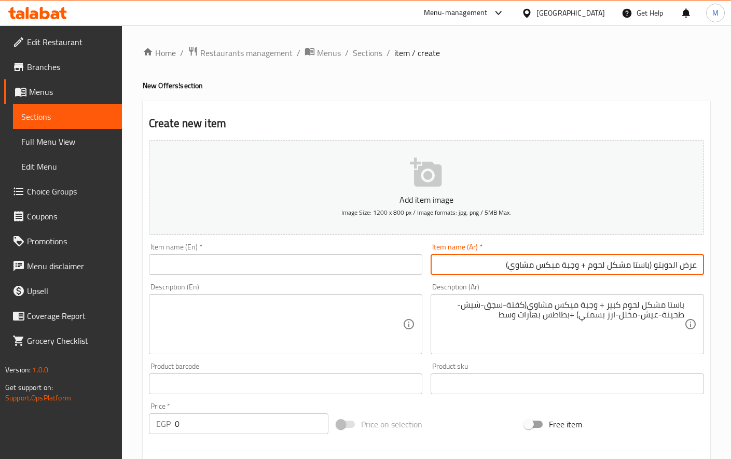
click at [527, 264] on input "عرض الدويتو (باستا مشكل لحوم + وجبة ميكس مشاوي)" at bounding box center [566, 264] width 273 height 21
type input "عرض الدويتو (باستا مشكل لحوم + وجبة ميكس مشاوي)"
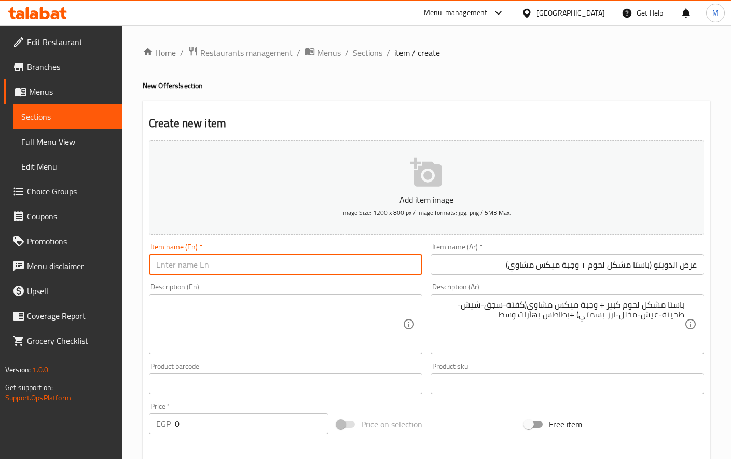
click at [205, 255] on input "text" at bounding box center [285, 264] width 273 height 21
paste input "Duetto Show (Mixed Meat Pasta + Mixed Grill Meal)"
click at [188, 264] on input "Duetto Show (Mixed Meat Pasta + Mixed Grill Meal)" at bounding box center [285, 264] width 273 height 21
type input "Duetto OFFER (Mixed Meat Pasta + Mixed Grill Meal)"
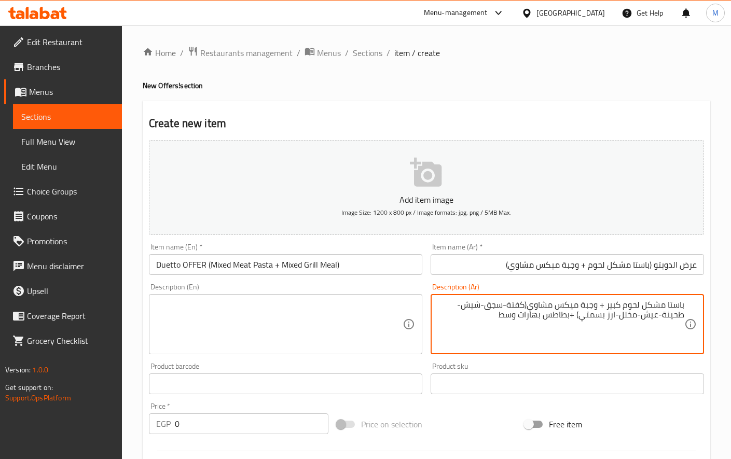
click at [542, 314] on textarea "باستا مشكل لحوم كبير + وجبة ميكس مشاوي(كفتة-سجق-شيش-طحينة-عيش-مخلل-ارز بسمتي) +…" at bounding box center [561, 324] width 246 height 49
click at [279, 333] on textarea at bounding box center [279, 324] width 246 height 49
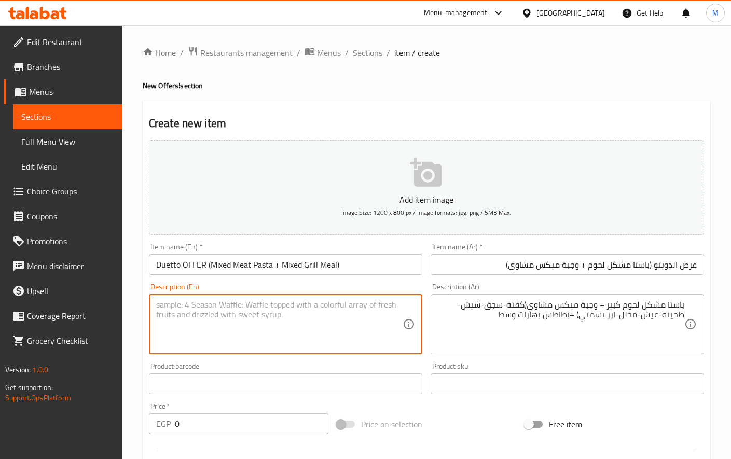
paste textarea "Large mixed meat pasta + mixed grill meal (kofta, sausage, shish, tahini, bread…"
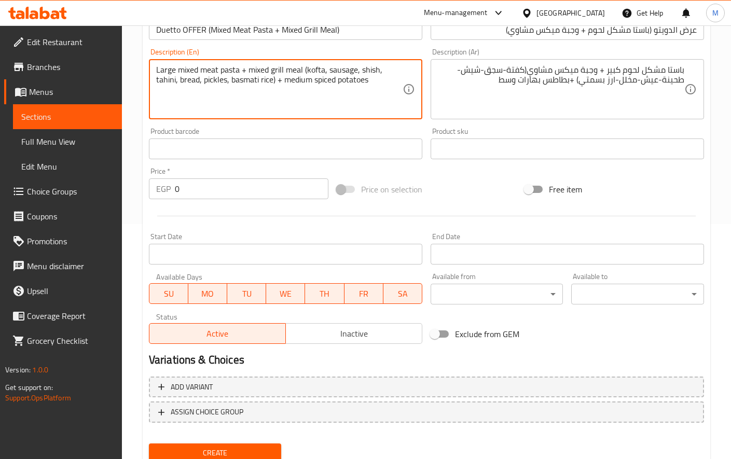
scroll to position [259, 0]
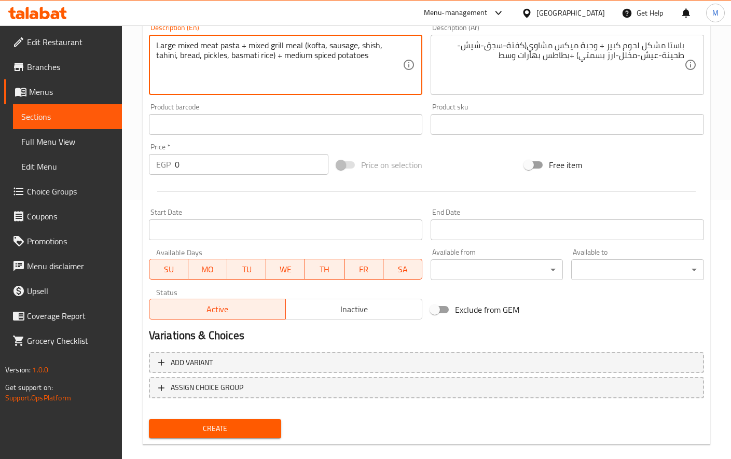
type textarea "Large mixed meat pasta + mixed grill meal (kofta, sausage, shish, tahini, bread…"
click at [211, 166] on input "0" at bounding box center [251, 164] width 153 height 21
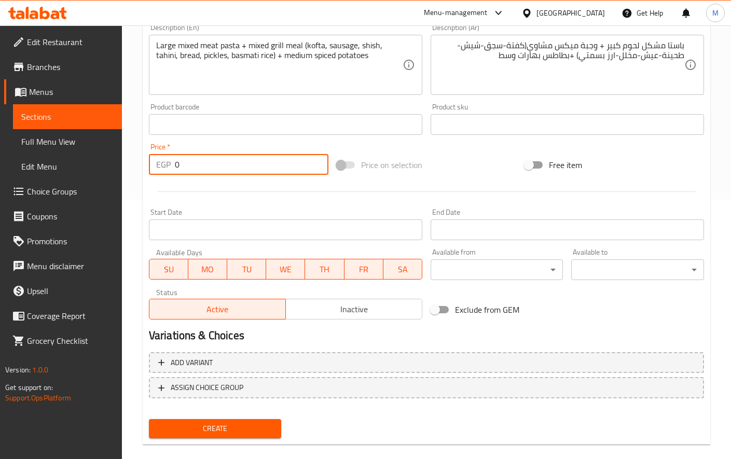
click at [196, 167] on input "0" at bounding box center [251, 164] width 153 height 21
paste input "333.33"
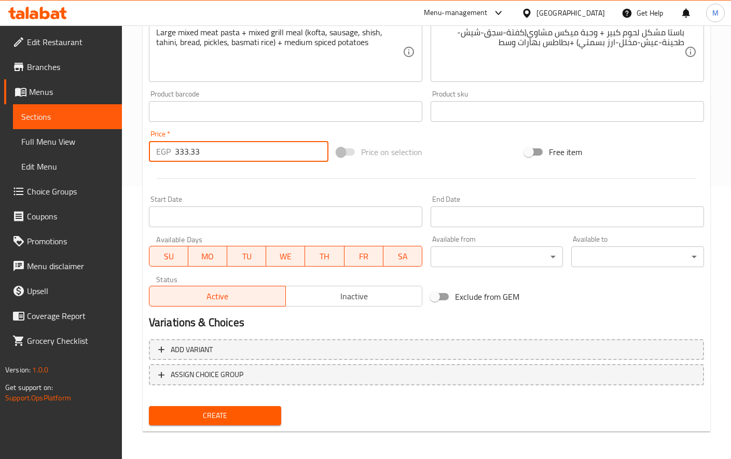
scroll to position [274, 0]
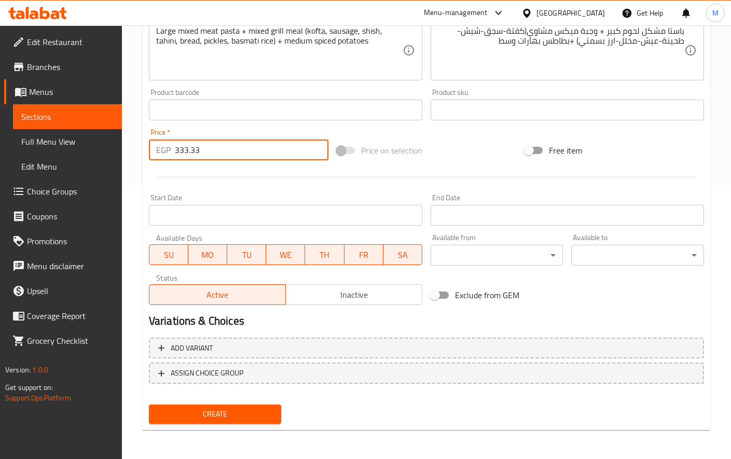
type input "333.33"
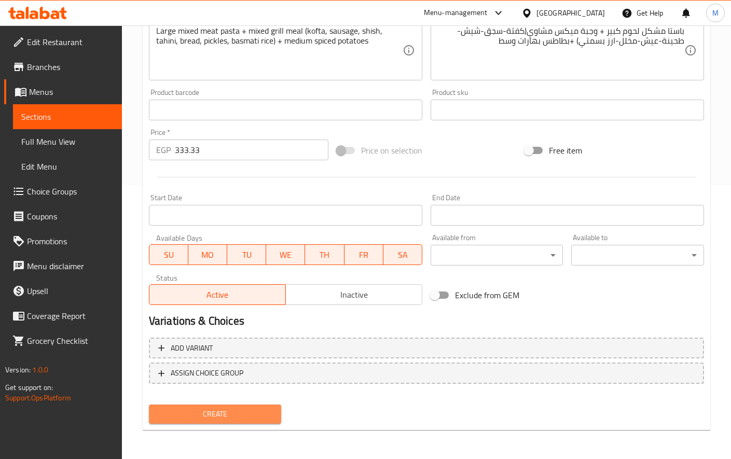
click at [244, 410] on span "Create" at bounding box center [215, 414] width 116 height 13
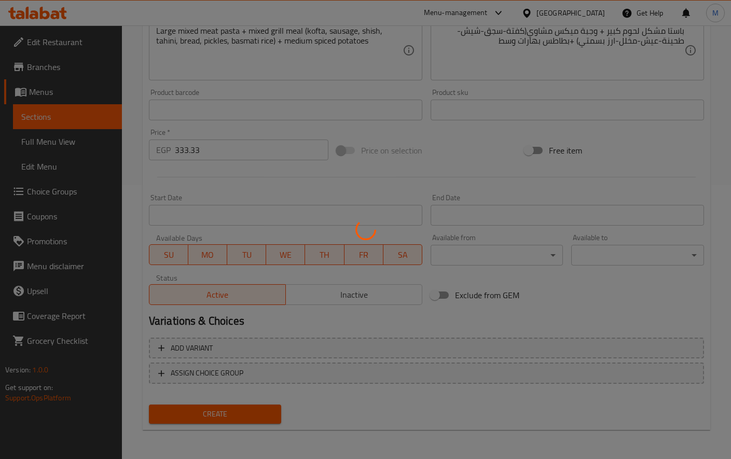
type input "0"
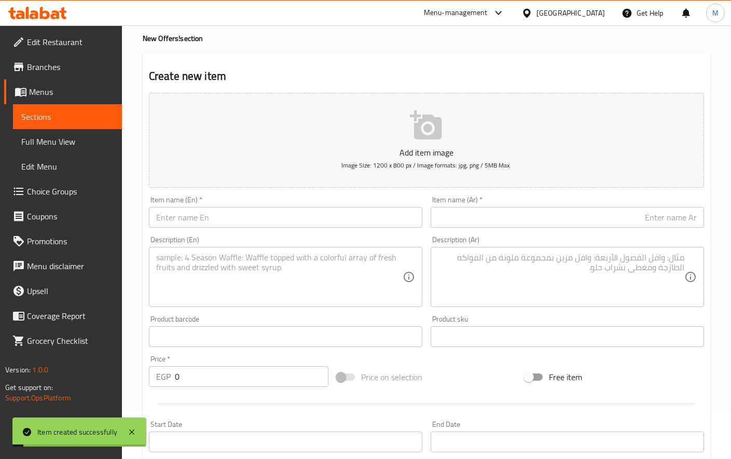
scroll to position [0, 0]
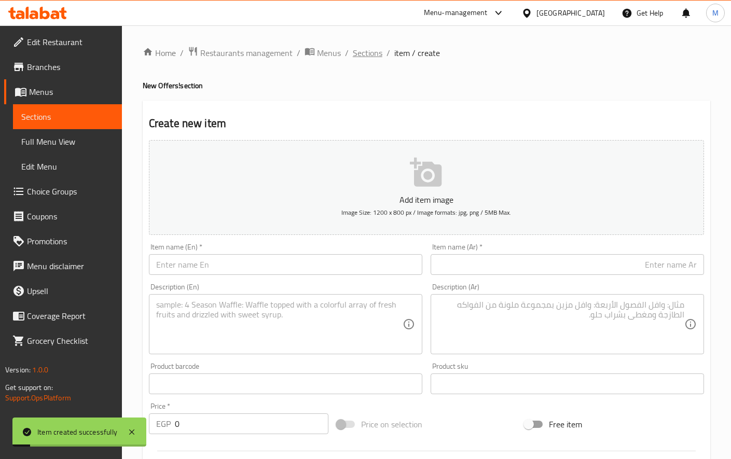
click at [359, 53] on span "Sections" at bounding box center [368, 53] width 30 height 12
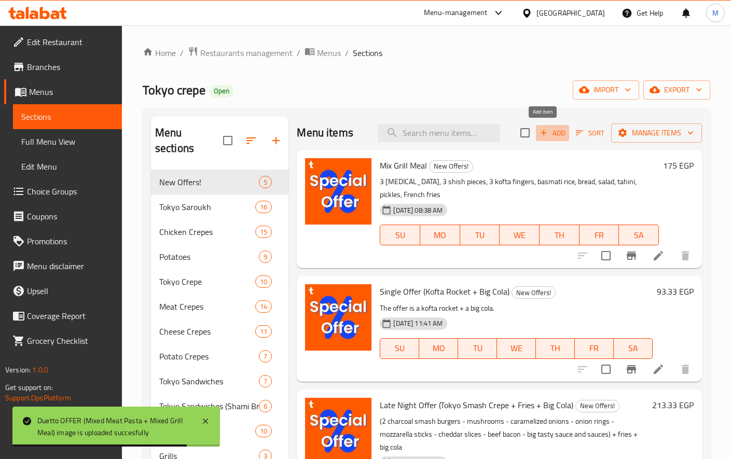
click at [543, 137] on span "Add" at bounding box center [552, 133] width 28 height 12
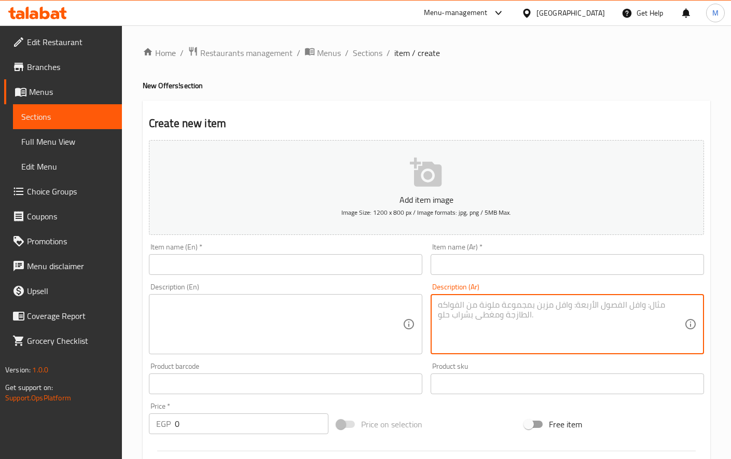
click at [610, 325] on textarea at bounding box center [561, 324] width 246 height 49
paste textarea "عرض الباستا ٩٩ج باستا بشاميل وسط بطاطس شيدر وسط"
drag, startPoint x: 499, startPoint y: 307, endPoint x: 468, endPoint y: 301, distance: 32.1
click at [468, 301] on textarea "عرض الباستا ٩٩ج باستا بشاميل وسط بطاطس شيدر وسط" at bounding box center [561, 324] width 246 height 49
click at [467, 301] on textarea "عرض الباستا ٩٩ج باستا بشاميل وسط بطاطس شيدر وسط" at bounding box center [561, 324] width 246 height 49
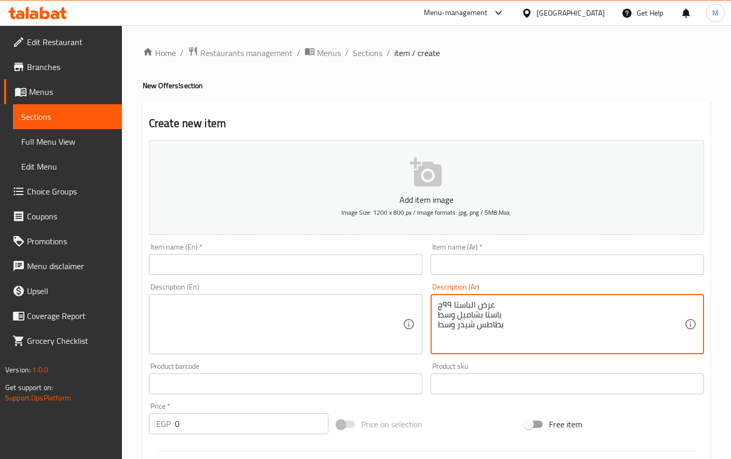
click at [467, 301] on textarea "عرض الباستا ٩٩ج باستا بشاميل وسط بطاطس شيدر وسط" at bounding box center [561, 324] width 246 height 49
click at [468, 301] on textarea "عرض الباستا ٩٩ج باستا بشاميل وسط بطاطس شيدر وسط" at bounding box center [561, 324] width 246 height 49
type textarea "باستا بشاميل وسط بطاطس شيدر وسط"
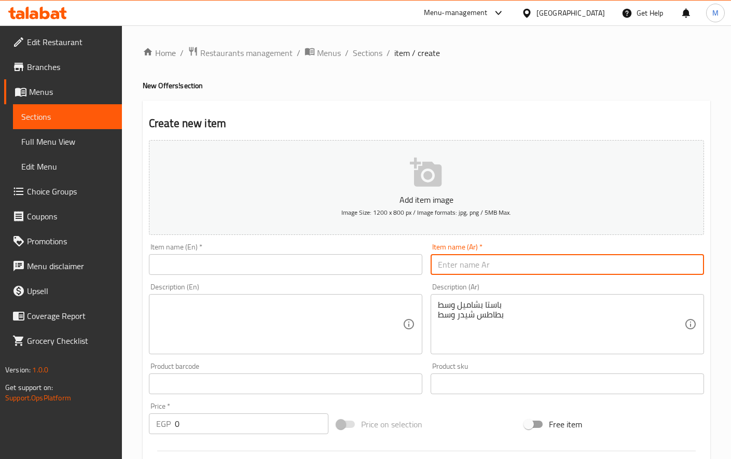
click at [532, 264] on input "text" at bounding box center [566, 264] width 273 height 21
paste input "عرض الباستا ٩٩ج"
type input "عرض الباستا"
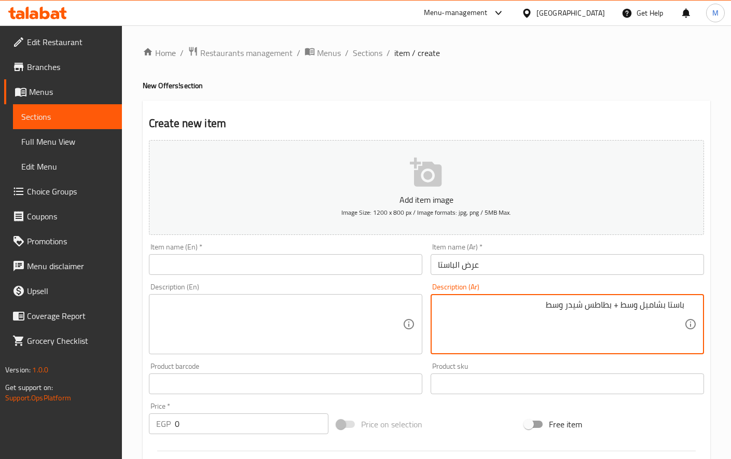
click at [677, 302] on textarea "باستا بشاميل وسط + بطاطس شيدر وسط" at bounding box center [561, 324] width 246 height 49
type textarea "باستا بشاميل وسط + بطاطس شيدر وسط"
click at [440, 264] on input "عرض الباستا" at bounding box center [566, 264] width 273 height 21
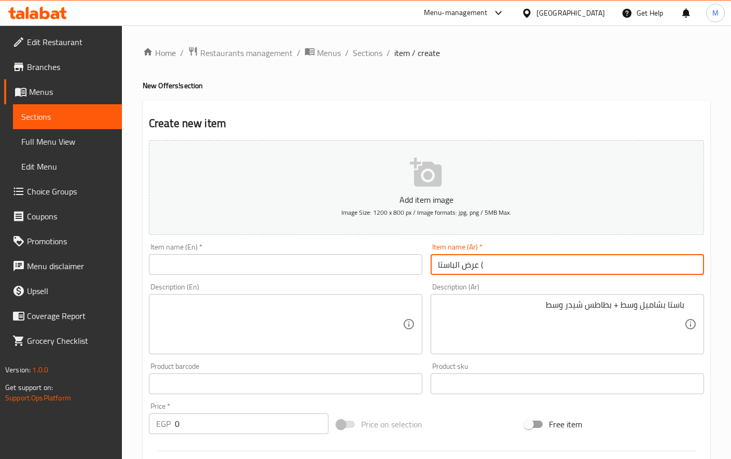
click at [571, 264] on input "عرض الباستا (" at bounding box center [566, 264] width 273 height 21
paste input "باستا"
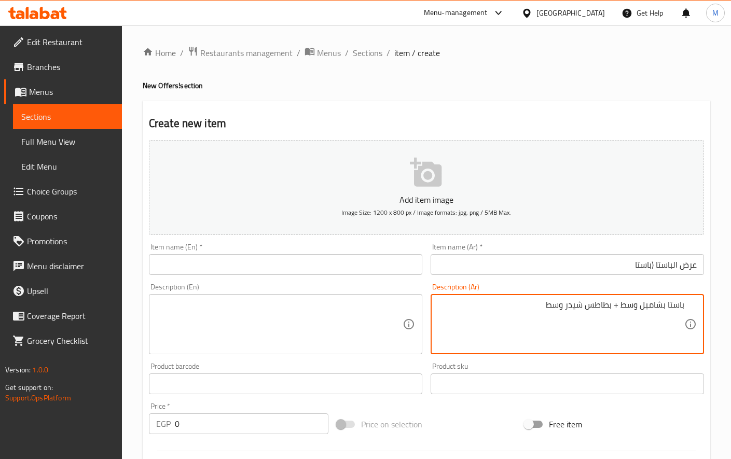
click at [597, 306] on textarea "باستا بشاميل وسط + بطاطس شيدر وسط" at bounding box center [561, 324] width 246 height 49
drag, startPoint x: 567, startPoint y: 306, endPoint x: 612, endPoint y: 307, distance: 44.6
click at [612, 307] on textarea "باستا بشاميل وسط + بطاطس شيدر وسط" at bounding box center [561, 324] width 246 height 49
drag, startPoint x: 566, startPoint y: 305, endPoint x: 612, endPoint y: 313, distance: 46.9
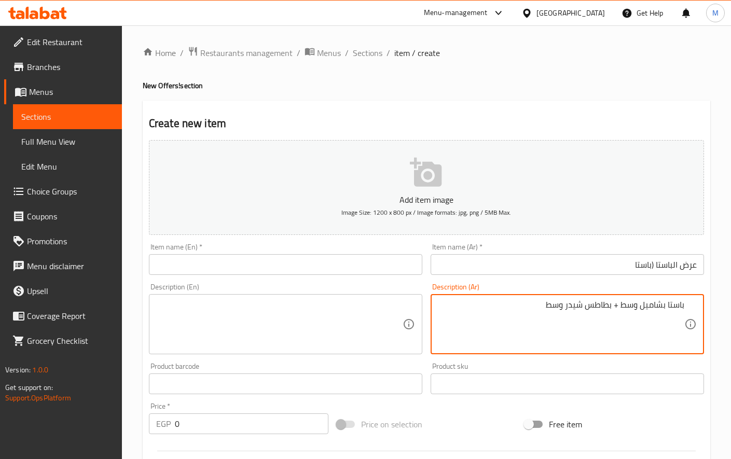
click at [612, 313] on textarea "باستا بشاميل وسط + بطاطس شيدر وسط" at bounding box center [561, 324] width 246 height 49
click at [621, 269] on input "عرض الباستا (باستا" at bounding box center [566, 264] width 273 height 21
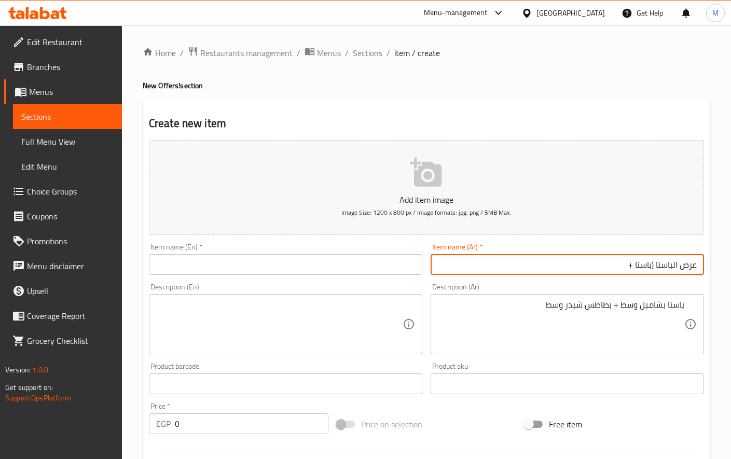
paste input "بطاطس شيدر"
click at [632, 261] on input "عرض الباستا (باستا + بطاطس شيدر)" at bounding box center [566, 264] width 273 height 21
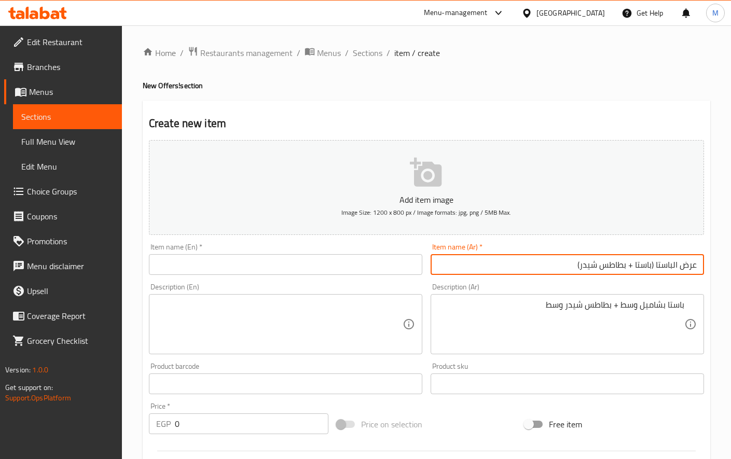
type input "عرض الباستا (باستا + بطاطس شيدر)"
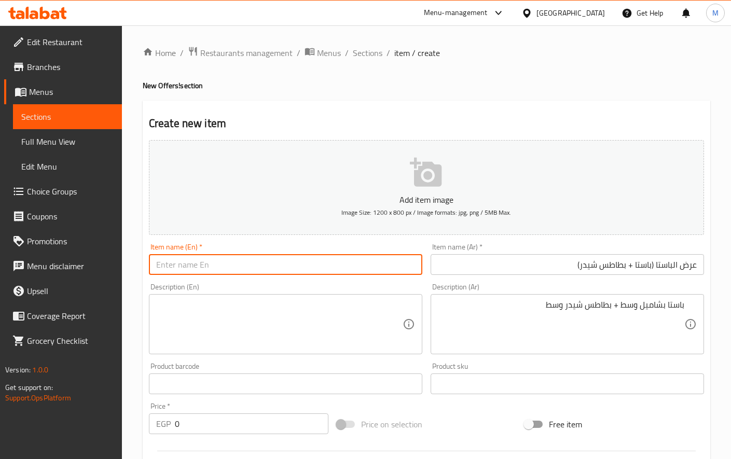
click at [218, 265] on input "text" at bounding box center [285, 264] width 273 height 21
paste input "Pasta Offer (Pasta + Cheddar Potatoes)"
type input "Pasta Offer (Pasta + Cheddar Potatoes)"
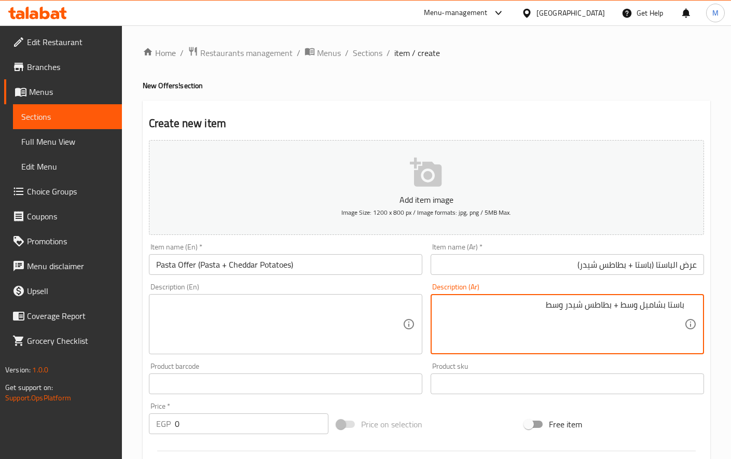
click at [629, 312] on textarea "باستا بشاميل وسط + بطاطس شيدر وسط" at bounding box center [561, 324] width 246 height 49
click at [668, 310] on textarea "باستا بشاميل وسط + بطاطس شيدر وسط" at bounding box center [561, 324] width 246 height 49
click at [590, 312] on textarea "باستا بشاميل وسط + بطاطس شيدر وسط" at bounding box center [561, 324] width 246 height 49
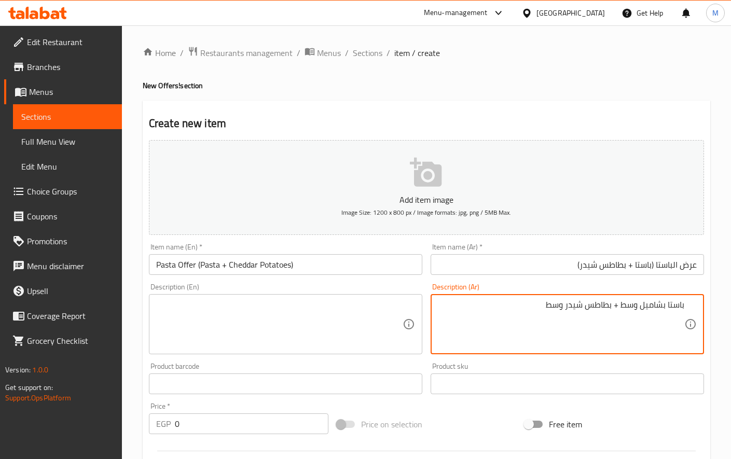
click at [590, 312] on textarea "باستا بشاميل وسط + بطاطس شيدر وسط" at bounding box center [561, 324] width 246 height 49
click at [228, 328] on textarea at bounding box center [279, 324] width 246 height 49
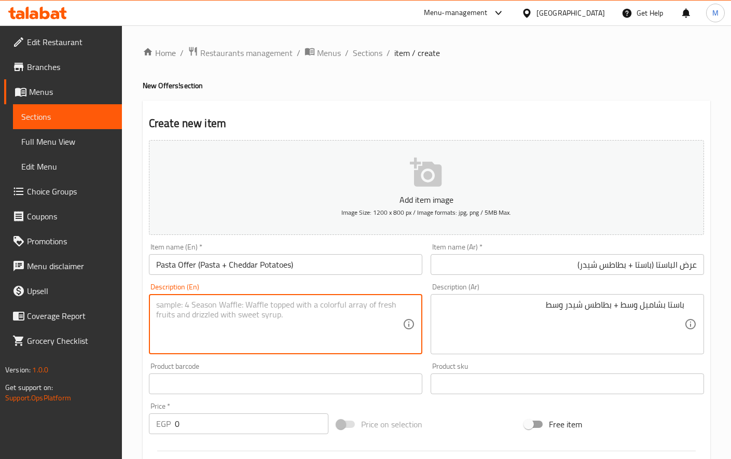
paste textarea "Medium béchamel pasta + medium cheddar potatoes"
click at [192, 305] on textarea "Medium béchamel pasta + medium cheddar potatoes" at bounding box center [279, 324] width 246 height 49
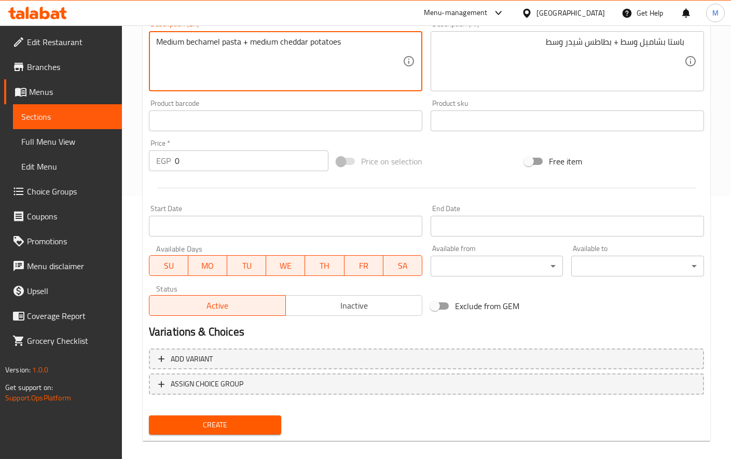
scroll to position [274, 0]
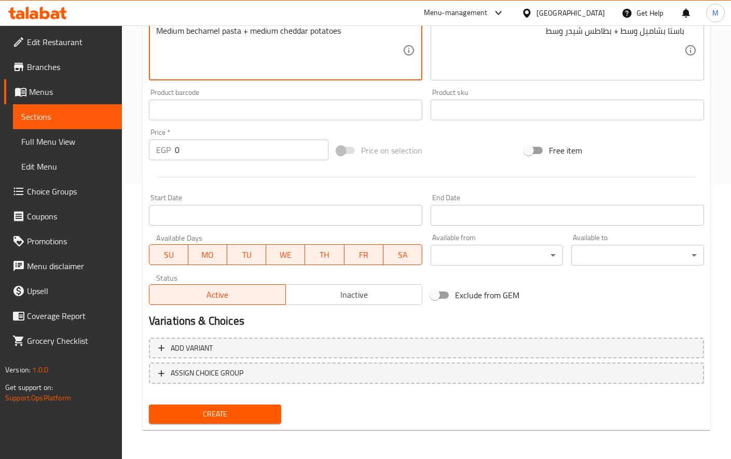
type textarea "Medium bechamel pasta + medium cheddar potatoes"
click at [224, 154] on input "0" at bounding box center [251, 149] width 153 height 21
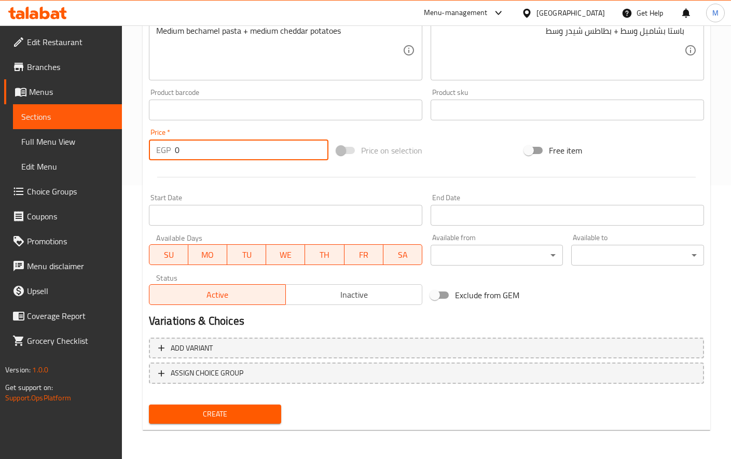
click at [224, 154] on input "0" at bounding box center [251, 149] width 153 height 21
paste input "132.0"
type input "132.00"
click at [245, 418] on span "Create" at bounding box center [215, 414] width 116 height 13
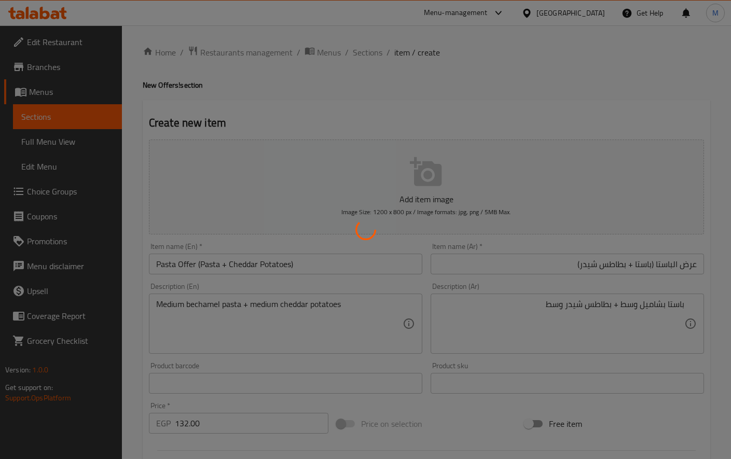
scroll to position [0, 0]
type input "0"
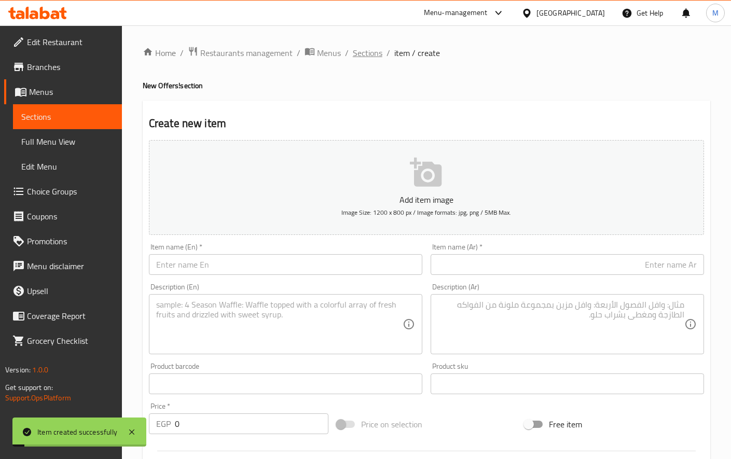
click at [357, 48] on span "Sections" at bounding box center [368, 53] width 30 height 12
